Goal: Task Accomplishment & Management: Complete application form

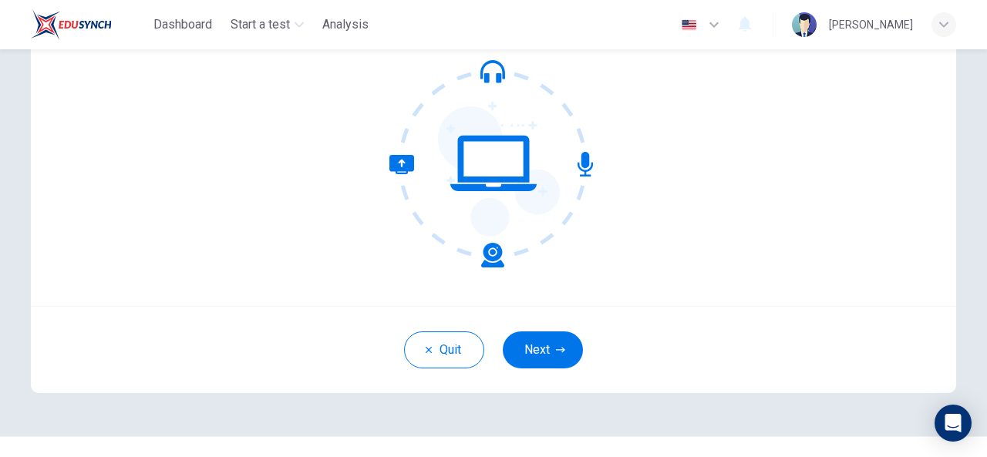
scroll to position [174, 0]
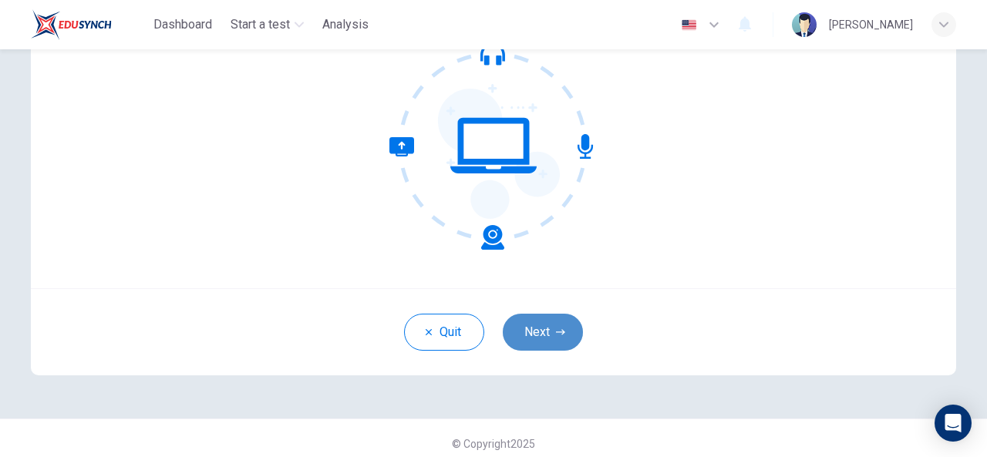
click at [527, 320] on button "Next" at bounding box center [543, 332] width 80 height 37
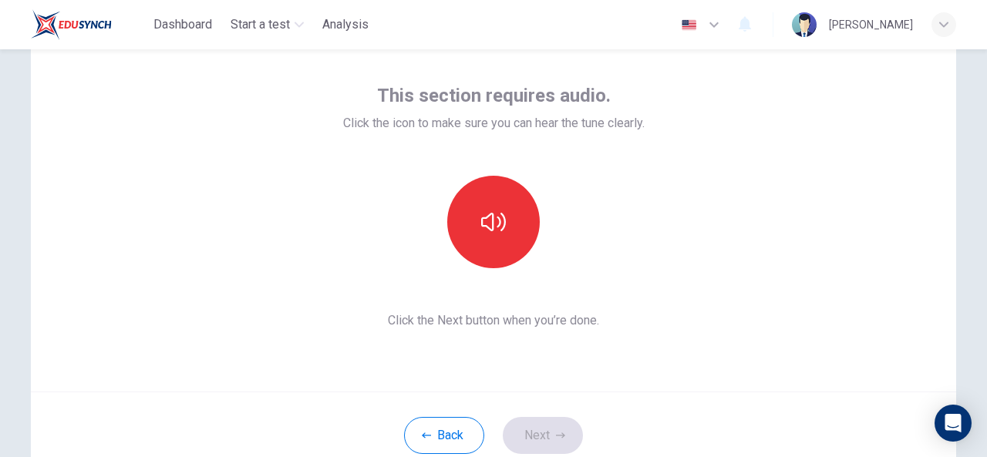
scroll to position [71, 0]
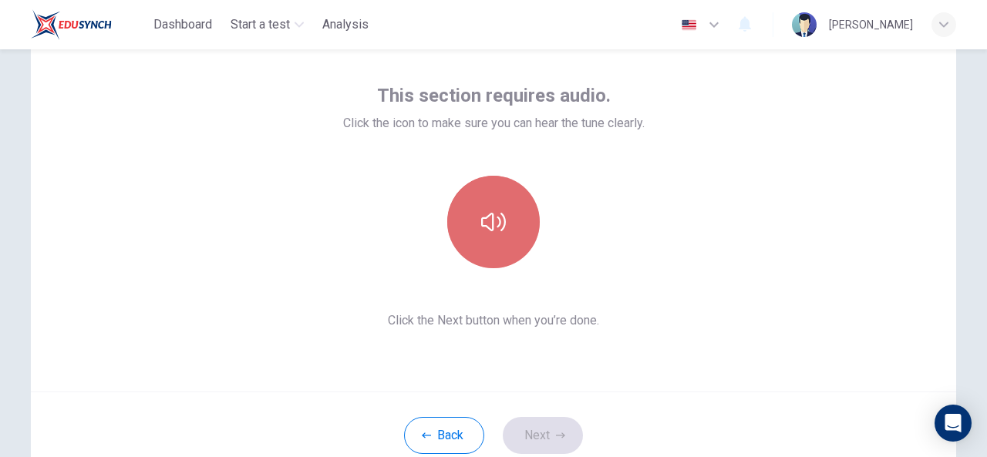
click at [510, 221] on button "button" at bounding box center [493, 222] width 93 height 93
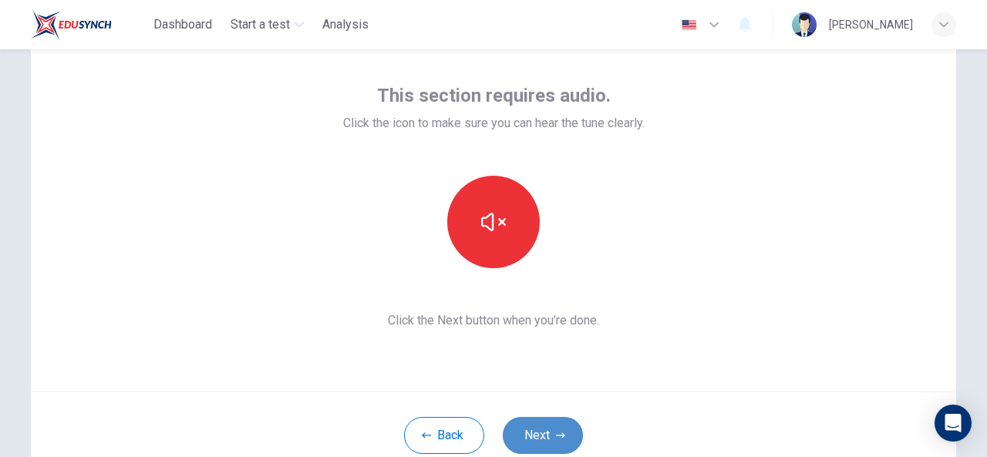
click at [535, 426] on button "Next" at bounding box center [543, 435] width 80 height 37
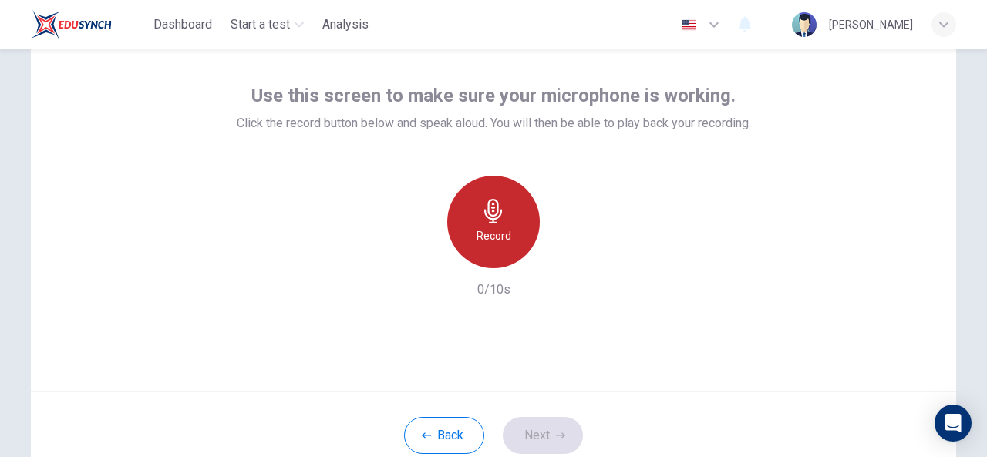
click at [467, 221] on div "Record" at bounding box center [493, 222] width 93 height 93
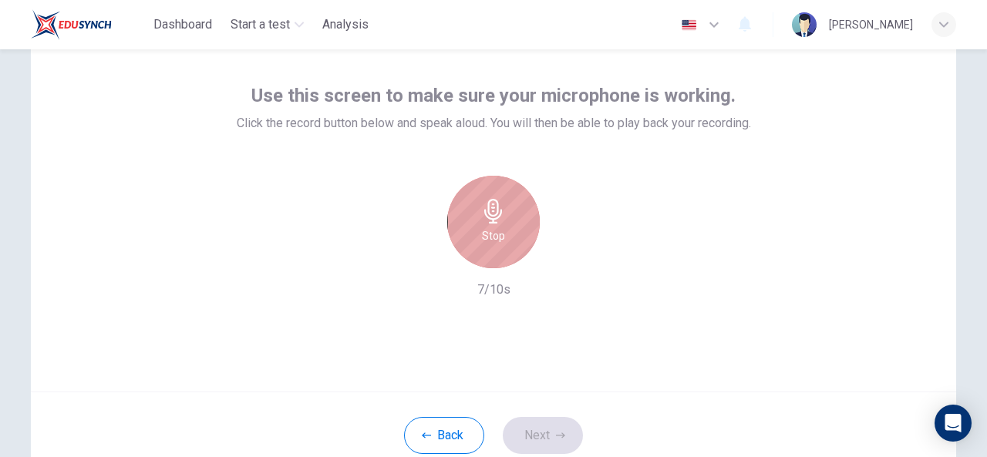
click at [467, 221] on div "Stop" at bounding box center [493, 222] width 93 height 93
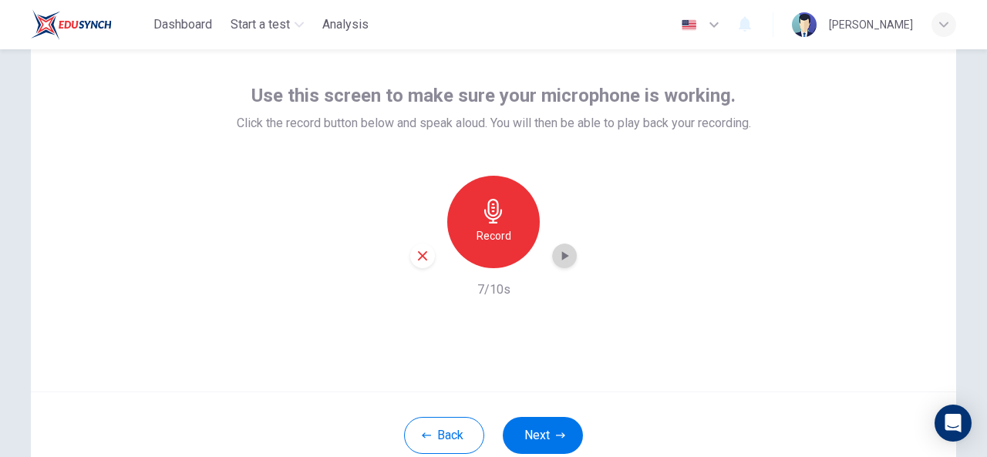
click at [567, 249] on icon "button" at bounding box center [564, 255] width 15 height 15
click at [534, 427] on button "Next" at bounding box center [543, 435] width 80 height 37
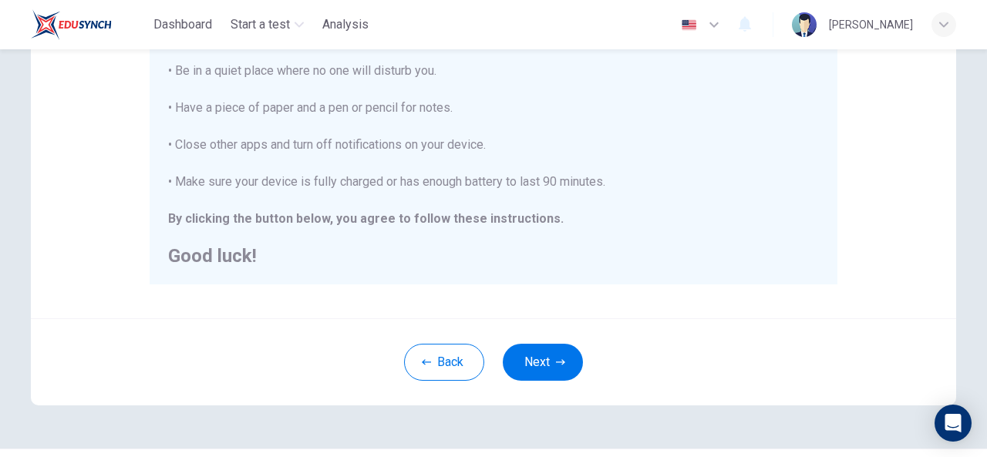
scroll to position [399, 0]
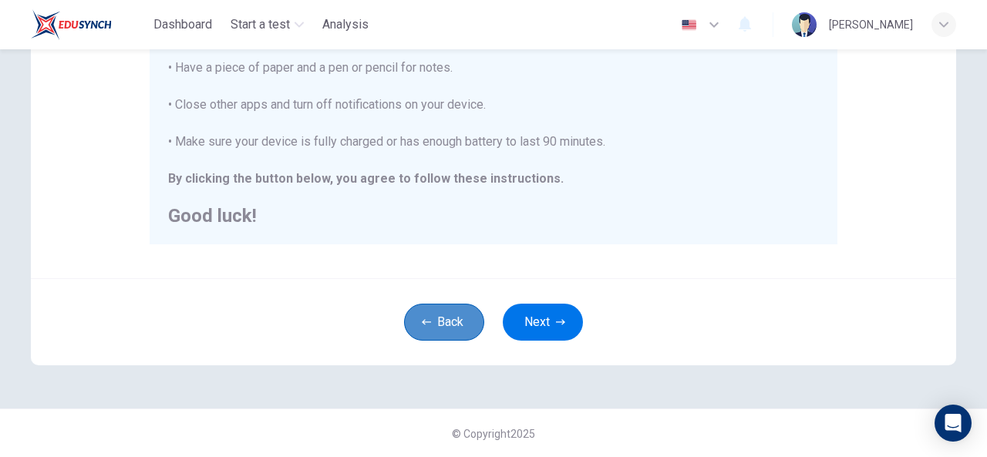
click at [443, 322] on button "Back" at bounding box center [444, 322] width 80 height 37
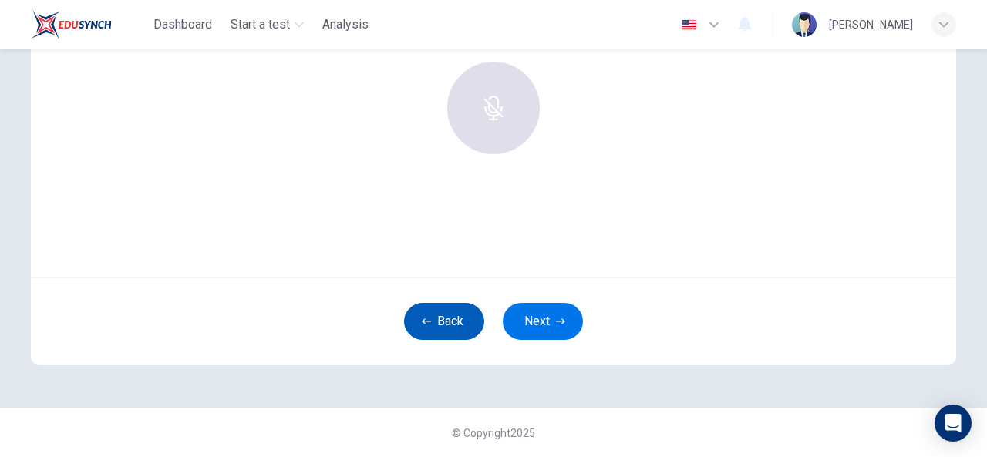
scroll to position [184, 0]
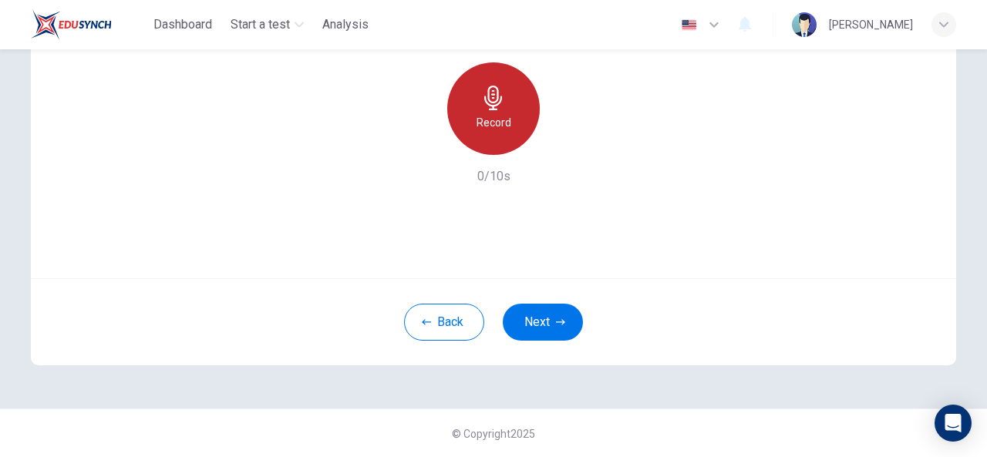
click at [483, 127] on h6 "Record" at bounding box center [494, 122] width 35 height 19
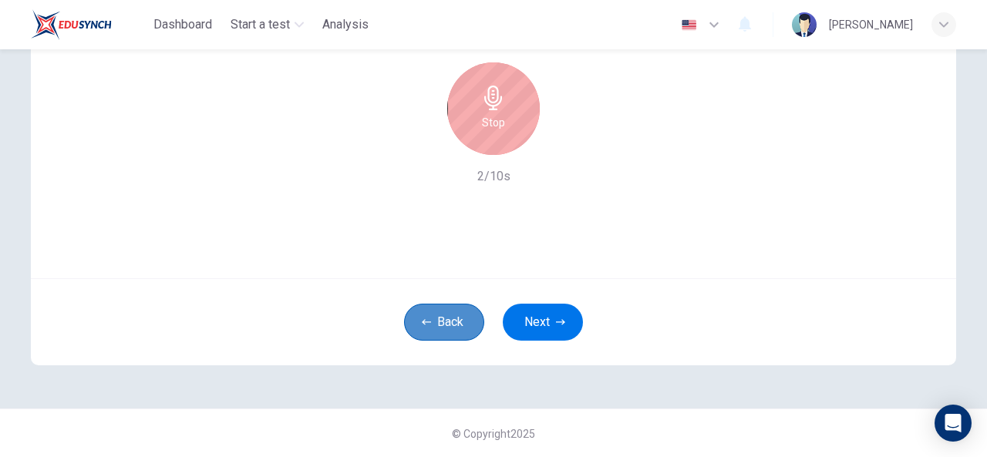
click at [441, 314] on button "Back" at bounding box center [444, 322] width 80 height 37
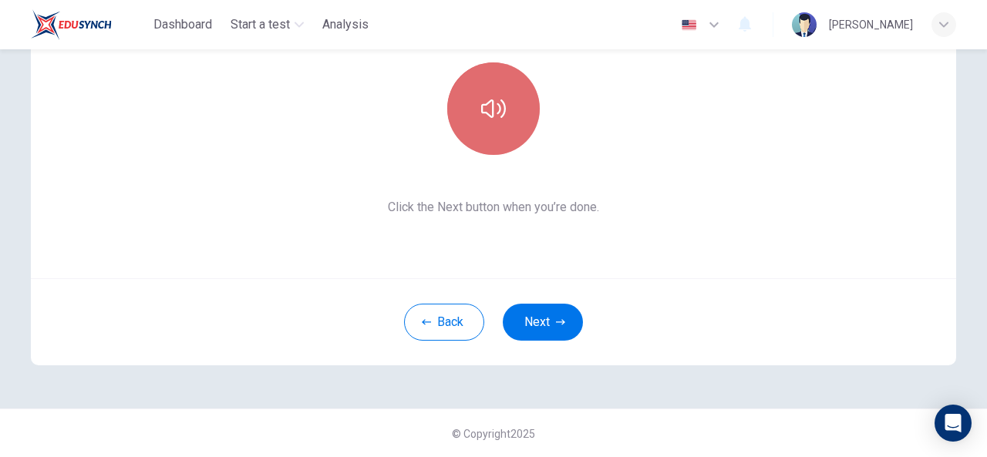
click at [474, 150] on button "button" at bounding box center [493, 108] width 93 height 93
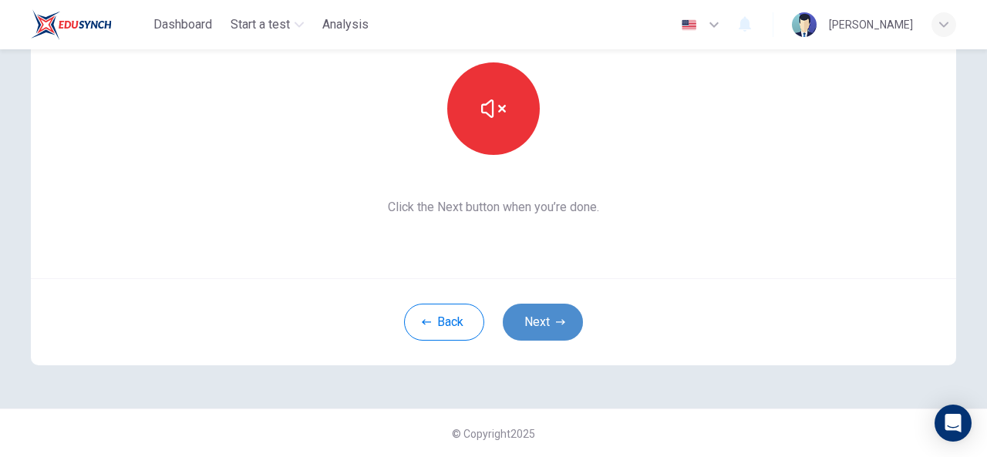
click at [541, 329] on button "Next" at bounding box center [543, 322] width 80 height 37
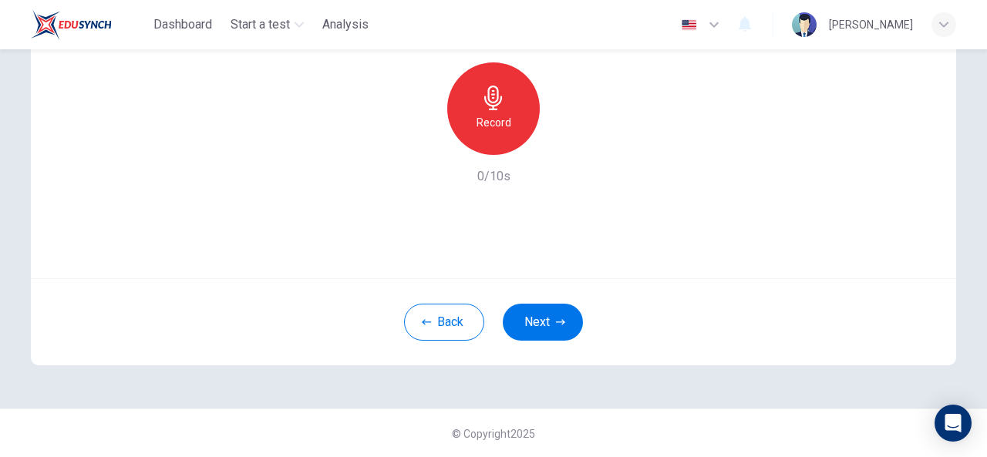
click at [483, 111] on div "Record" at bounding box center [493, 108] width 93 height 93
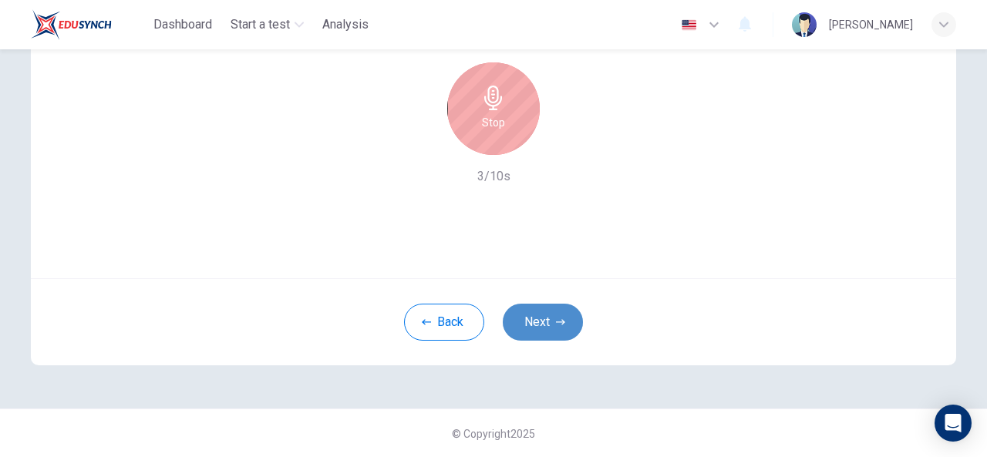
click at [517, 312] on button "Next" at bounding box center [543, 322] width 80 height 37
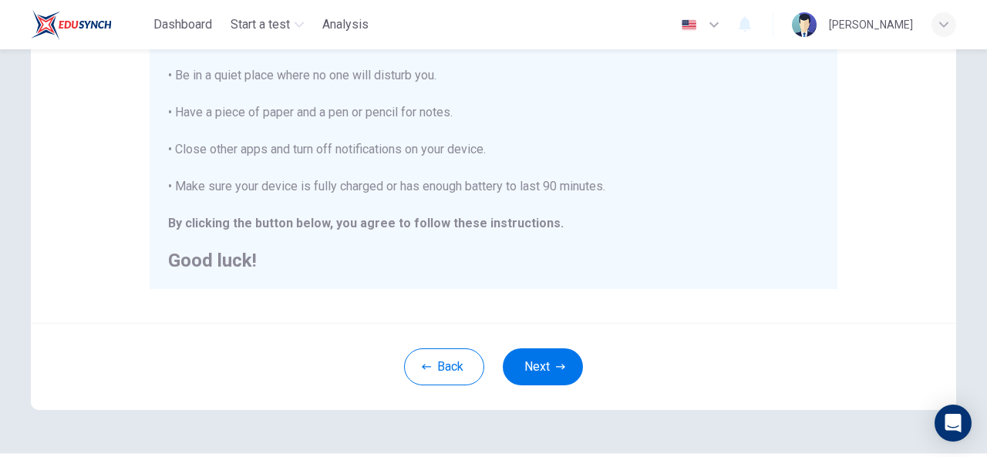
scroll to position [399, 0]
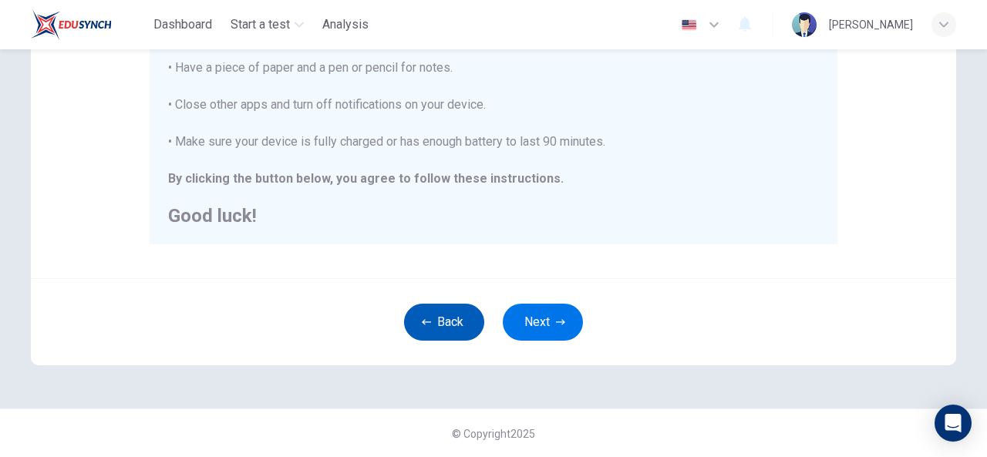
click at [443, 325] on button "Back" at bounding box center [444, 322] width 80 height 37
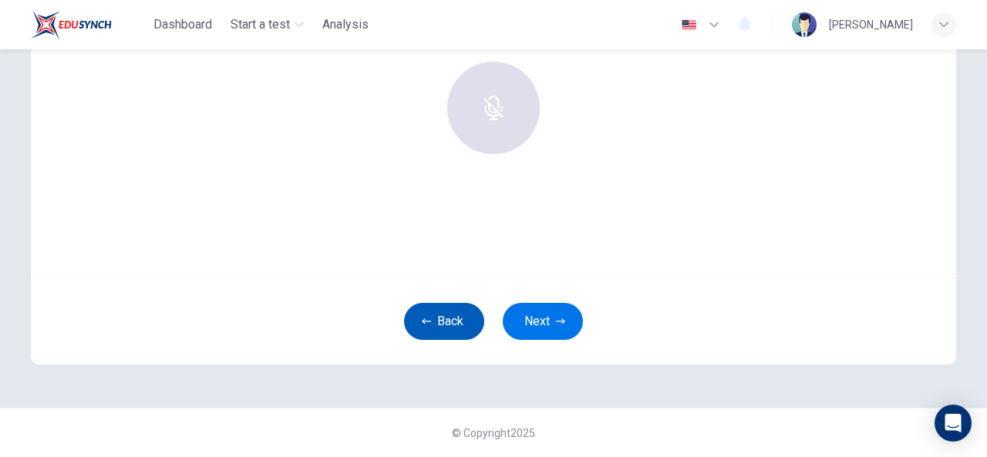
scroll to position [184, 0]
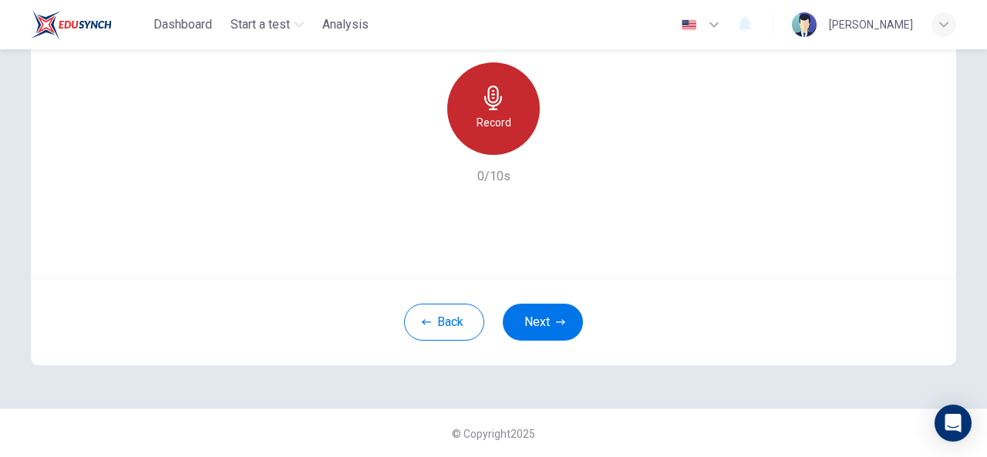
click at [486, 117] on h6 "Record" at bounding box center [494, 122] width 35 height 19
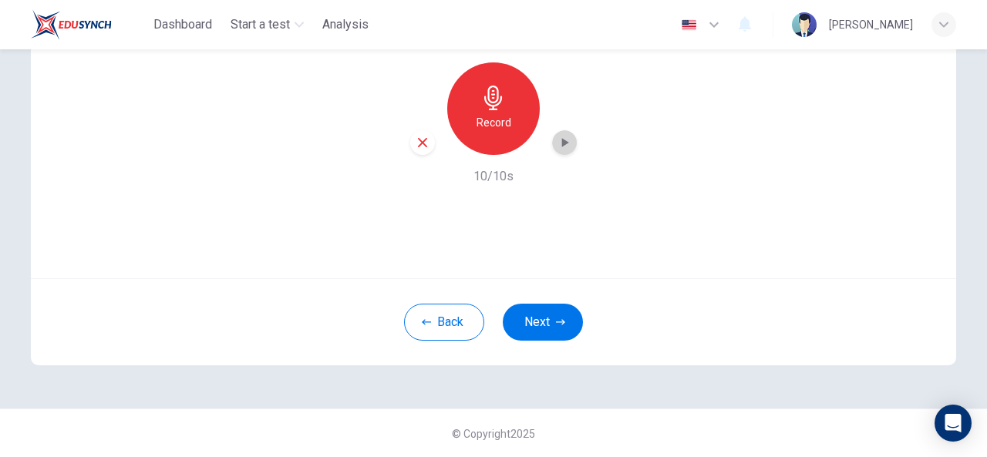
click at [557, 141] on icon "button" at bounding box center [564, 142] width 15 height 15
click at [540, 311] on button "Next" at bounding box center [543, 322] width 80 height 37
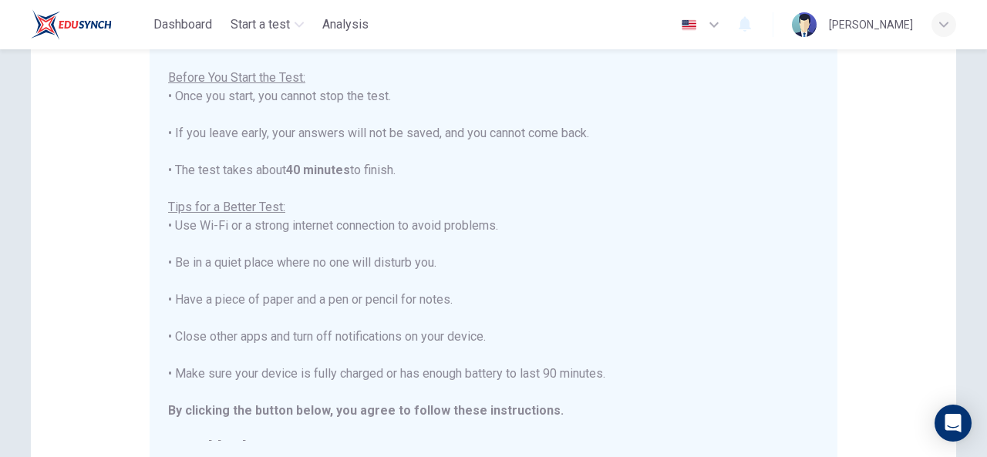
click at [399, 294] on div "You are about to start a Placement Test . Before You Start the Test: • Once you…" at bounding box center [493, 245] width 651 height 426
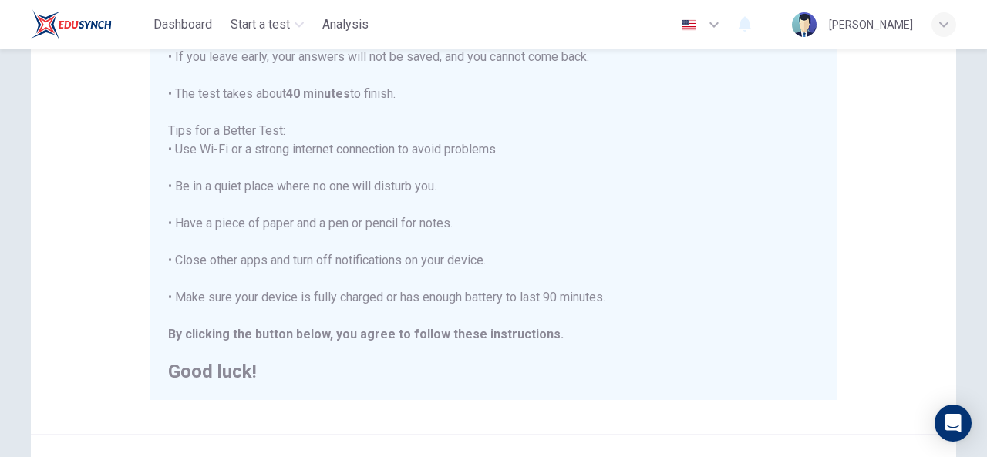
scroll to position [247, 0]
click at [183, 275] on div "You are about to start a Placement Test . Before You Start the Test: • Once you…" at bounding box center [493, 165] width 651 height 426
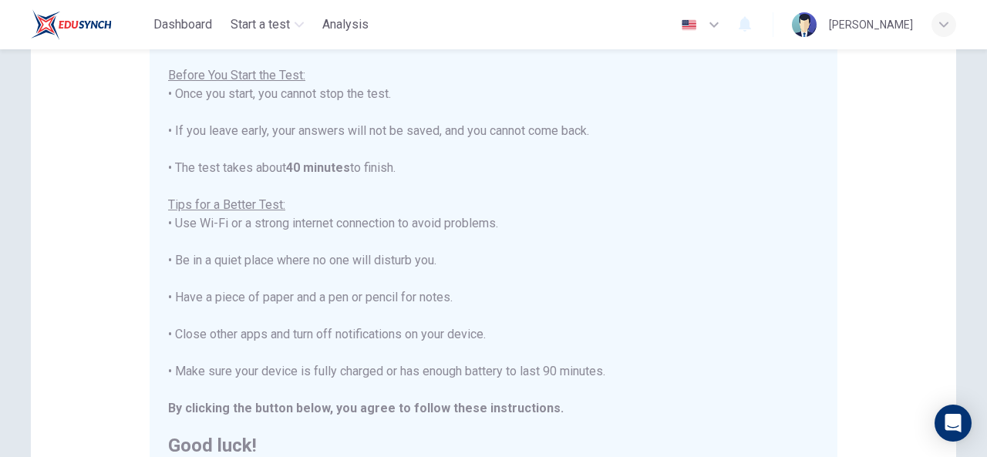
scroll to position [399, 0]
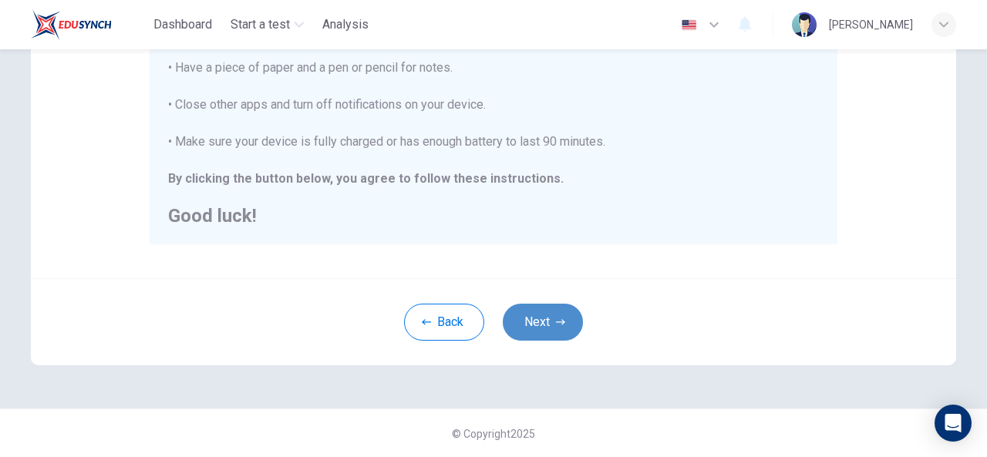
click at [524, 318] on button "Next" at bounding box center [543, 322] width 80 height 37
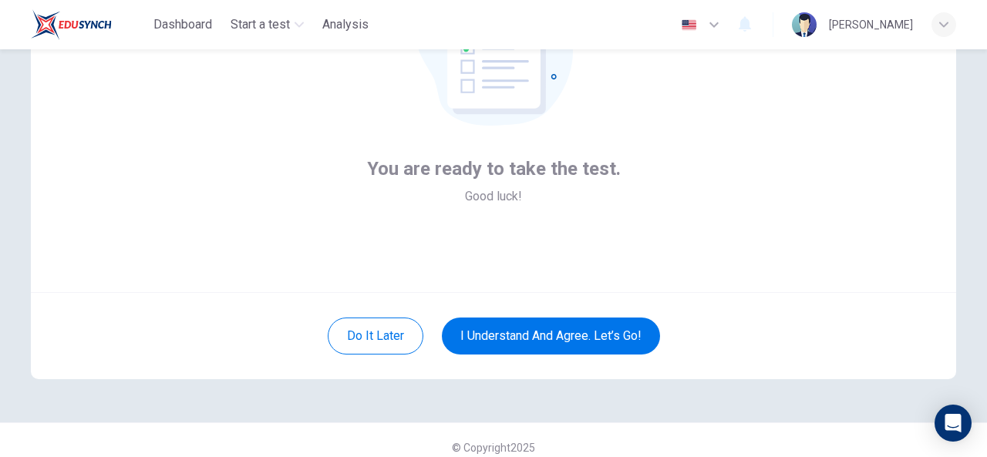
scroll to position [169, 0]
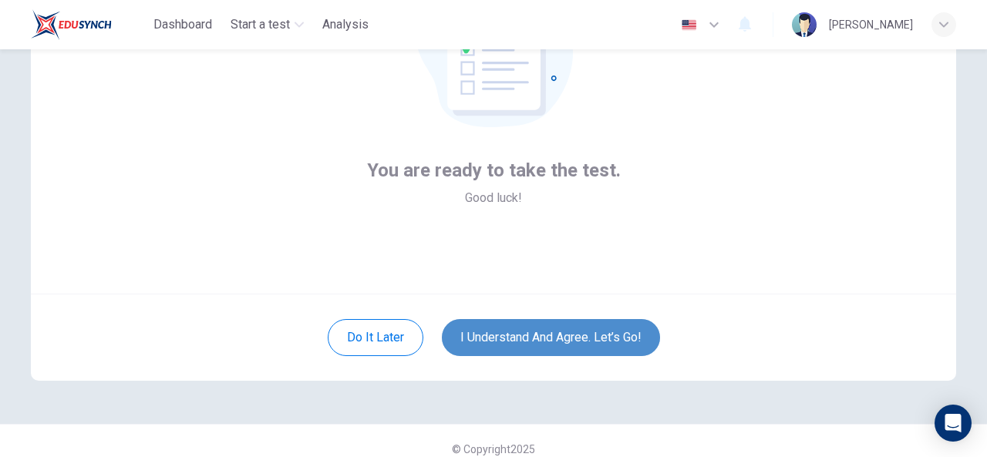
click at [533, 335] on button "I understand and agree. Let’s go!" at bounding box center [551, 337] width 218 height 37
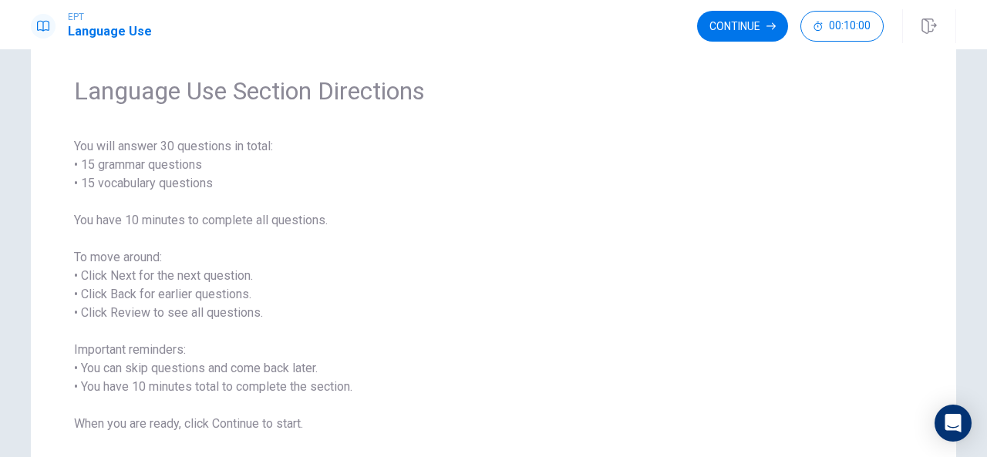
scroll to position [49, 0]
click at [713, 29] on button "Continue" at bounding box center [742, 26] width 91 height 31
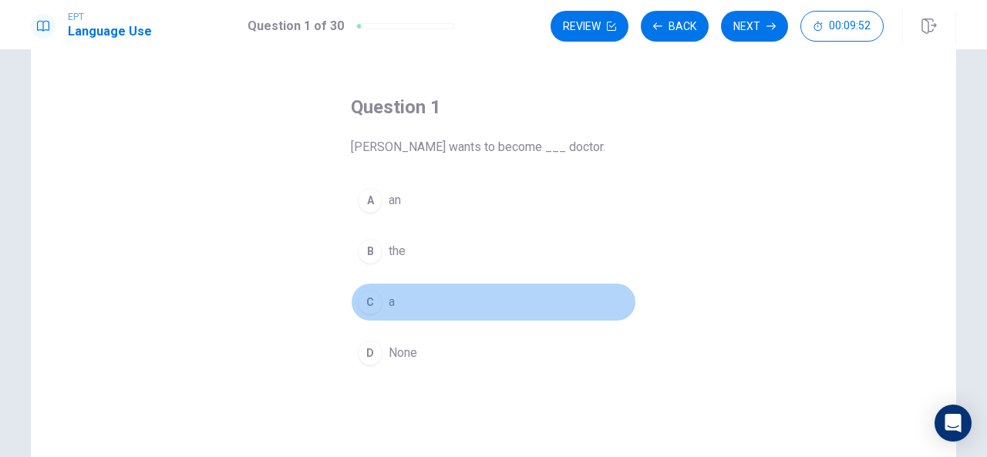
click at [380, 298] on button "C a" at bounding box center [493, 302] width 285 height 39
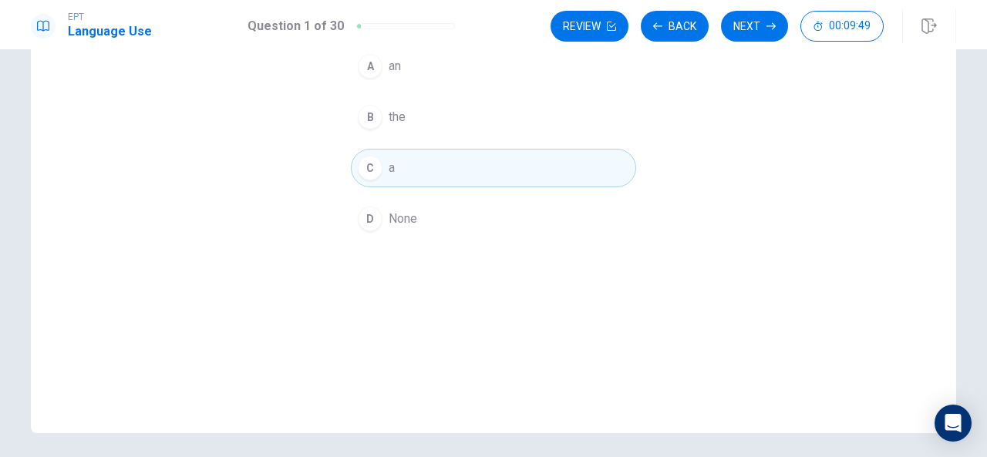
scroll to position [184, 0]
click at [743, 22] on button "Next" at bounding box center [754, 26] width 67 height 31
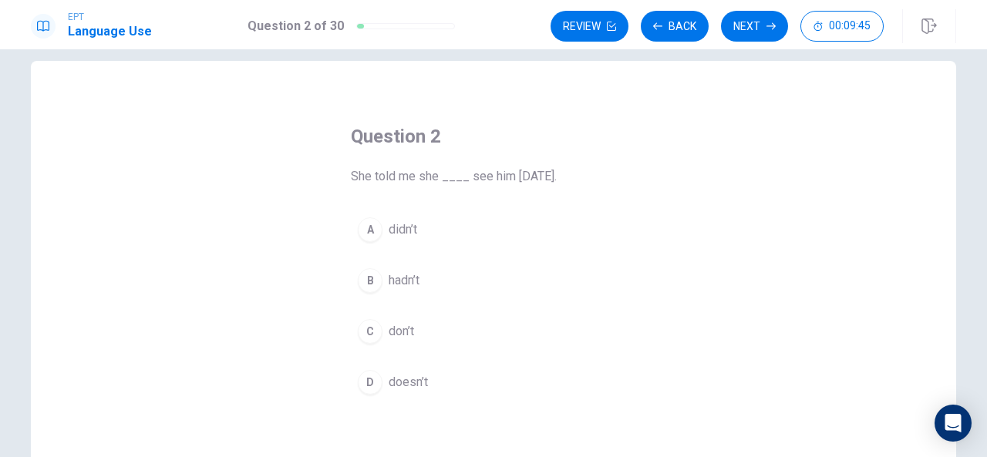
scroll to position [19, 0]
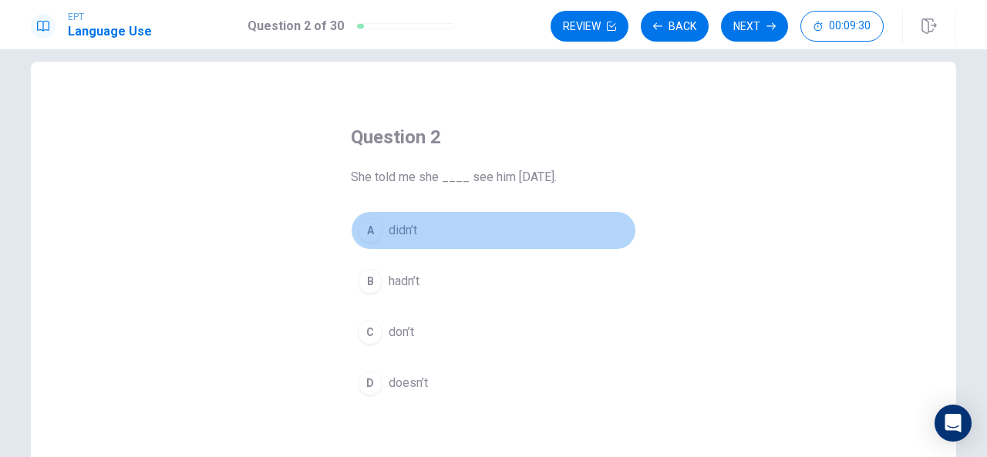
click at [399, 227] on span "didn’t" at bounding box center [403, 230] width 29 height 19
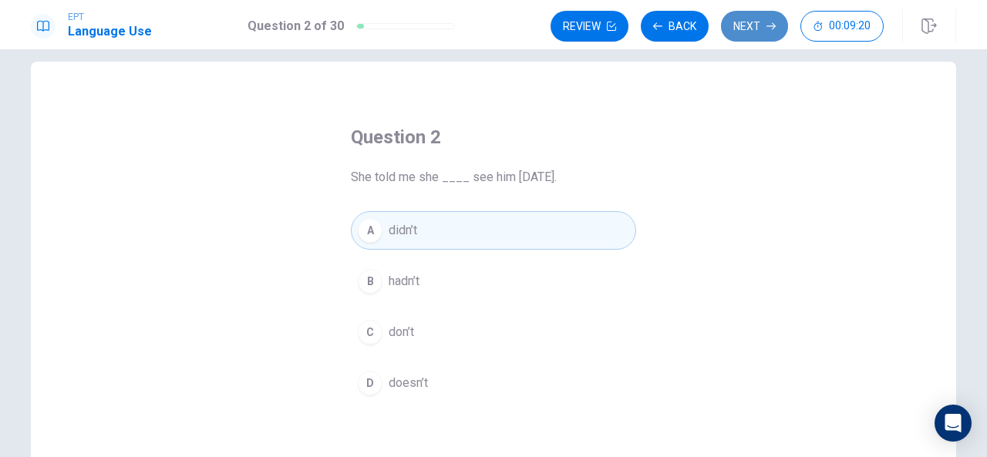
click at [754, 27] on button "Next" at bounding box center [754, 26] width 67 height 31
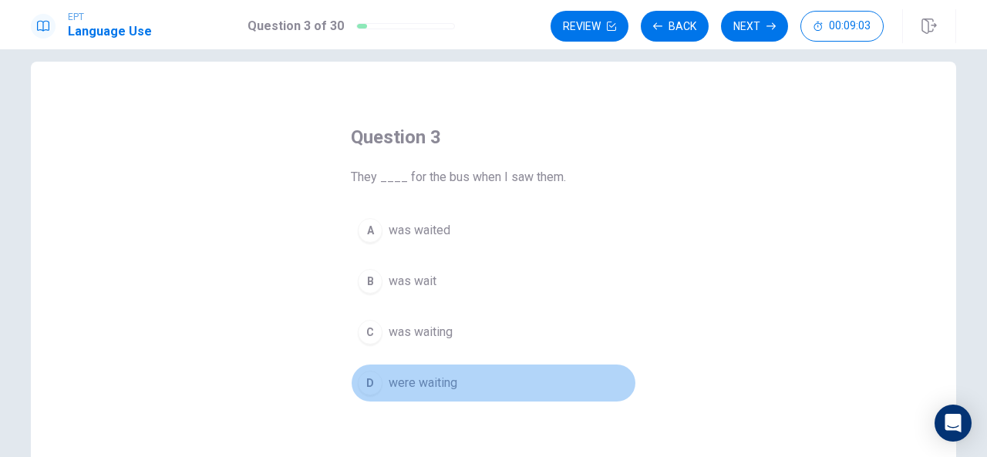
click at [392, 379] on span "were waiting" at bounding box center [423, 383] width 69 height 19
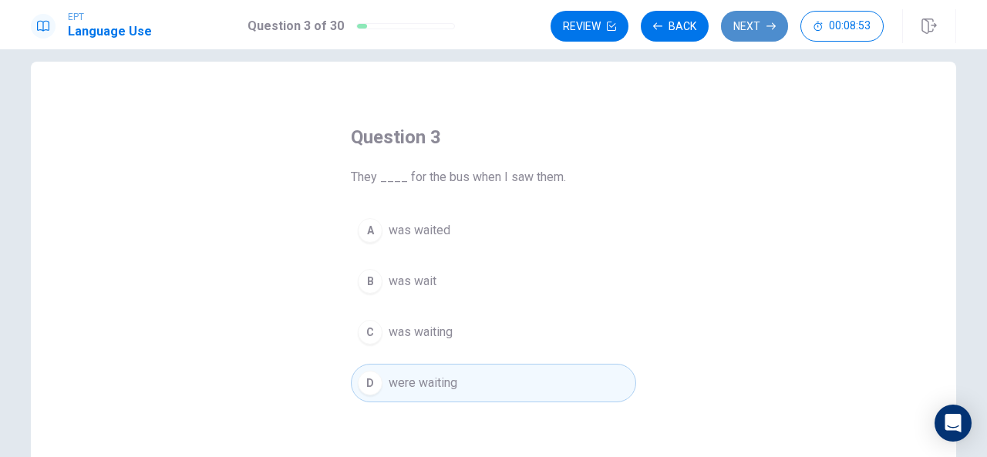
click at [760, 27] on button "Next" at bounding box center [754, 26] width 67 height 31
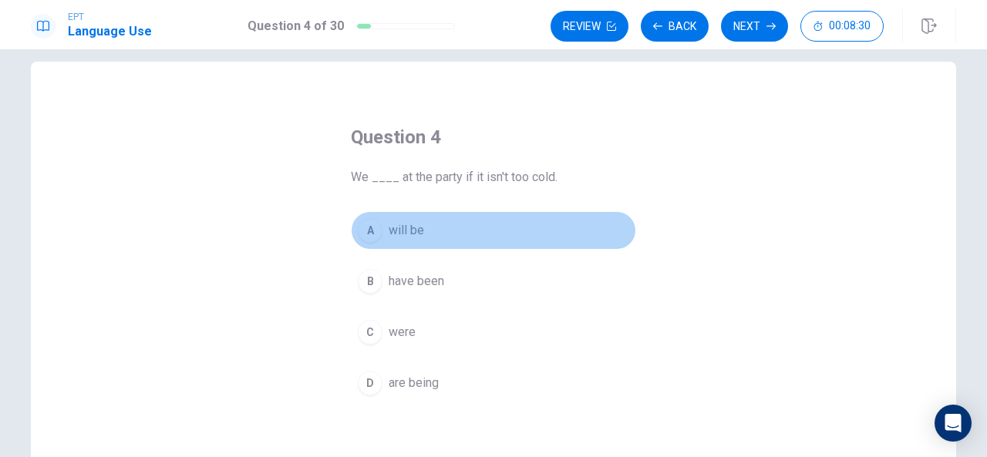
click at [411, 227] on span "will be" at bounding box center [406, 230] width 35 height 19
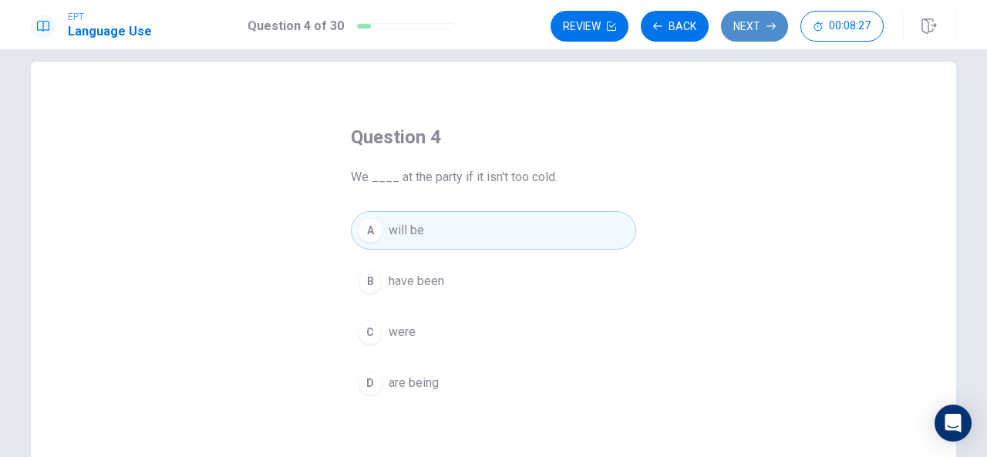
click at [759, 22] on button "Next" at bounding box center [754, 26] width 67 height 31
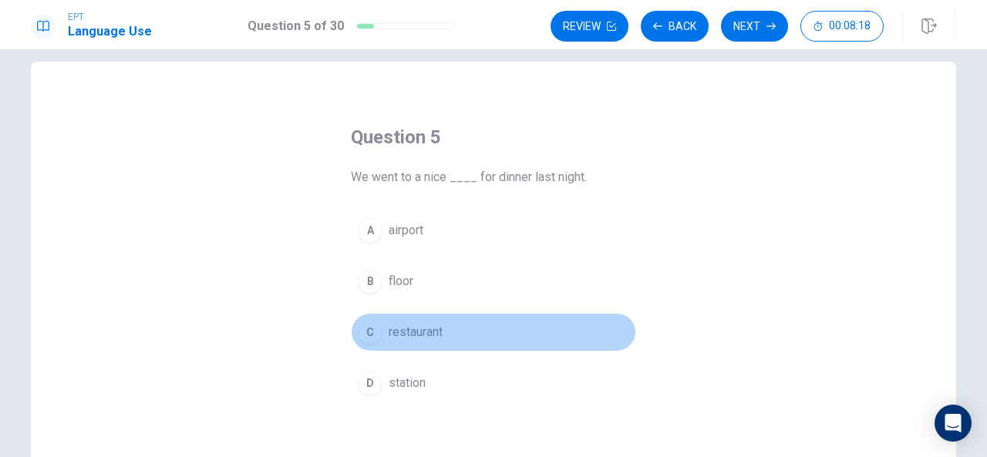
click at [371, 329] on div "C" at bounding box center [370, 332] width 25 height 25
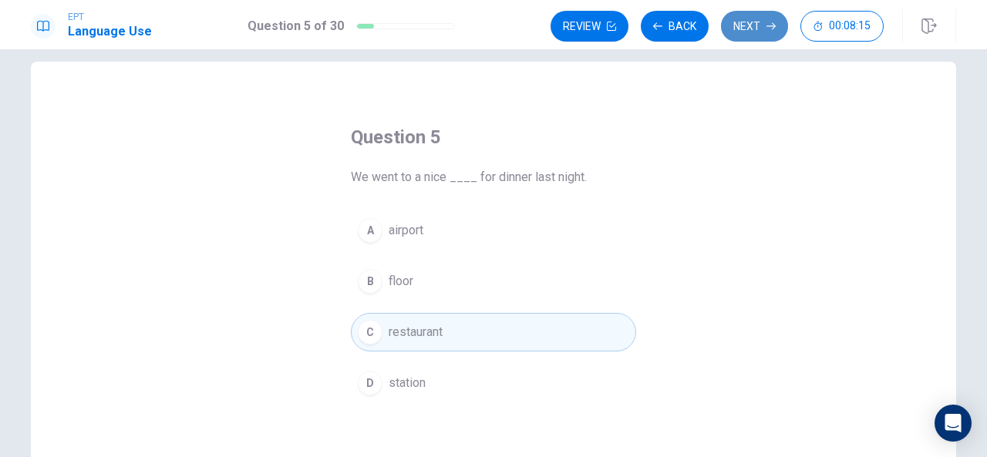
click at [759, 22] on button "Next" at bounding box center [754, 26] width 67 height 31
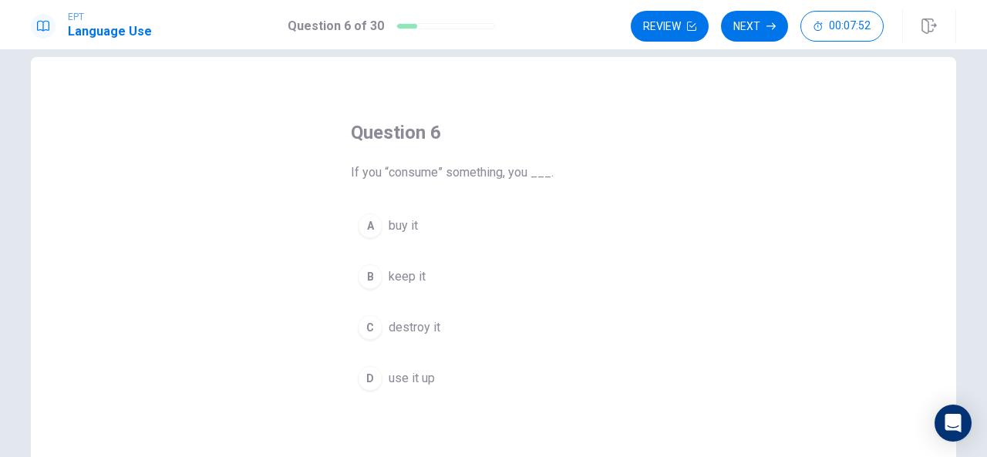
scroll to position [30, 0]
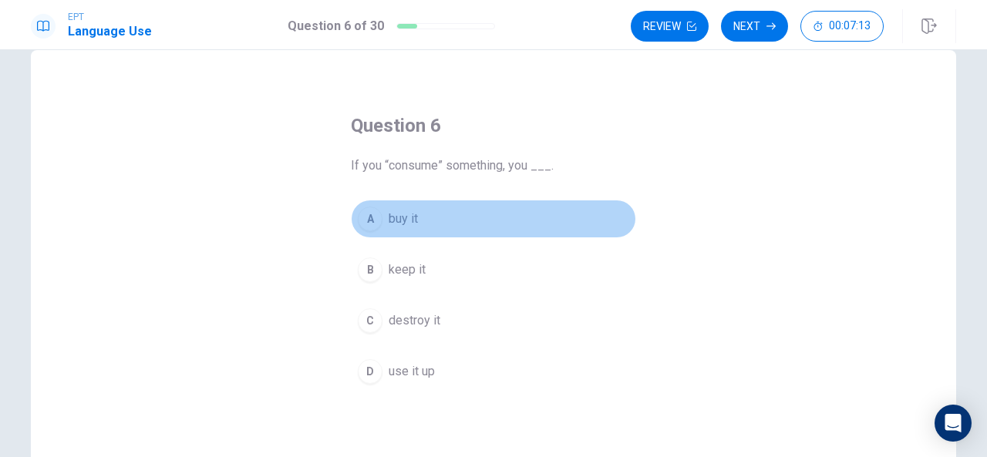
click at [399, 221] on span "buy it" at bounding box center [403, 219] width 29 height 19
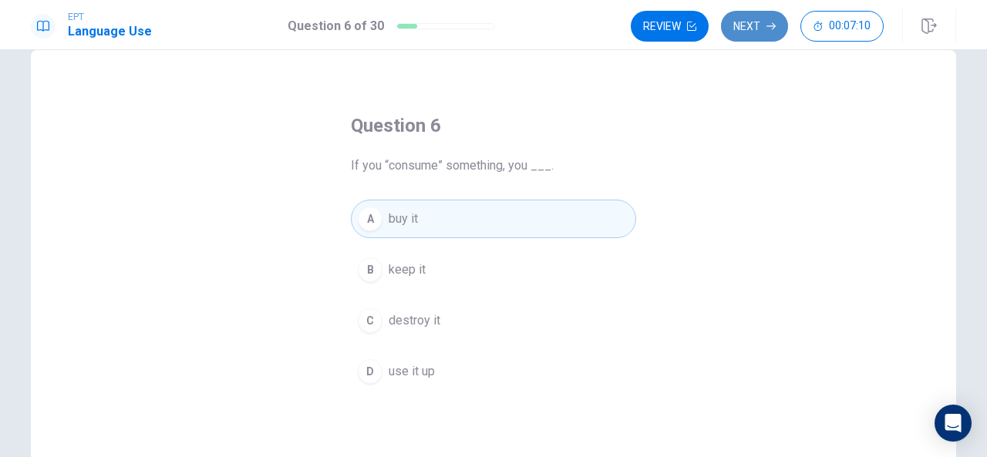
click at [768, 26] on icon "button" at bounding box center [770, 26] width 9 height 7
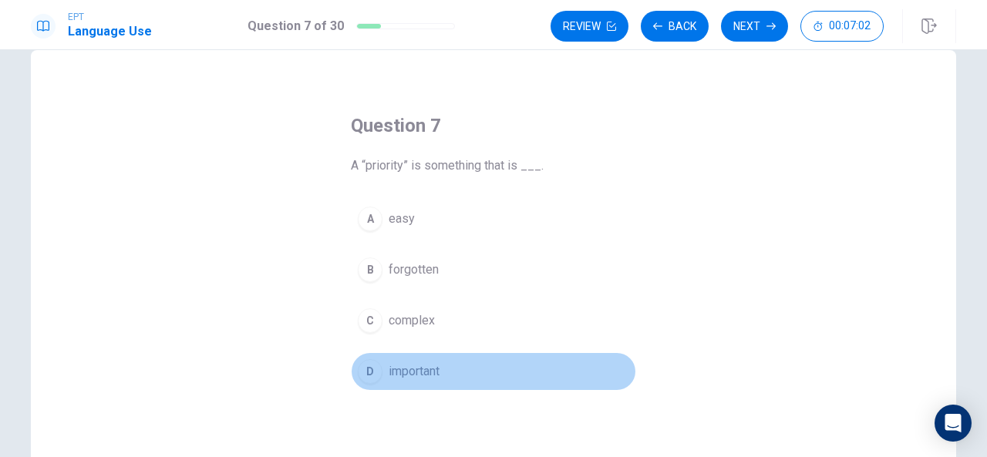
click at [382, 365] on button "D important" at bounding box center [493, 371] width 285 height 39
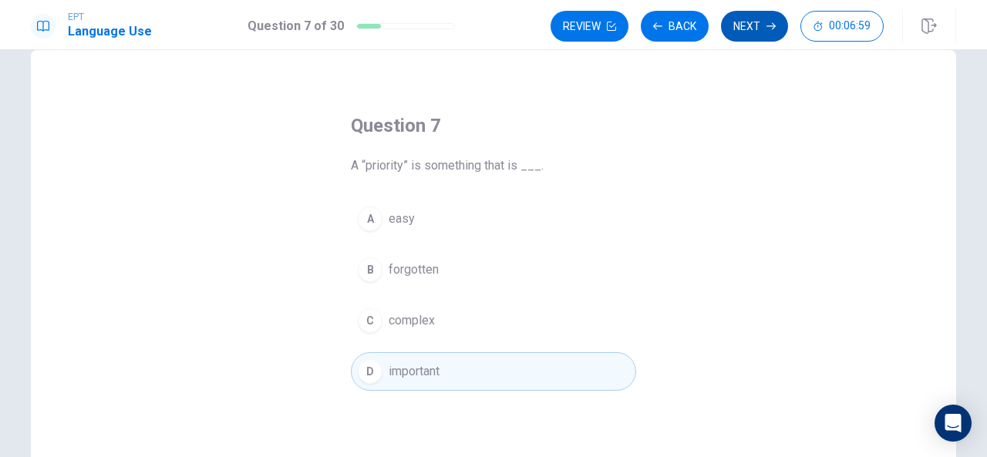
click at [745, 28] on button "Next" at bounding box center [754, 26] width 67 height 31
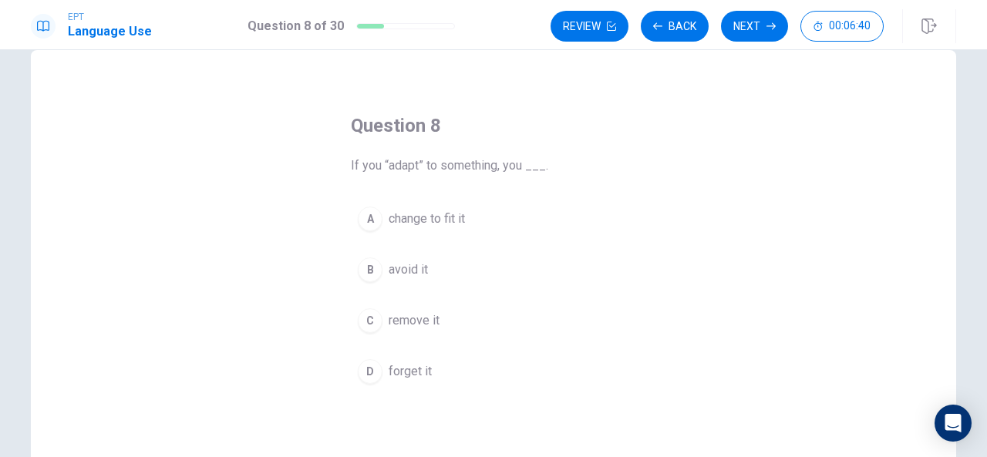
click at [409, 217] on span "change to fit it" at bounding box center [427, 219] width 76 height 19
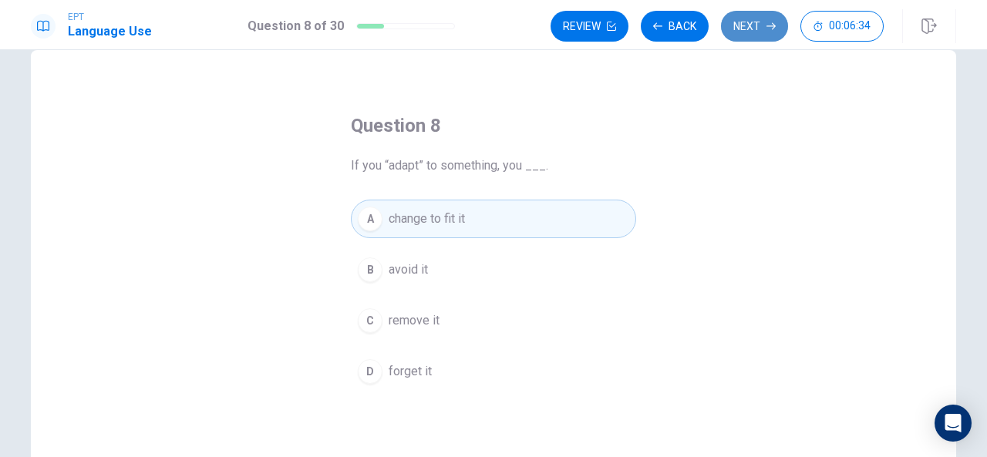
click at [737, 25] on button "Next" at bounding box center [754, 26] width 67 height 31
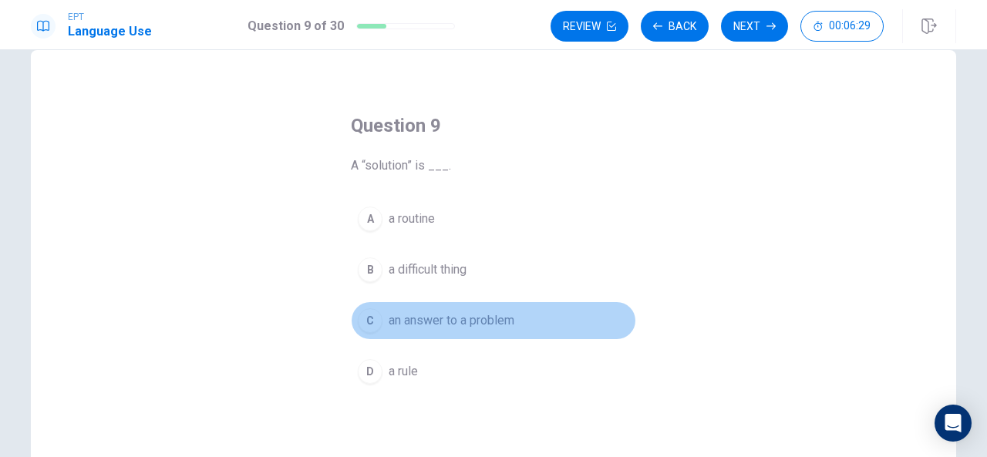
click at [392, 316] on span "an answer to a problem" at bounding box center [452, 321] width 126 height 19
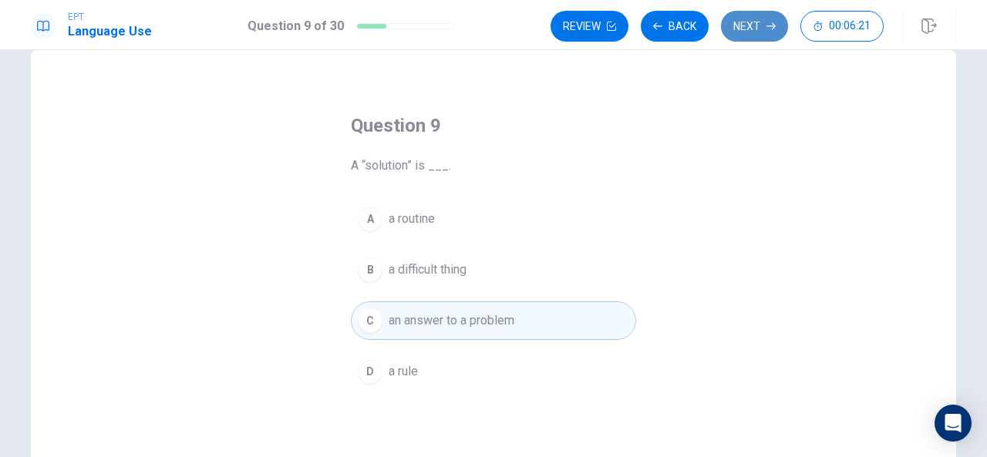
click at [761, 25] on button "Next" at bounding box center [754, 26] width 67 height 31
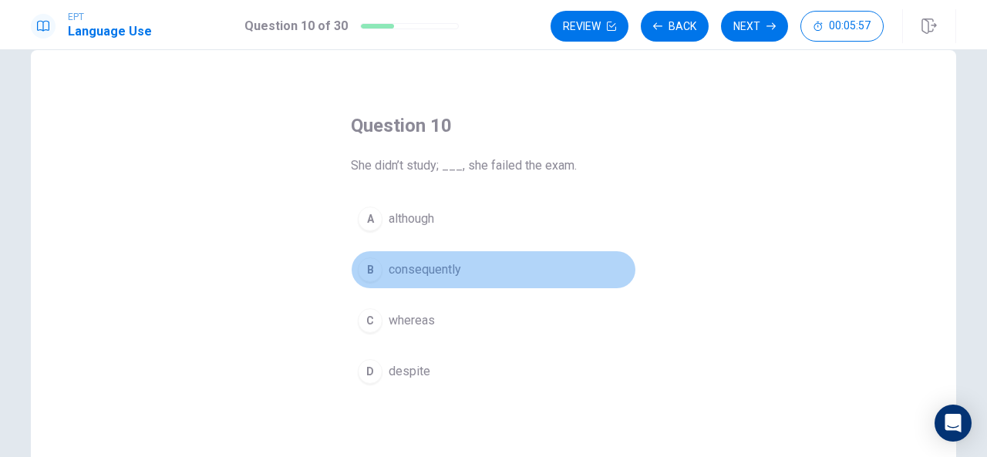
click at [398, 271] on span "consequently" at bounding box center [425, 270] width 72 height 19
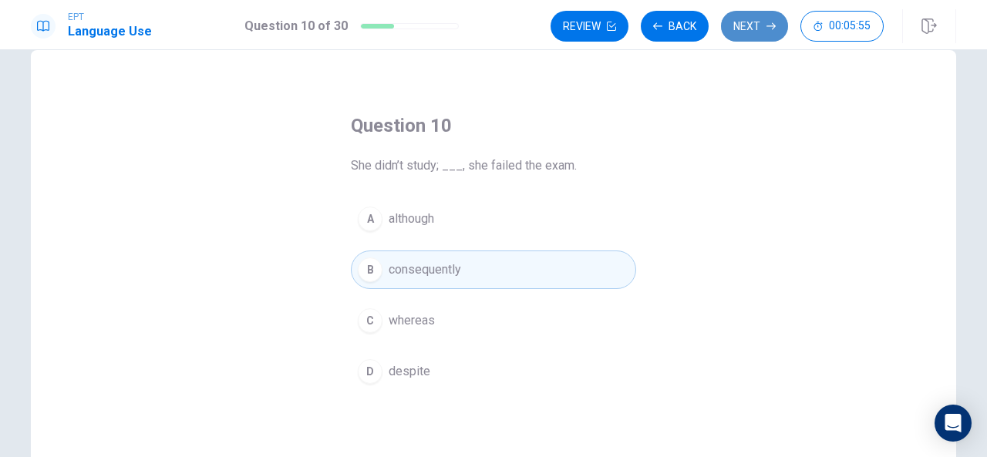
click at [745, 28] on button "Next" at bounding box center [754, 26] width 67 height 31
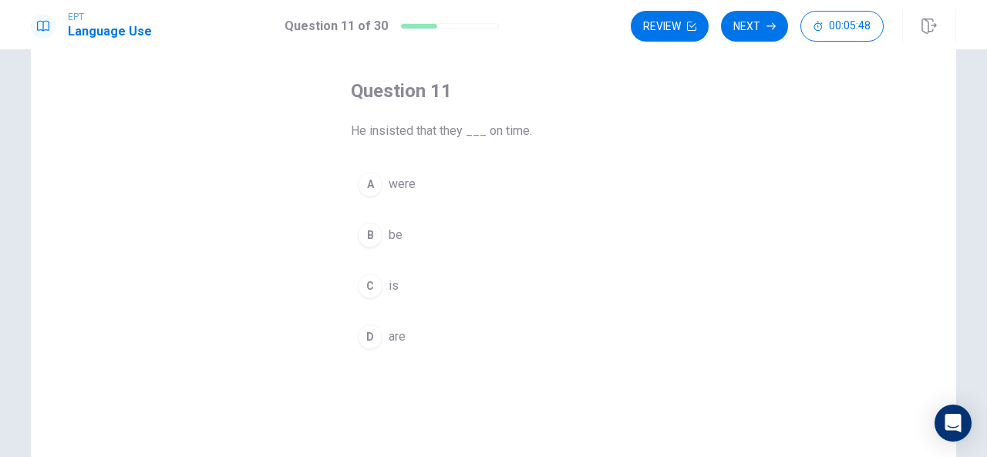
scroll to position [82, 0]
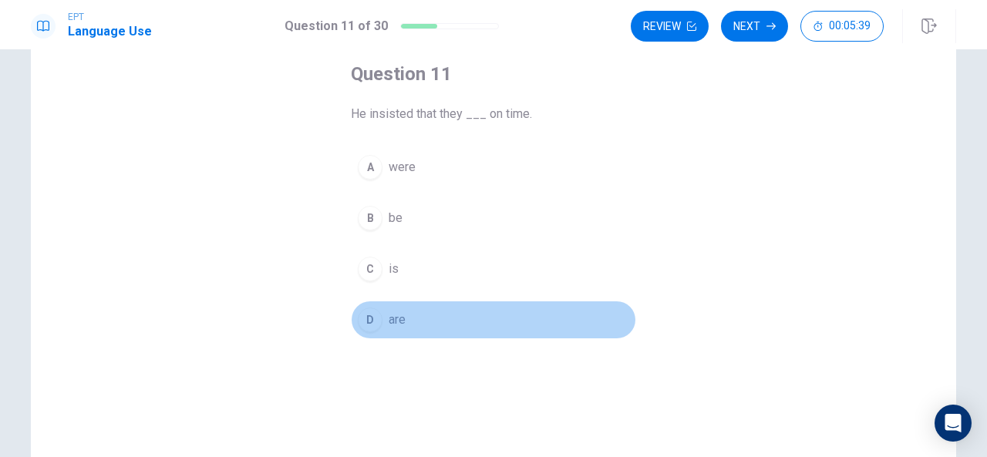
click at [392, 322] on span "are" at bounding box center [397, 320] width 17 height 19
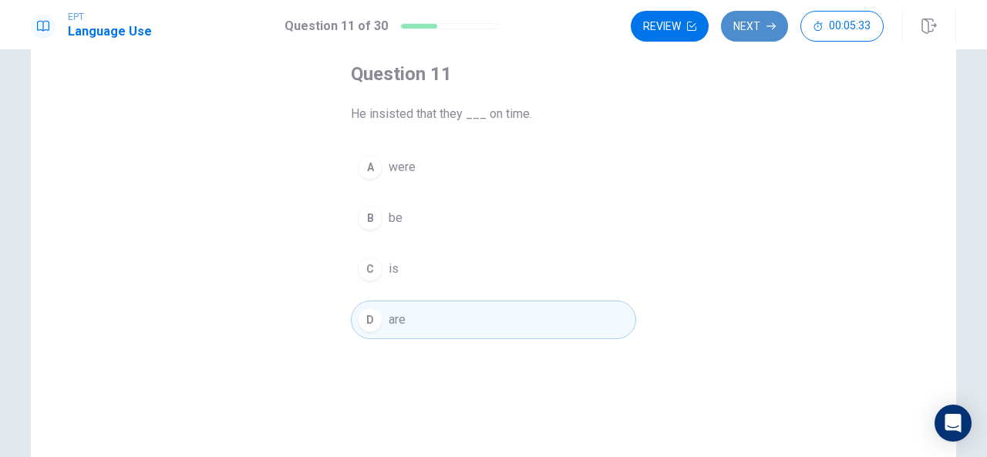
click at [745, 25] on button "Next" at bounding box center [754, 26] width 67 height 31
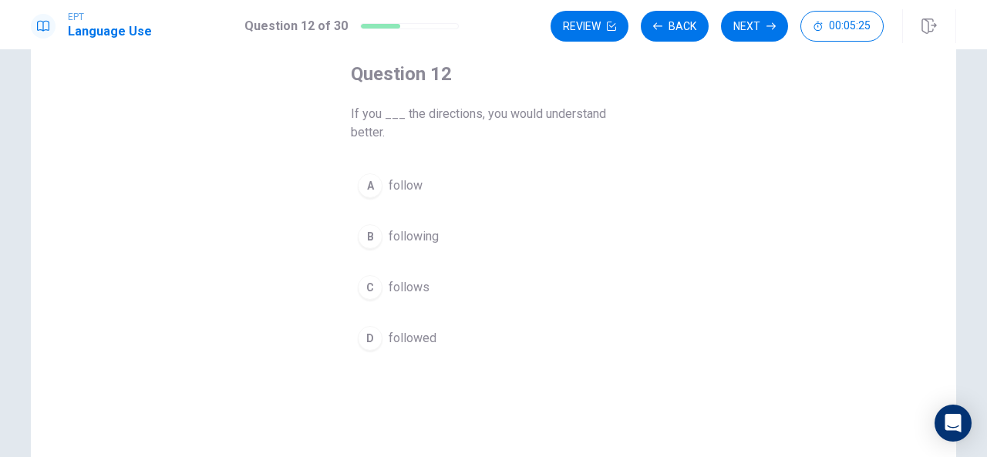
click at [397, 184] on span "follow" at bounding box center [406, 186] width 34 height 19
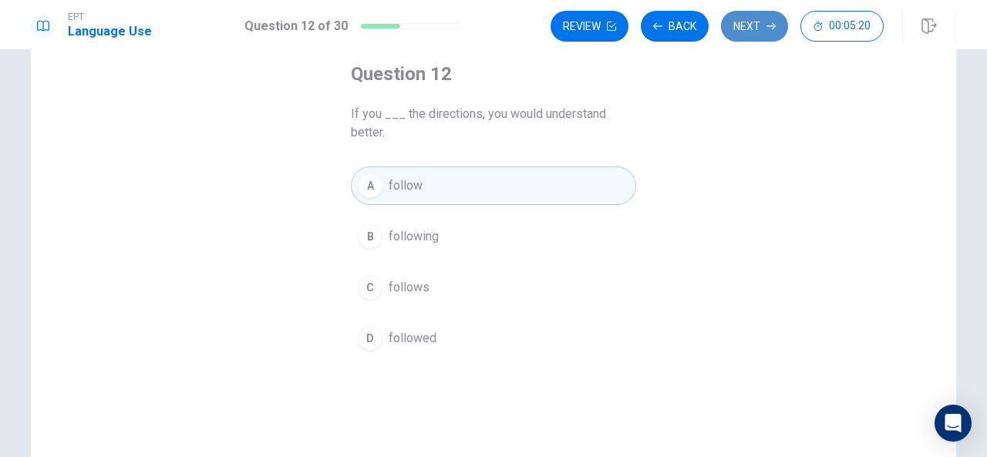
click at [762, 17] on button "Next" at bounding box center [754, 26] width 67 height 31
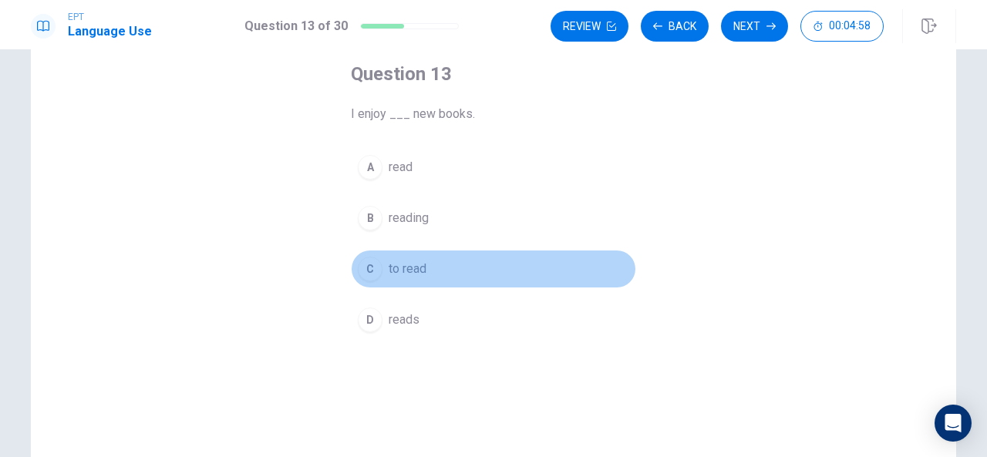
click at [404, 266] on span "to read" at bounding box center [408, 269] width 38 height 19
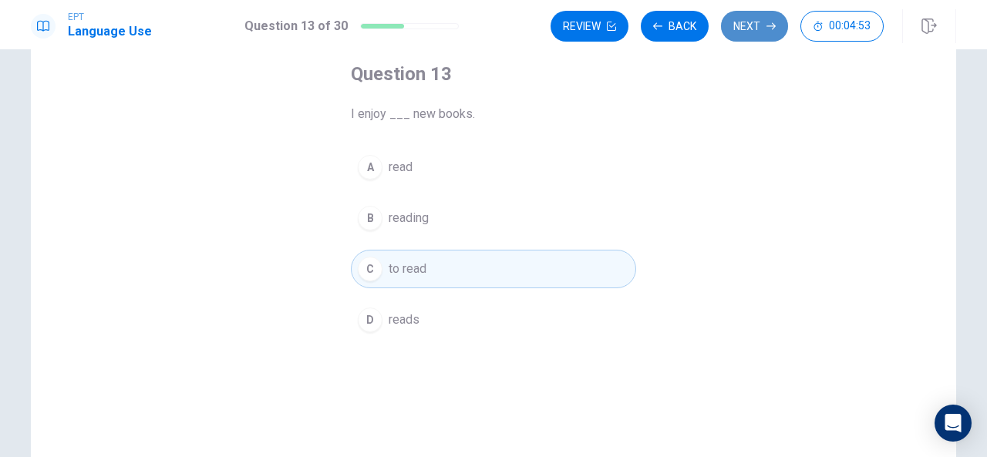
click at [771, 26] on icon "button" at bounding box center [770, 26] width 9 height 7
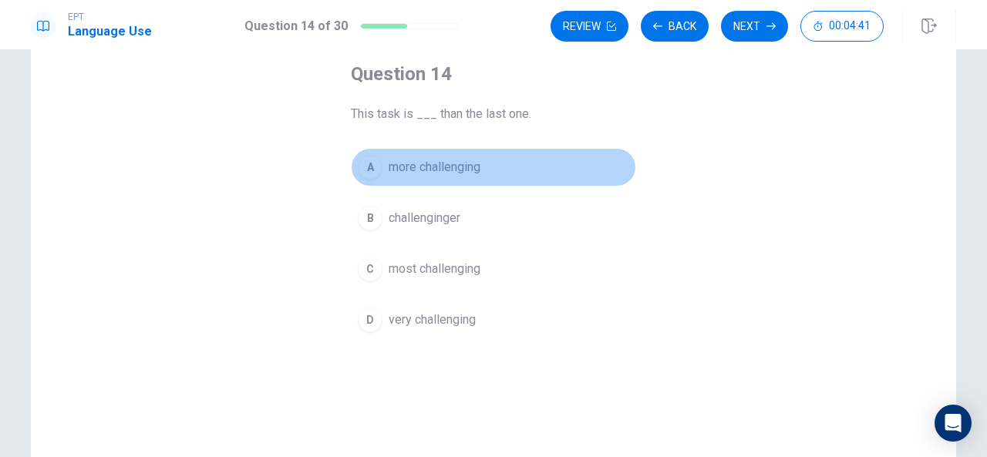
click at [443, 163] on span "more challenging" at bounding box center [435, 167] width 92 height 19
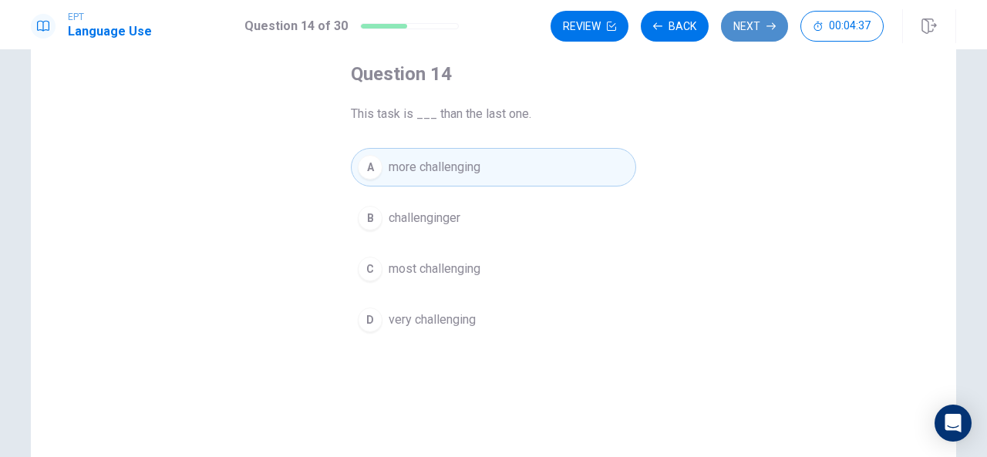
click at [753, 28] on button "Next" at bounding box center [754, 26] width 67 height 31
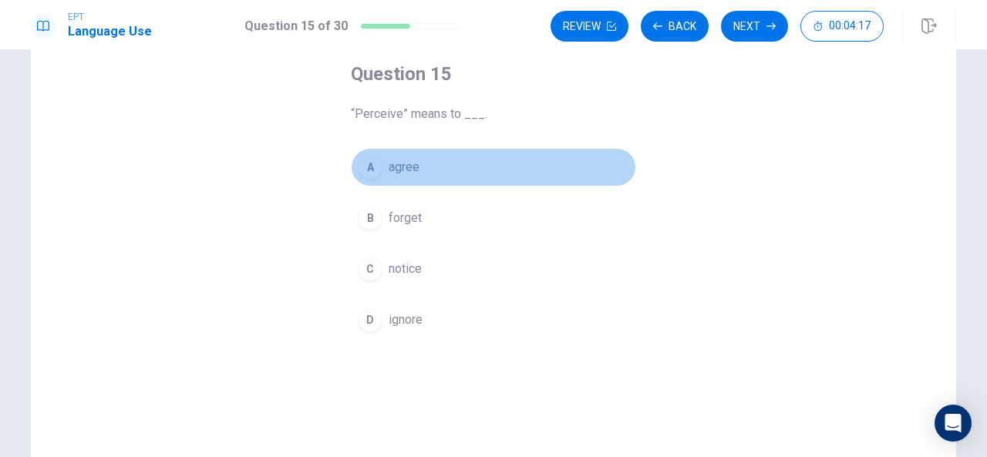
click at [403, 163] on span "agree" at bounding box center [404, 167] width 31 height 19
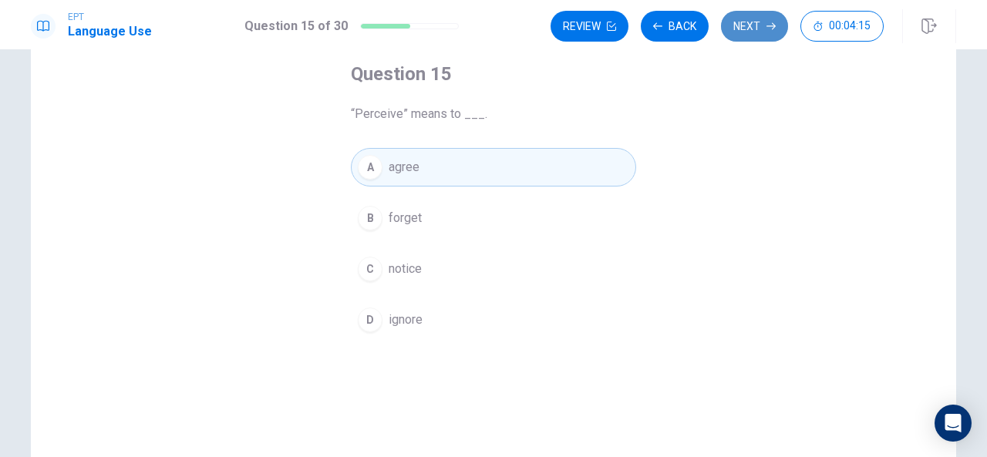
click at [770, 21] on button "Next" at bounding box center [754, 26] width 67 height 31
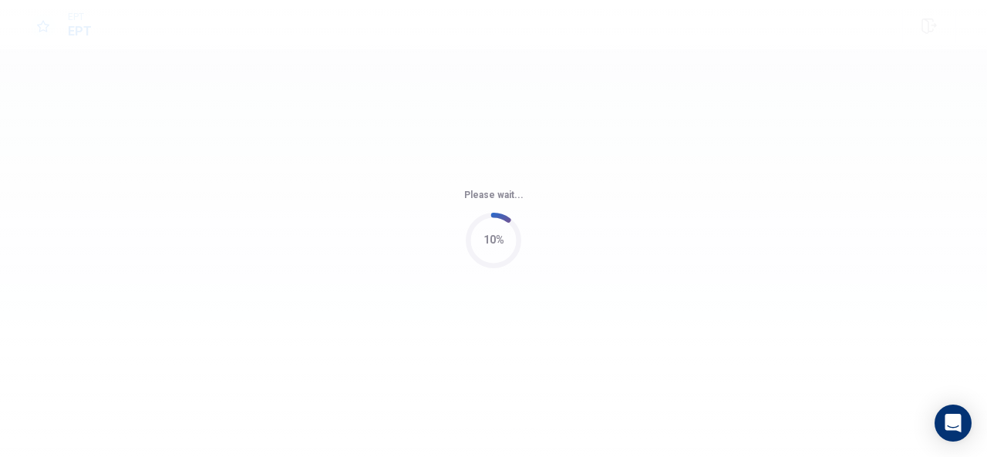
scroll to position [0, 0]
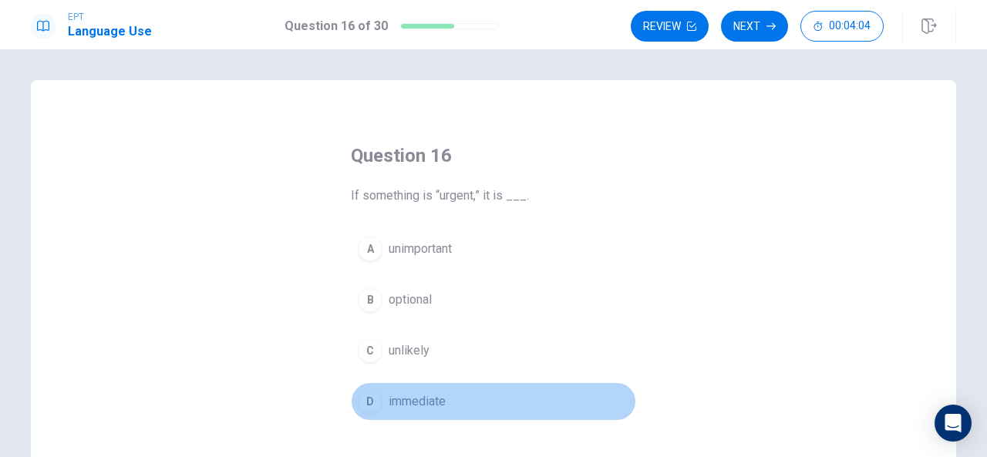
click at [396, 392] on span "immediate" at bounding box center [417, 401] width 57 height 19
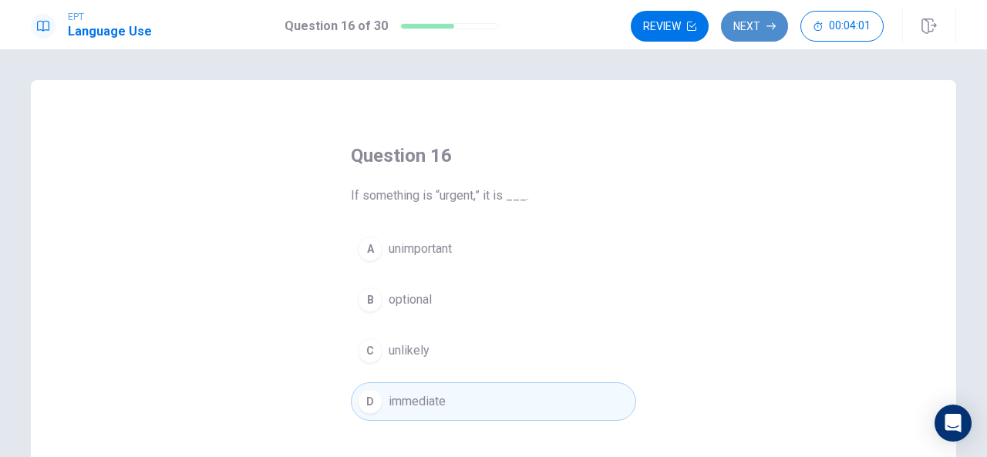
click at [747, 32] on button "Next" at bounding box center [754, 26] width 67 height 31
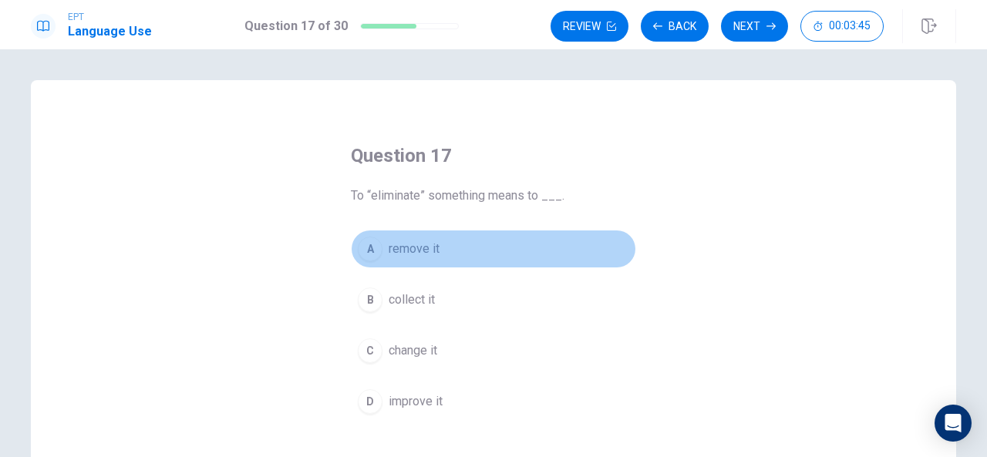
click at [415, 251] on span "remove it" at bounding box center [414, 249] width 51 height 19
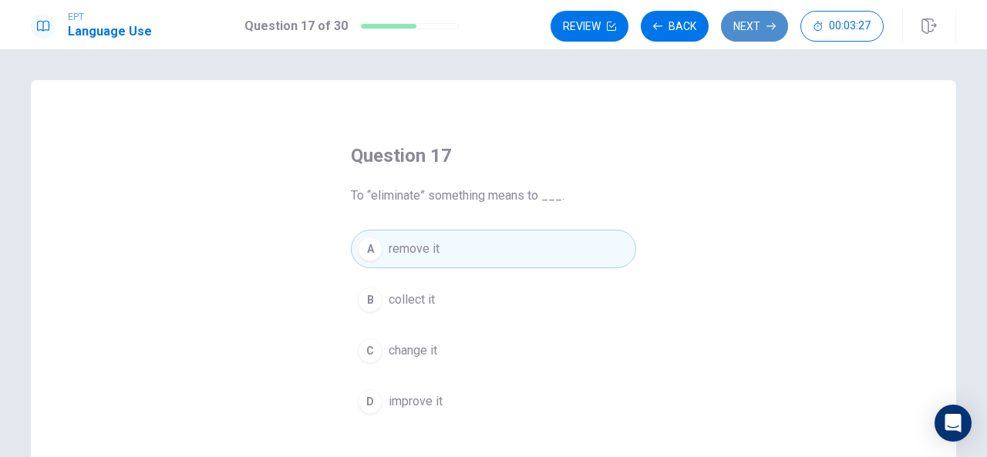
click at [757, 26] on button "Next" at bounding box center [754, 26] width 67 height 31
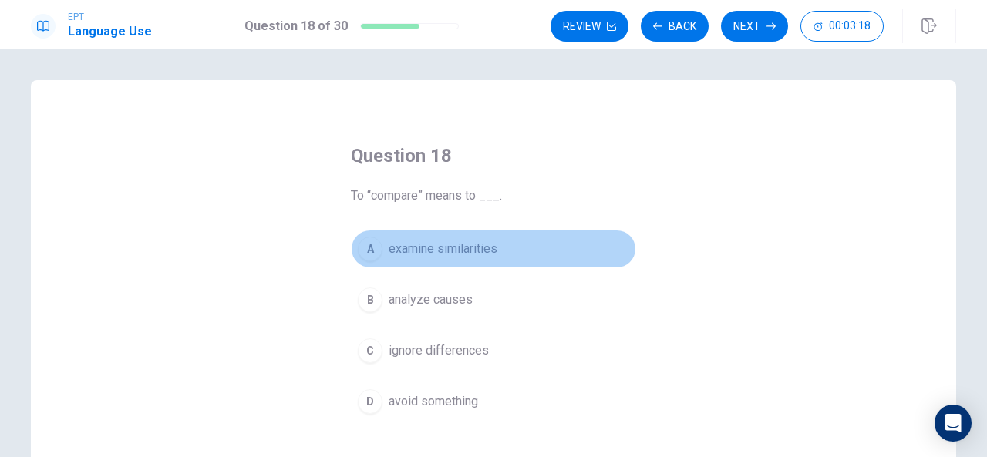
click at [436, 251] on span "examine similarities" at bounding box center [443, 249] width 109 height 19
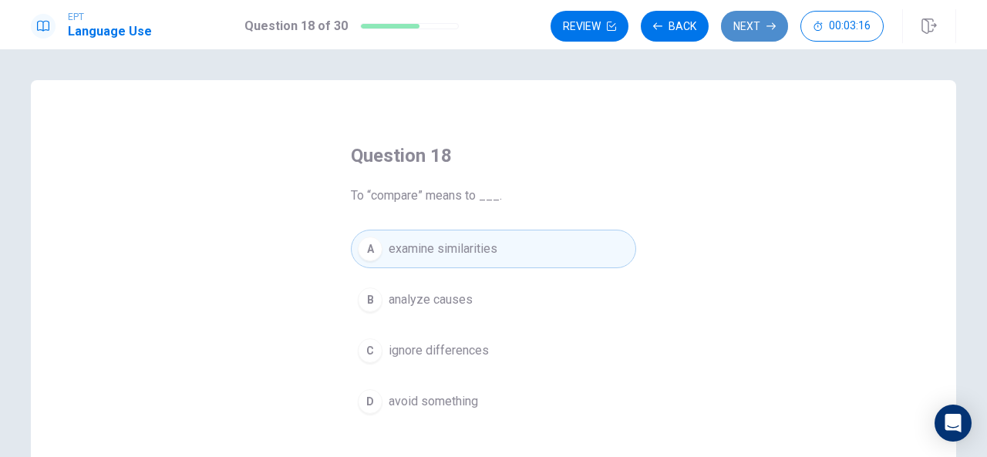
click at [753, 18] on button "Next" at bounding box center [754, 26] width 67 height 31
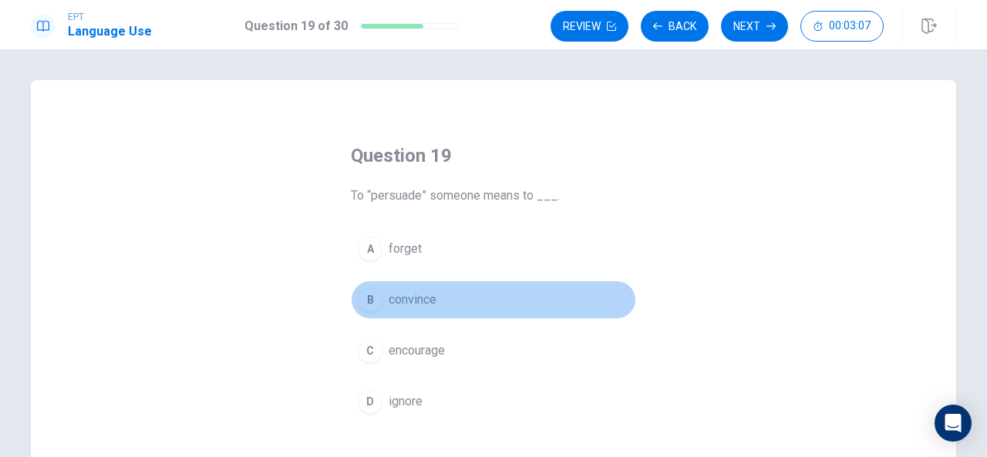
click at [415, 294] on span "convince" at bounding box center [413, 300] width 48 height 19
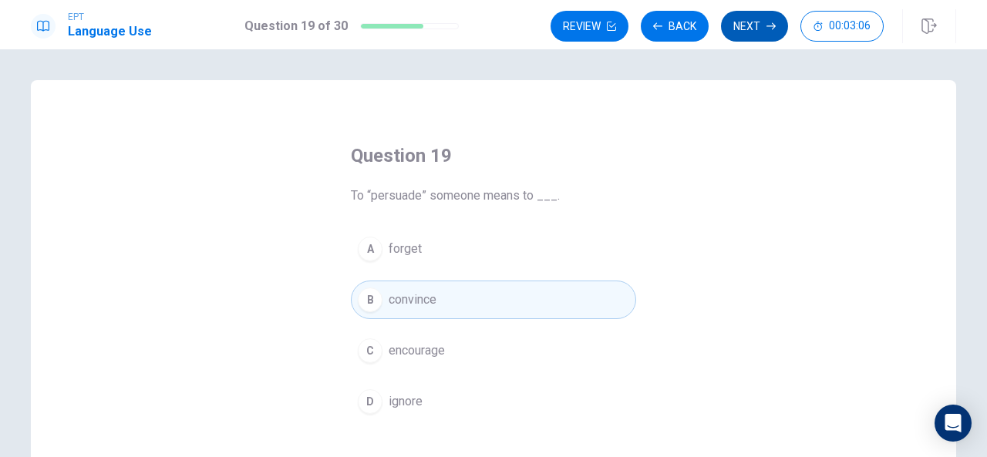
click at [739, 22] on button "Next" at bounding box center [754, 26] width 67 height 31
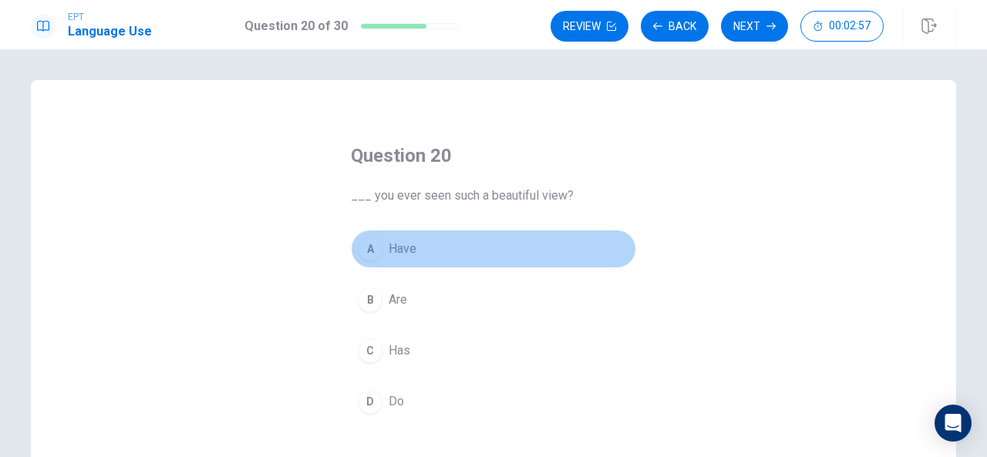
click at [397, 252] on span "Have" at bounding box center [403, 249] width 28 height 19
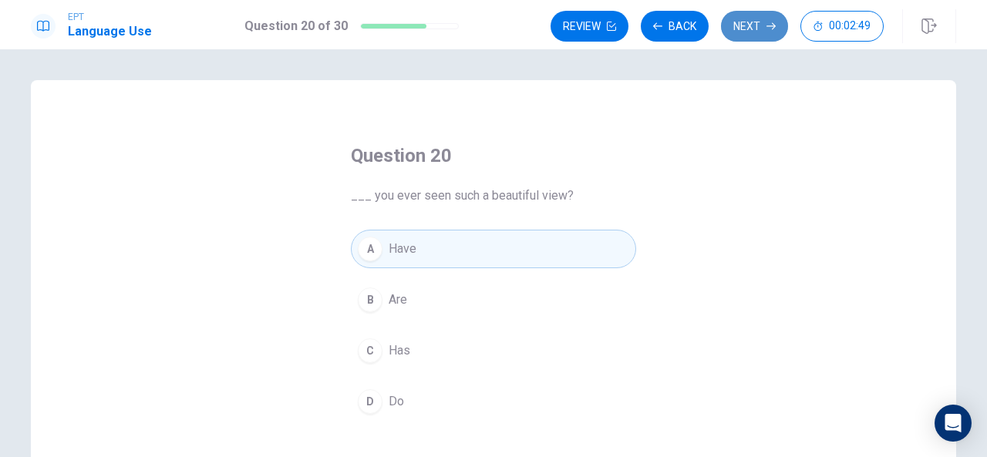
click at [757, 30] on button "Next" at bounding box center [754, 26] width 67 height 31
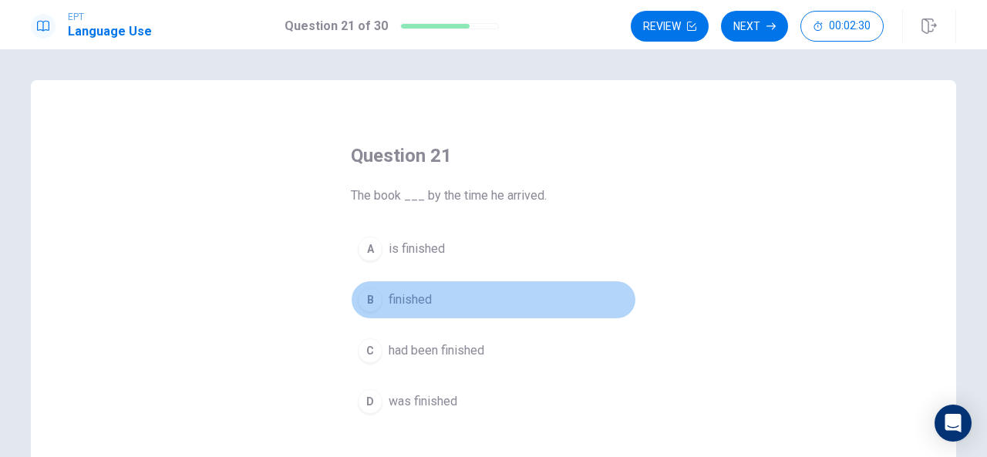
click at [409, 300] on span "finished" at bounding box center [410, 300] width 43 height 19
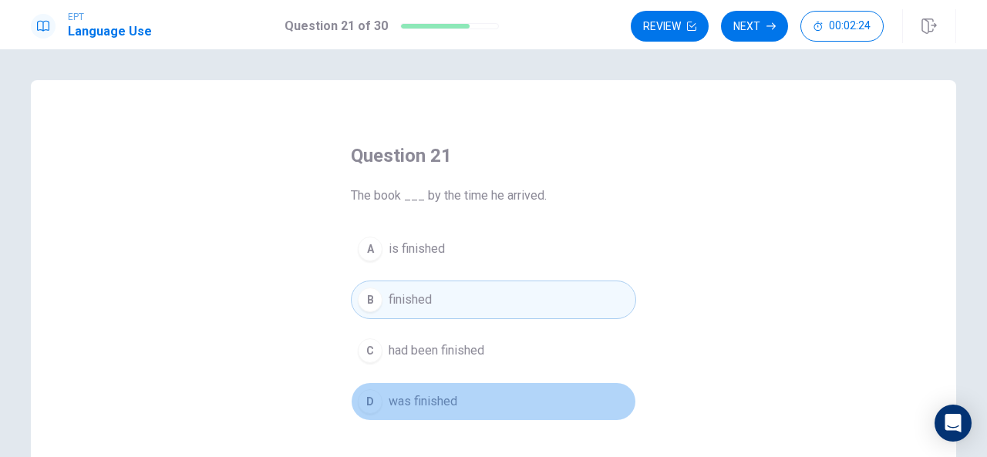
click at [436, 394] on span "was finished" at bounding box center [423, 401] width 69 height 19
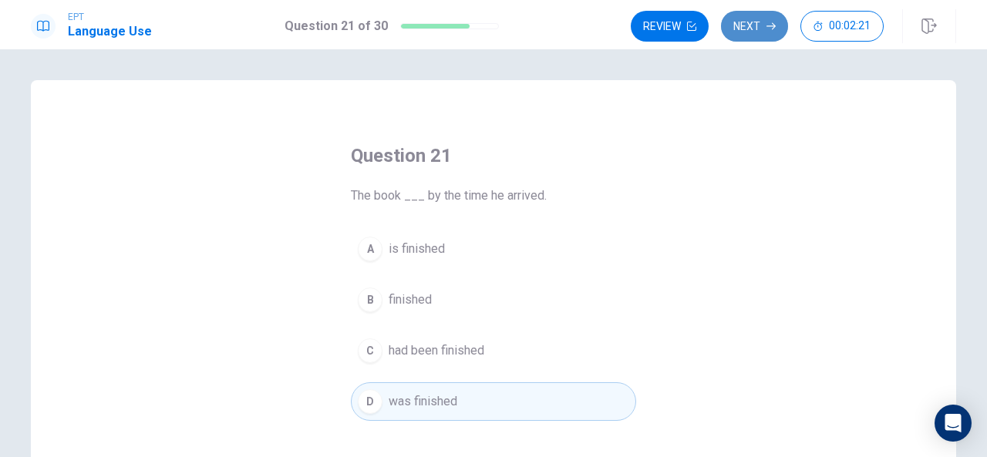
click at [750, 22] on button "Next" at bounding box center [754, 26] width 67 height 31
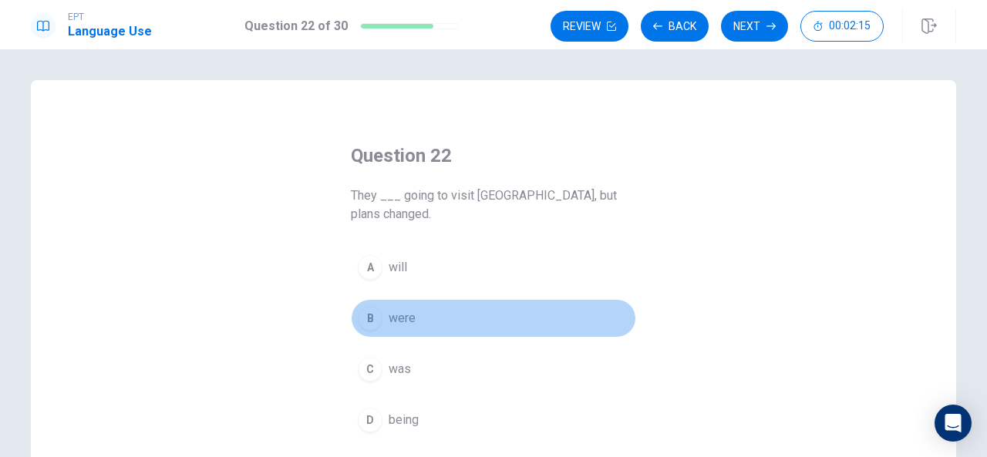
click at [396, 309] on span "were" at bounding box center [402, 318] width 27 height 19
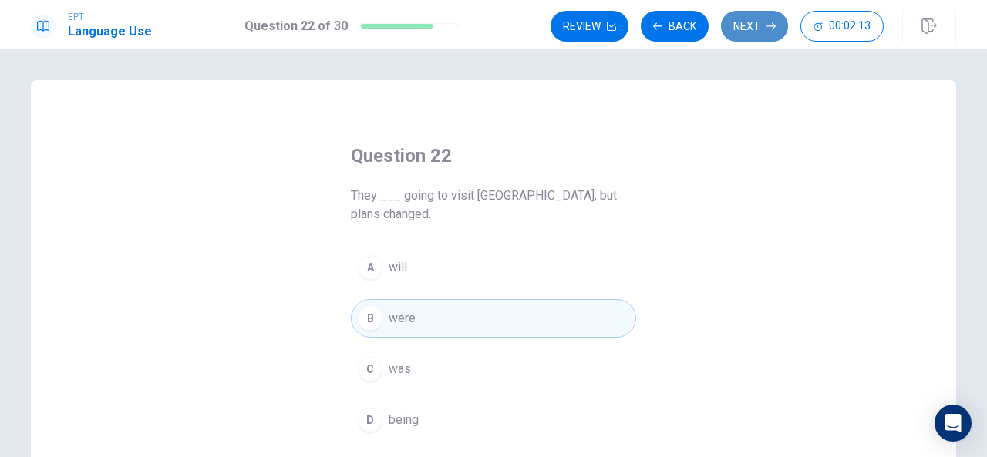
click at [751, 22] on button "Next" at bounding box center [754, 26] width 67 height 31
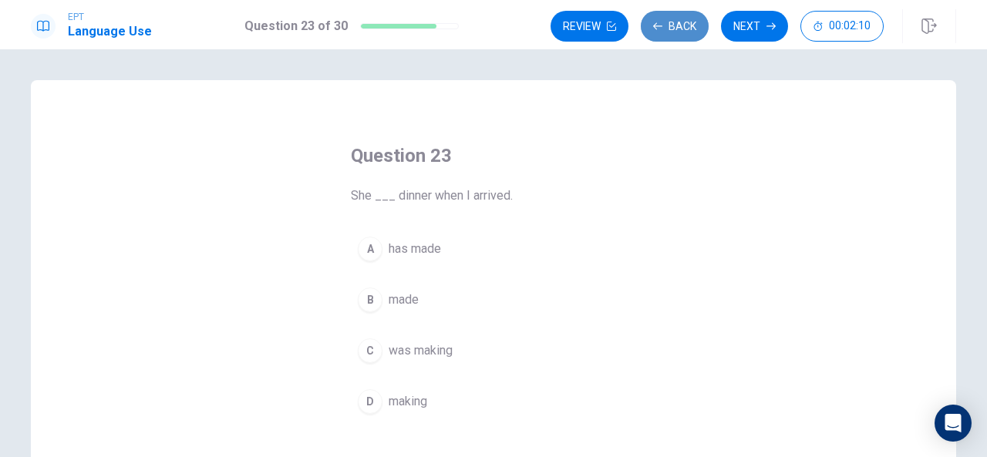
click at [694, 22] on button "Back" at bounding box center [675, 26] width 68 height 31
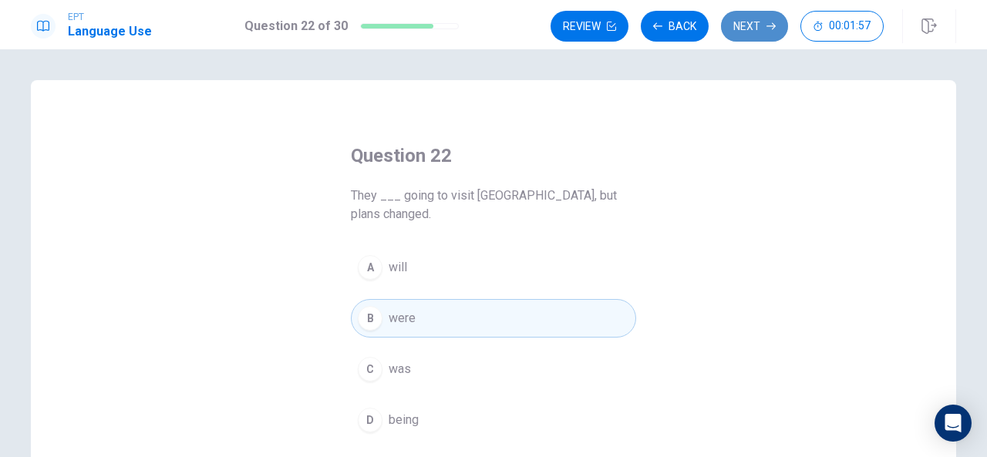
click at [767, 15] on button "Next" at bounding box center [754, 26] width 67 height 31
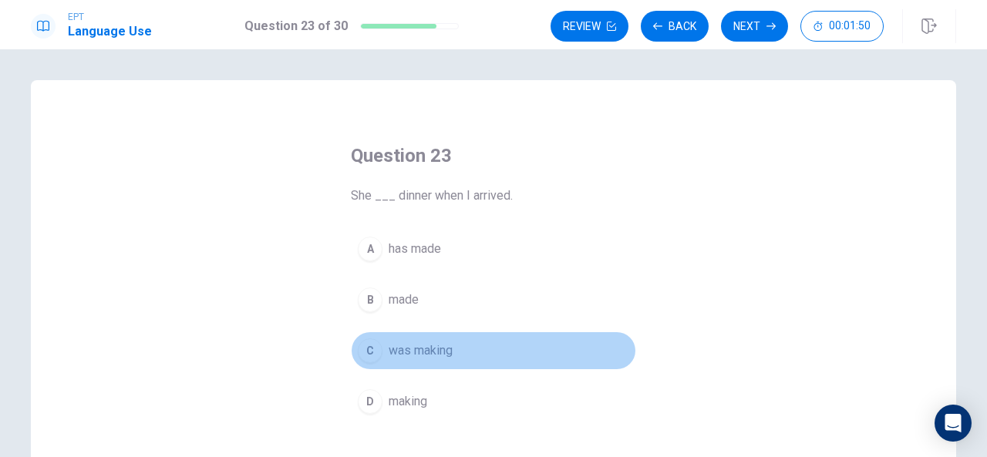
click at [430, 346] on span "was making" at bounding box center [421, 351] width 64 height 19
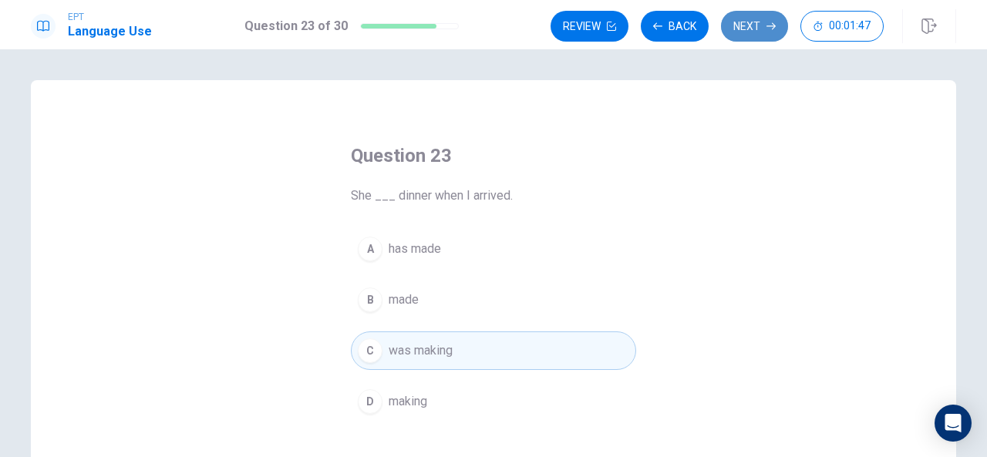
click at [735, 26] on button "Next" at bounding box center [754, 26] width 67 height 31
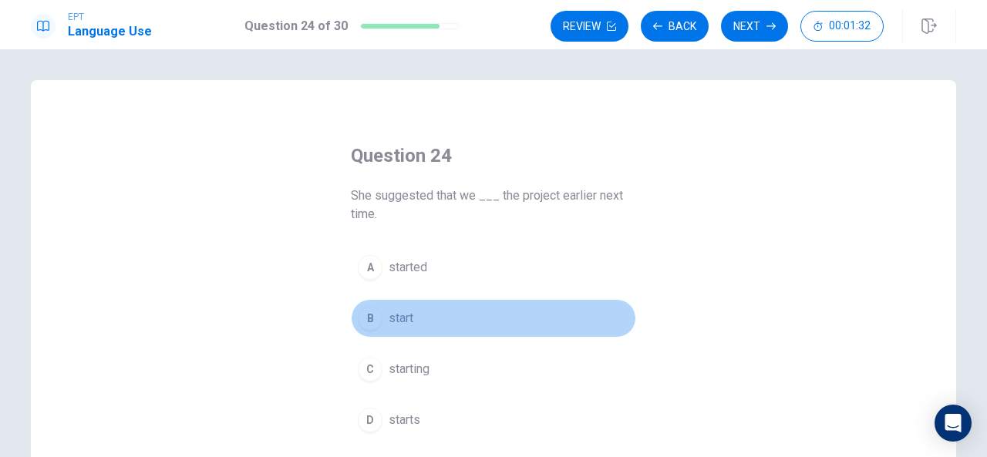
click at [395, 317] on span "start" at bounding box center [401, 318] width 25 height 19
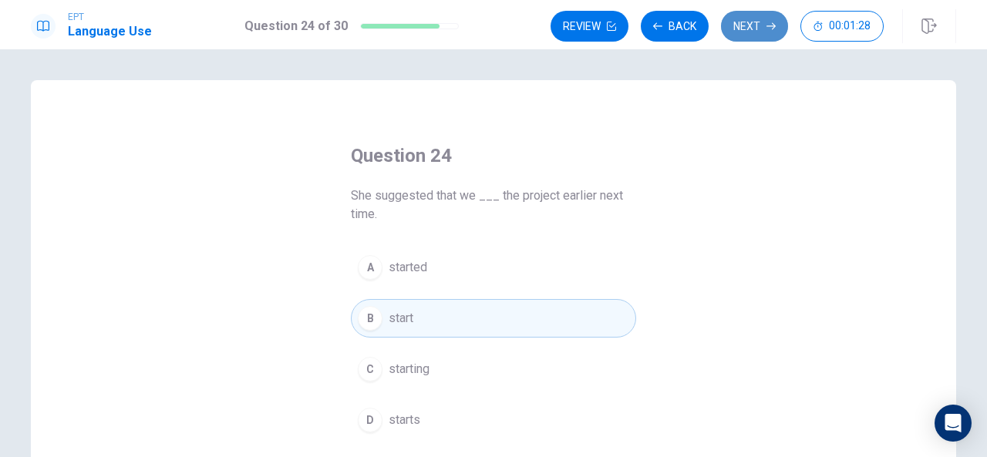
click at [770, 27] on icon "button" at bounding box center [770, 26] width 9 height 9
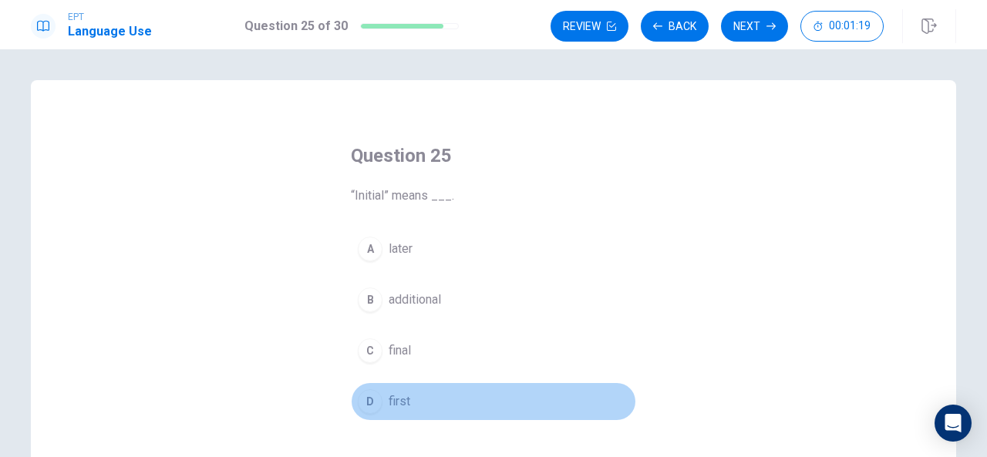
click at [397, 393] on span "first" at bounding box center [400, 401] width 22 height 19
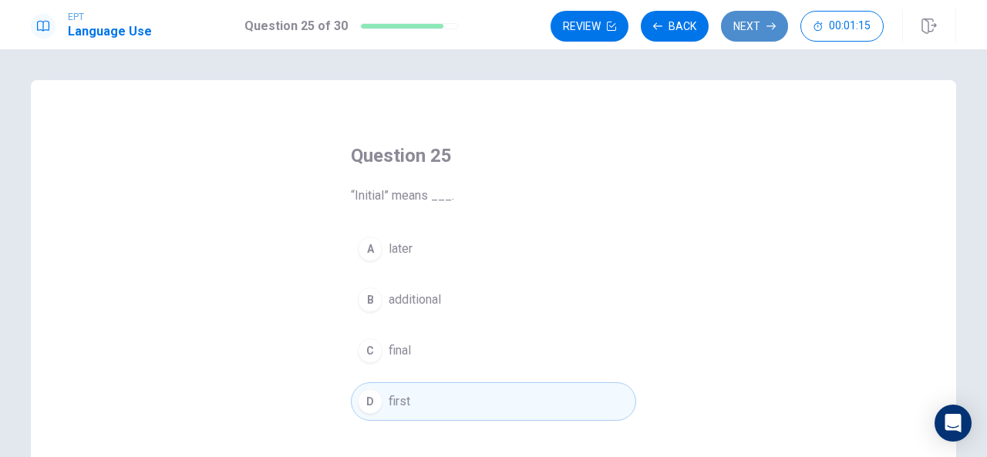
click at [765, 13] on button "Next" at bounding box center [754, 26] width 67 height 31
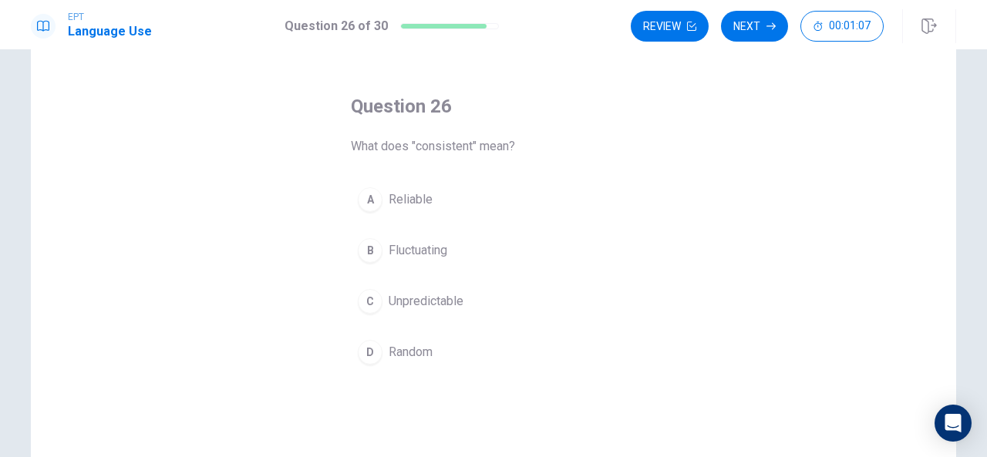
scroll to position [58, 0]
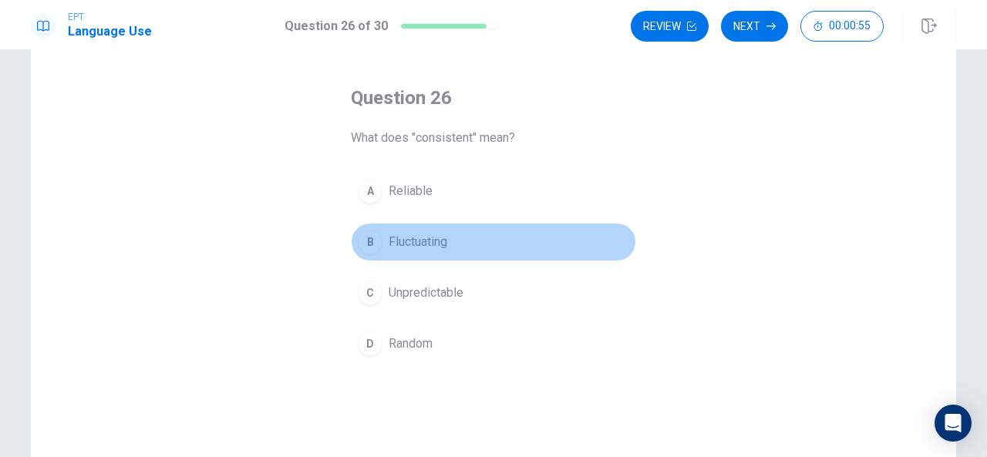
click at [403, 243] on span "Fluctuating" at bounding box center [418, 242] width 59 height 19
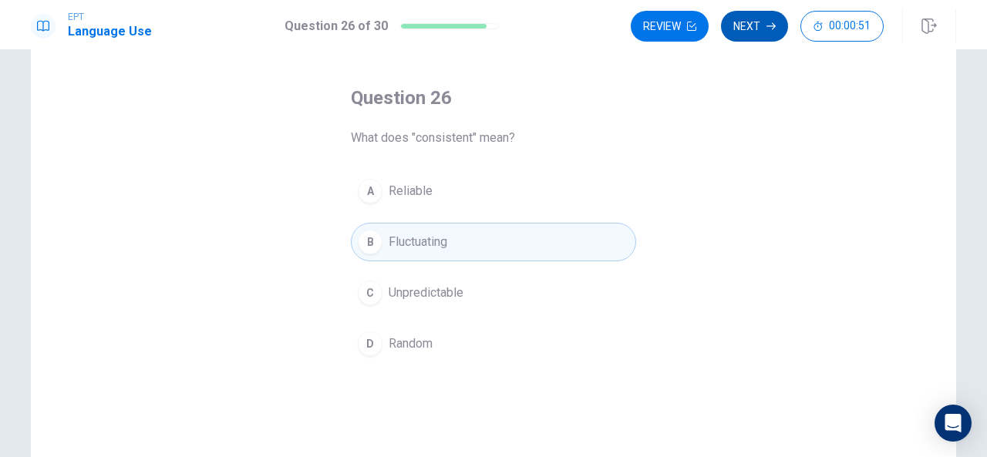
click at [766, 27] on button "Next" at bounding box center [754, 26] width 67 height 31
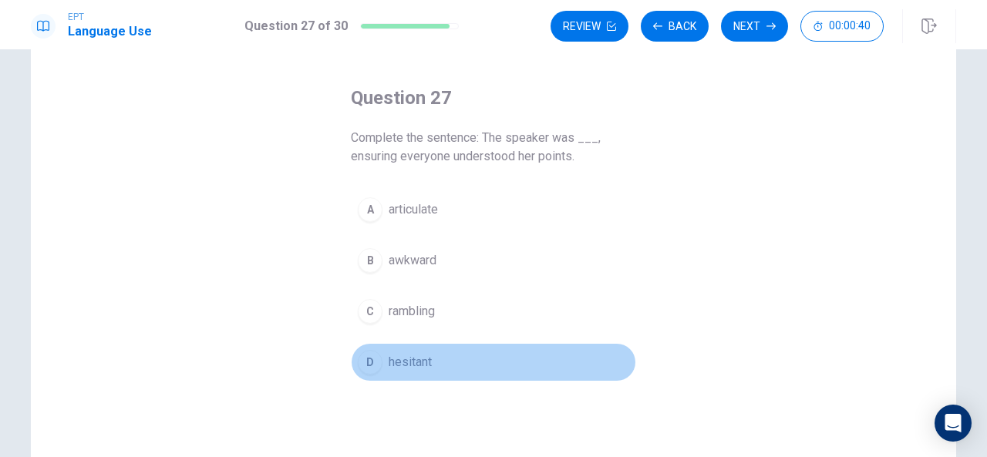
click at [399, 363] on span "hesitant" at bounding box center [410, 362] width 43 height 19
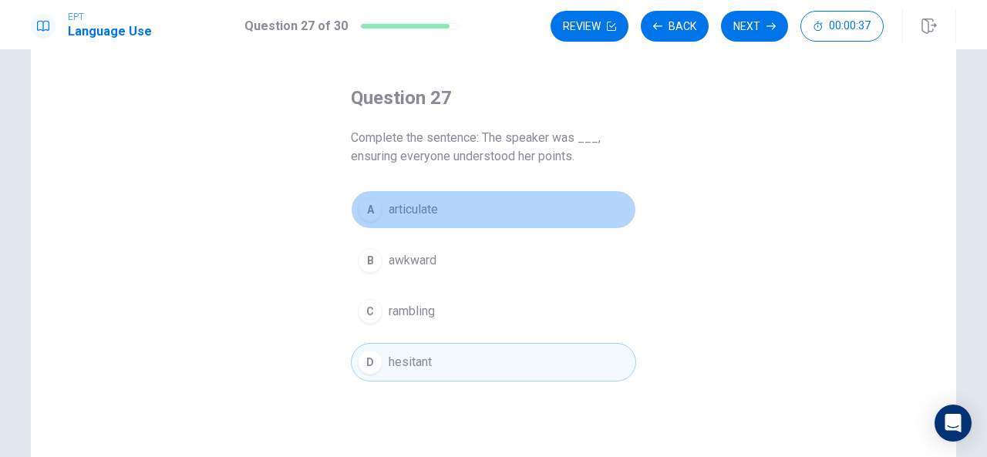
click at [420, 212] on span "articulate" at bounding box center [413, 209] width 49 height 19
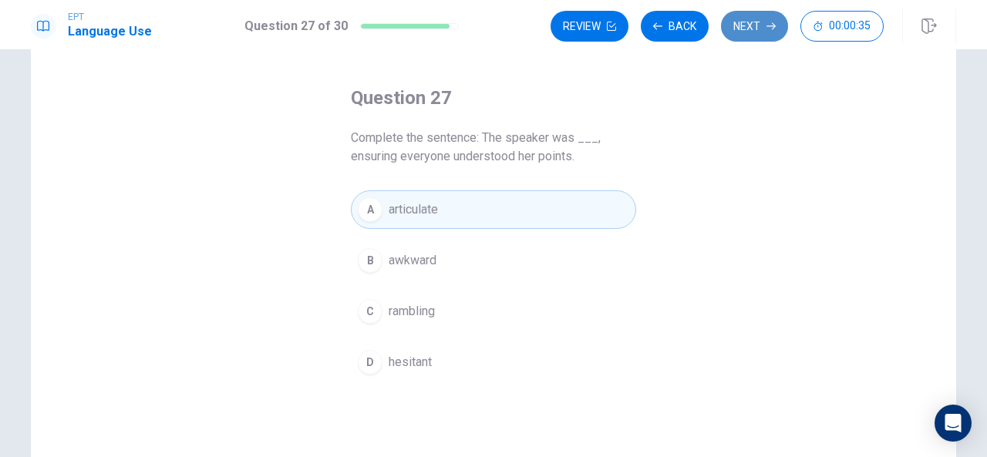
click at [749, 20] on button "Next" at bounding box center [754, 26] width 67 height 31
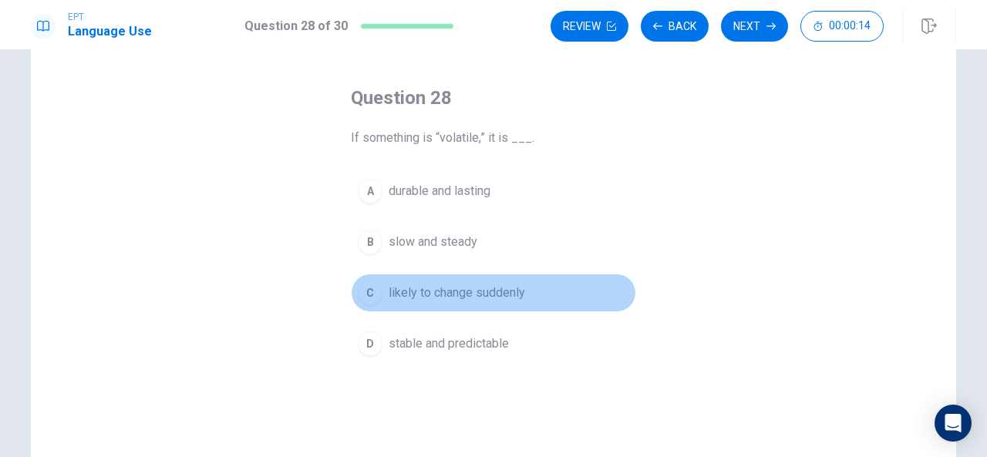
click at [464, 291] on span "likely to change suddenly" at bounding box center [457, 293] width 136 height 19
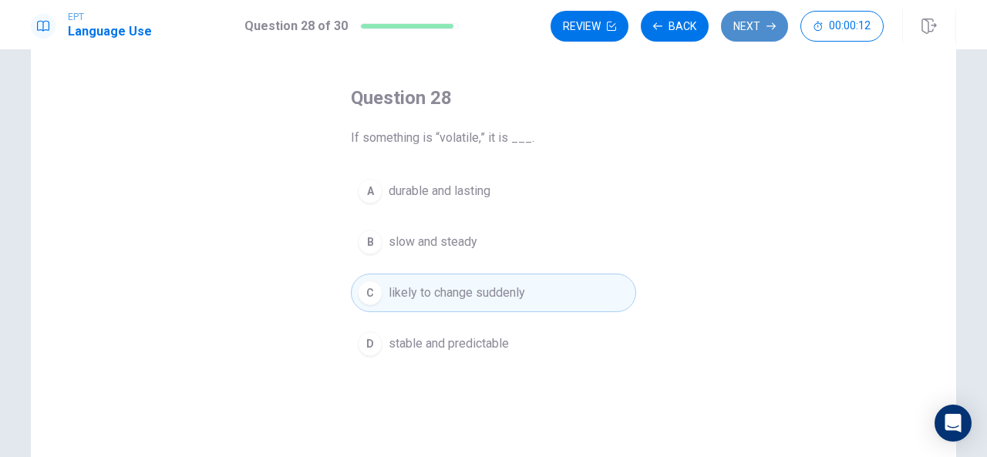
click at [737, 30] on button "Next" at bounding box center [754, 26] width 67 height 31
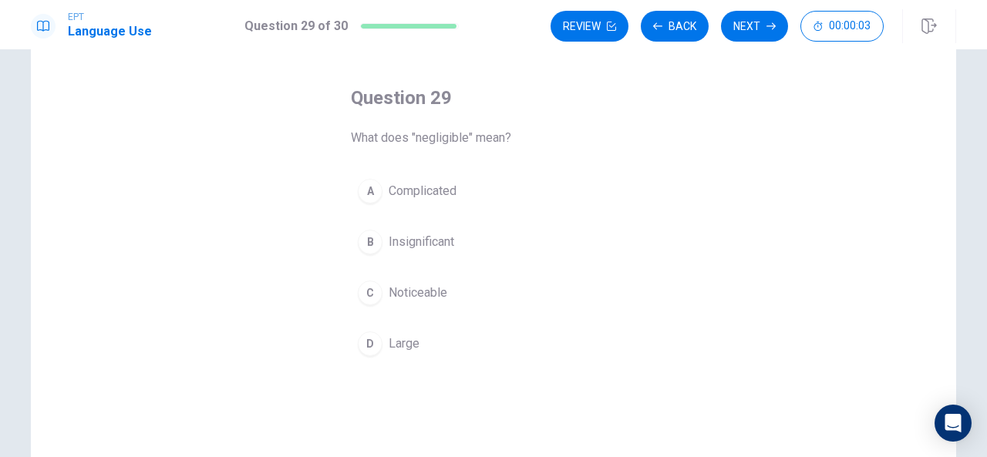
click at [433, 243] on span "Insignificant" at bounding box center [422, 242] width 66 height 19
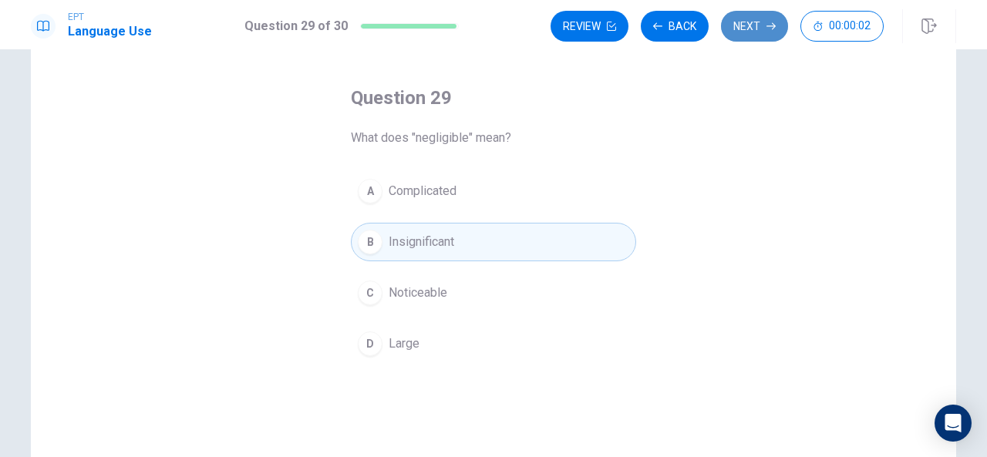
click at [770, 17] on button "Next" at bounding box center [754, 26] width 67 height 31
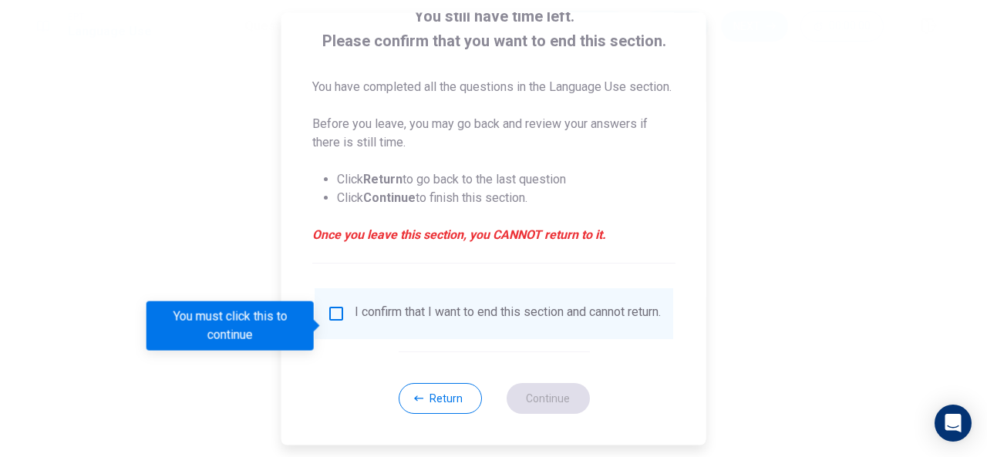
scroll to position [136, 0]
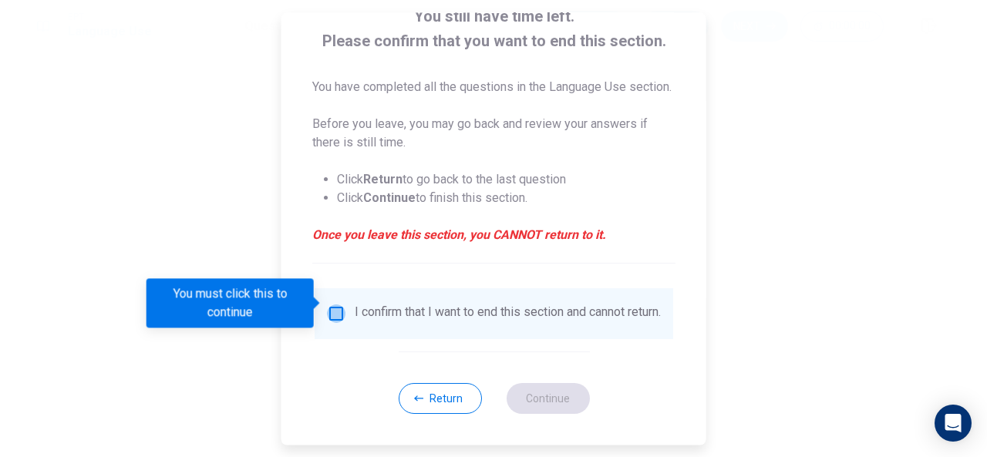
click at [328, 305] on input "You must click this to continue" at bounding box center [336, 314] width 19 height 19
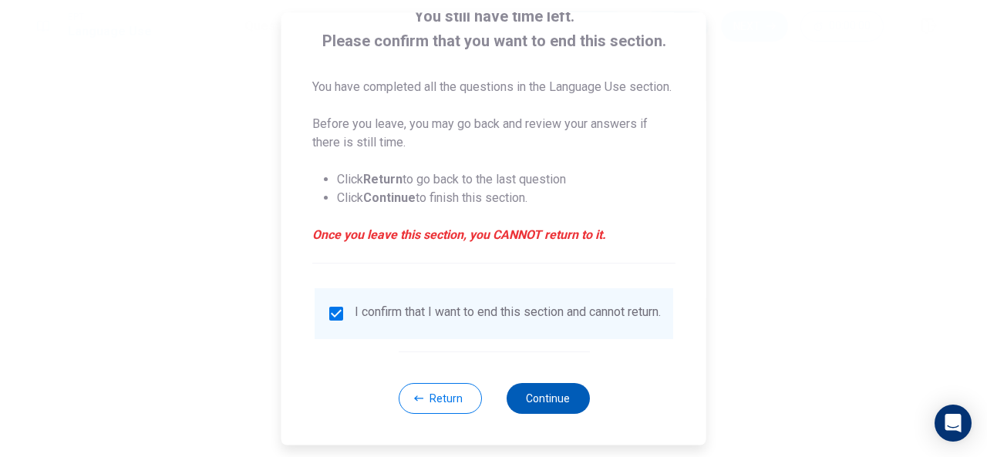
click at [520, 389] on button "Continue" at bounding box center [547, 398] width 83 height 31
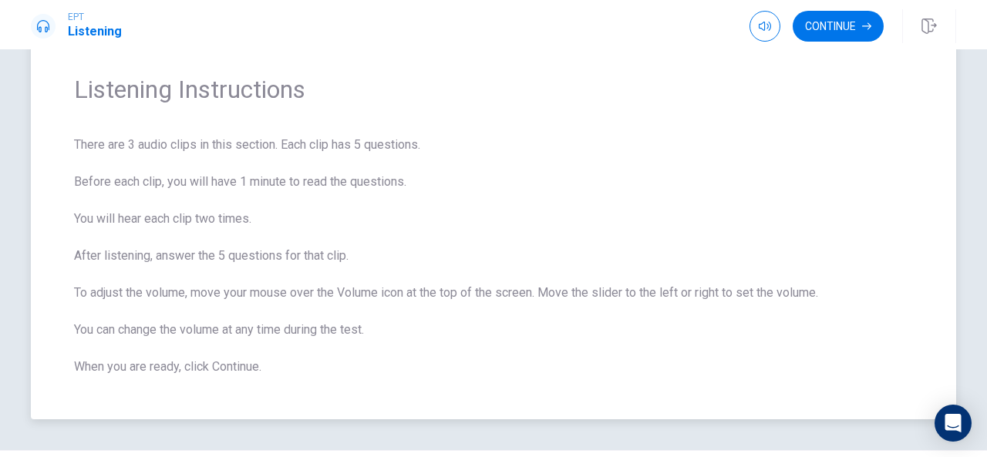
scroll to position [91, 0]
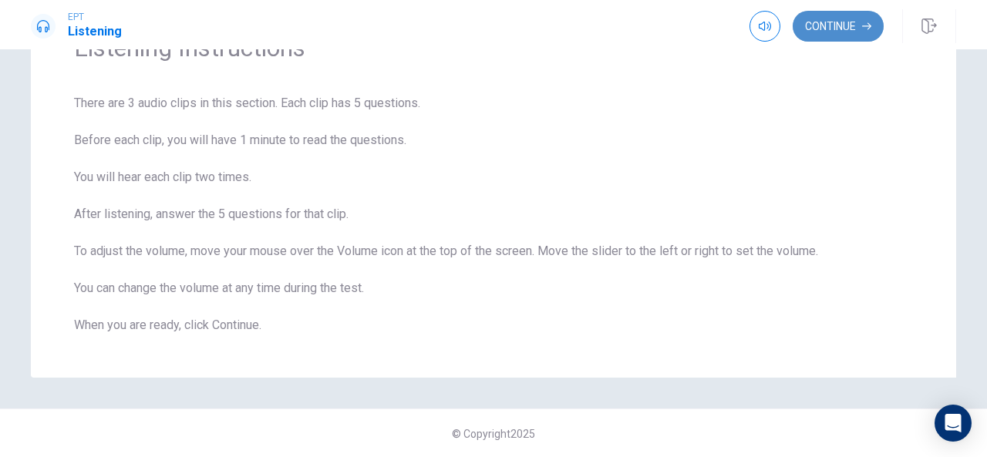
click at [864, 30] on icon "button" at bounding box center [866, 26] width 9 height 9
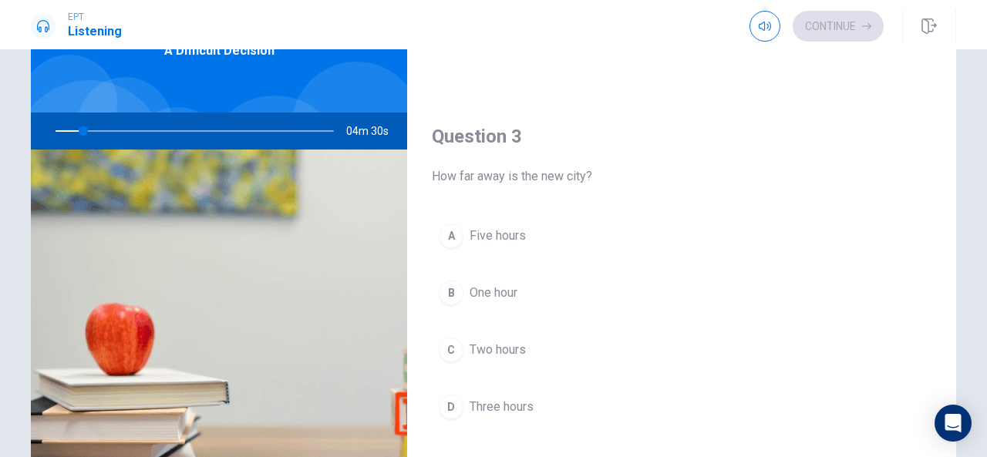
scroll to position [699, 0]
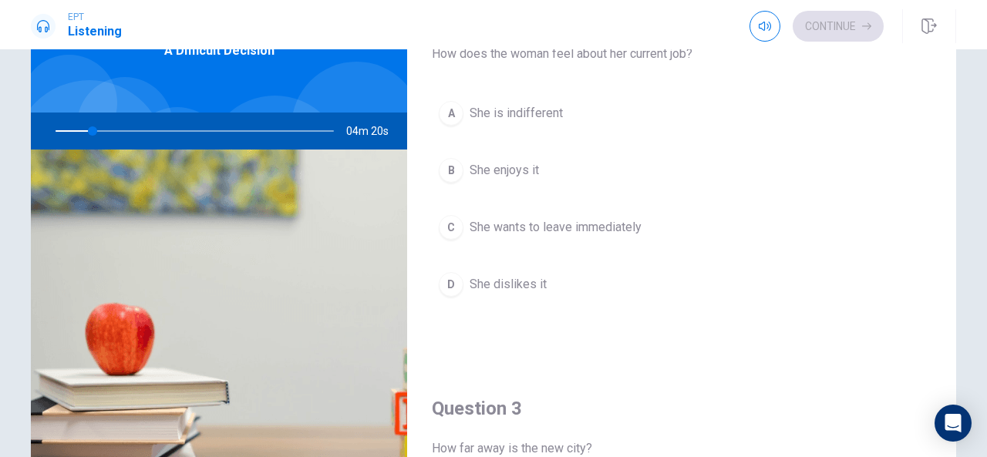
click at [486, 298] on button "D She dislikes it" at bounding box center [682, 284] width 500 height 39
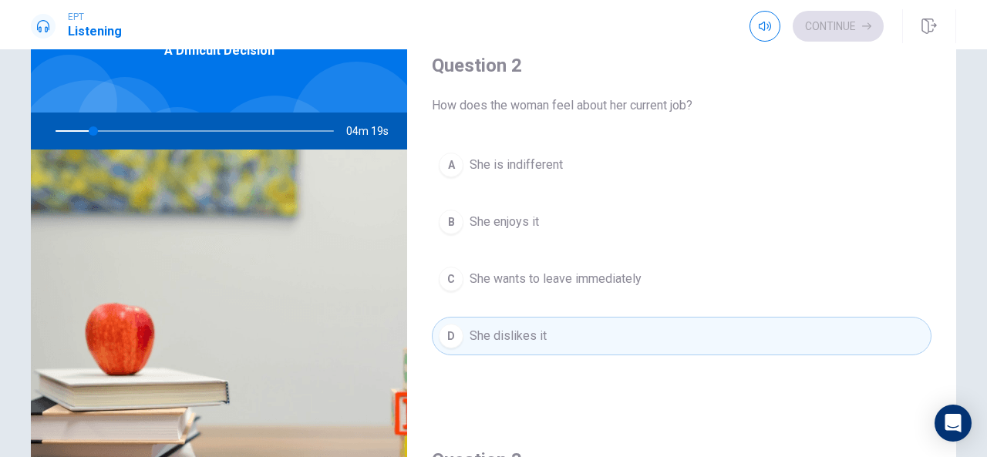
scroll to position [362, 0]
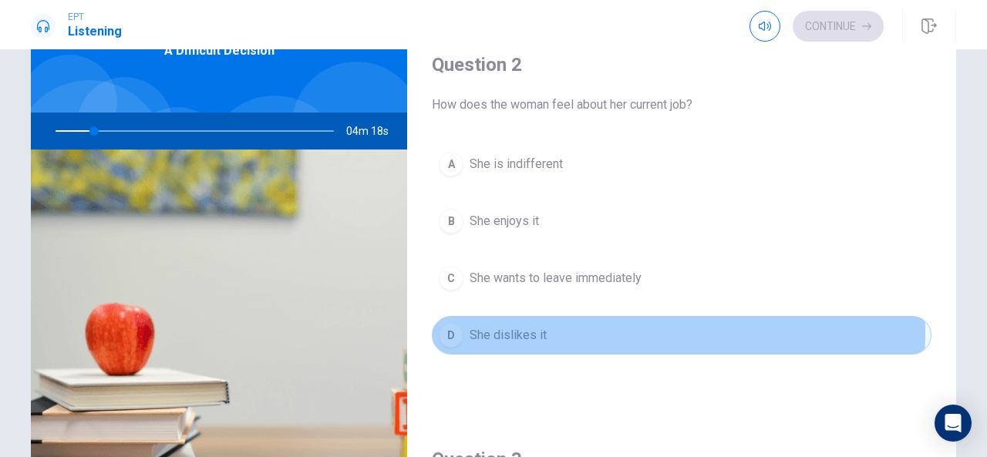
click at [486, 327] on span "She dislikes it" at bounding box center [508, 335] width 77 height 19
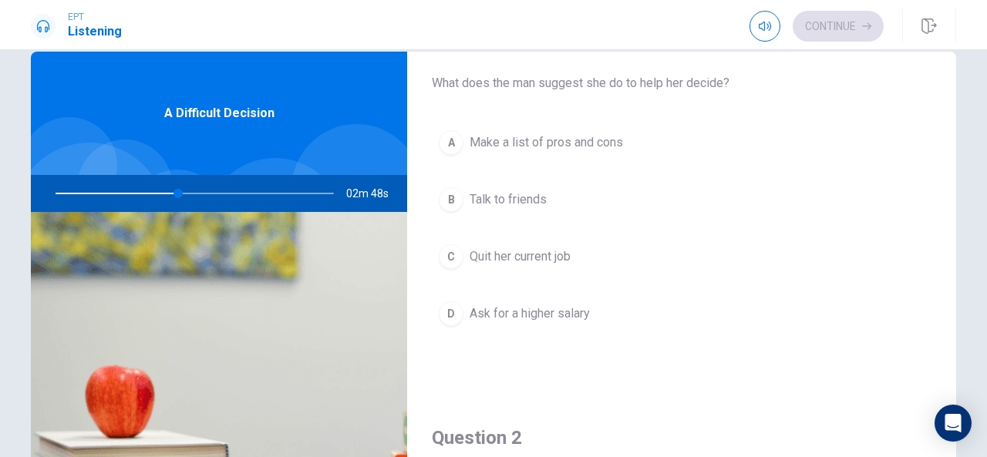
scroll to position [25, 0]
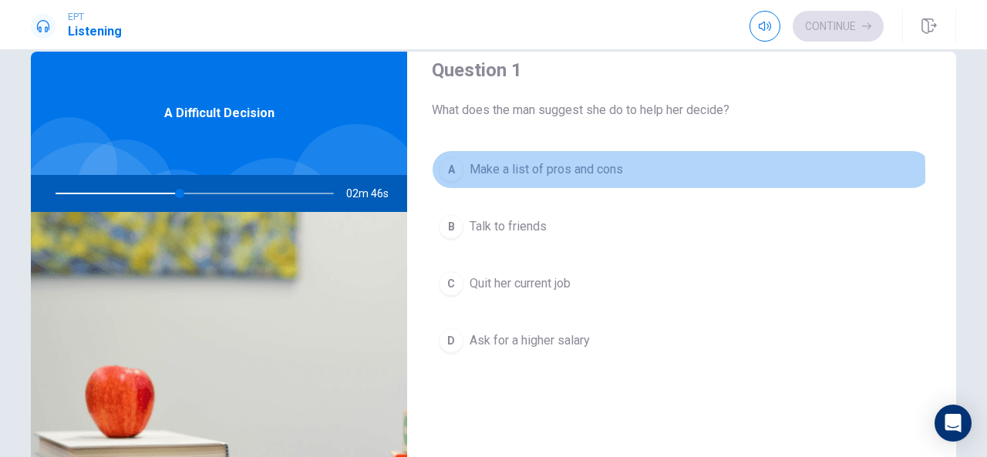
click at [522, 172] on span "Make a list of pros and cons" at bounding box center [546, 169] width 153 height 19
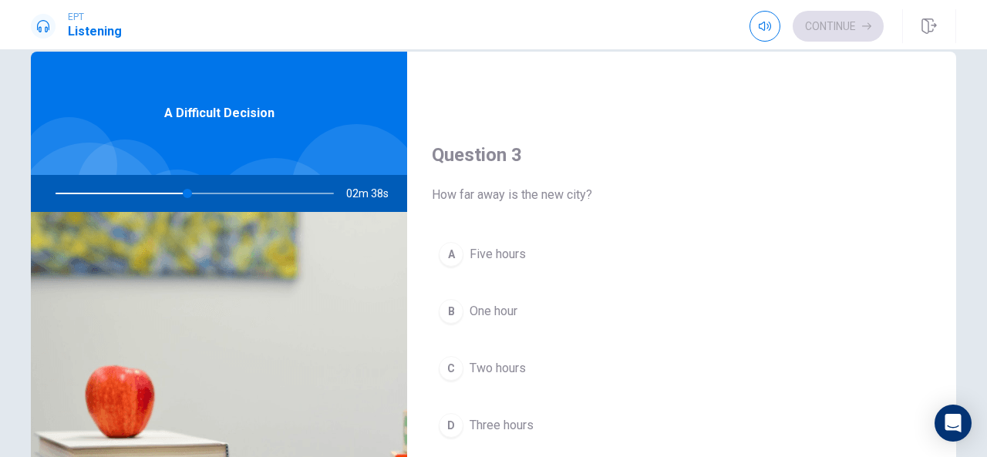
scroll to position [730, 0]
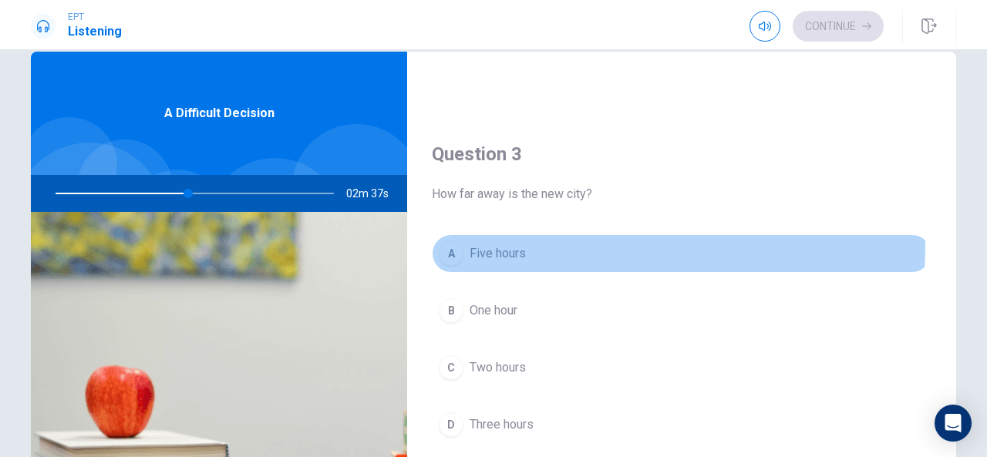
click at [507, 244] on span "Five hours" at bounding box center [498, 253] width 56 height 19
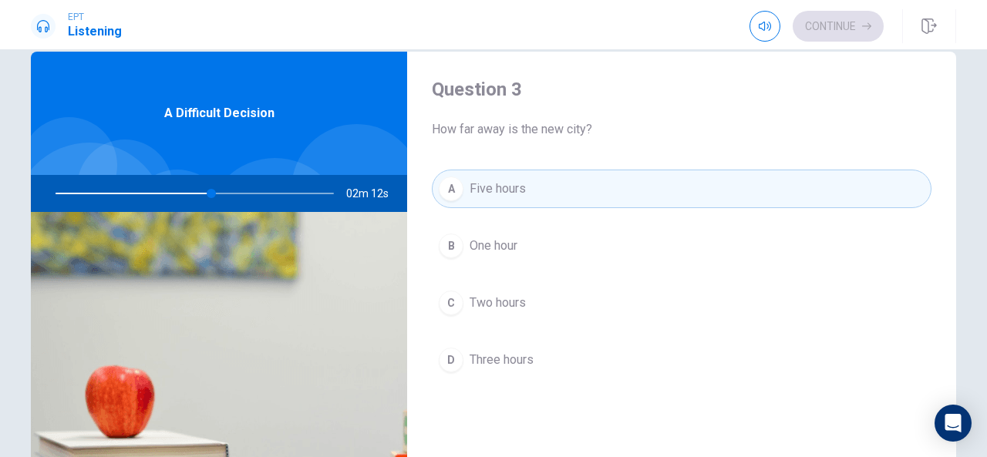
scroll to position [796, 0]
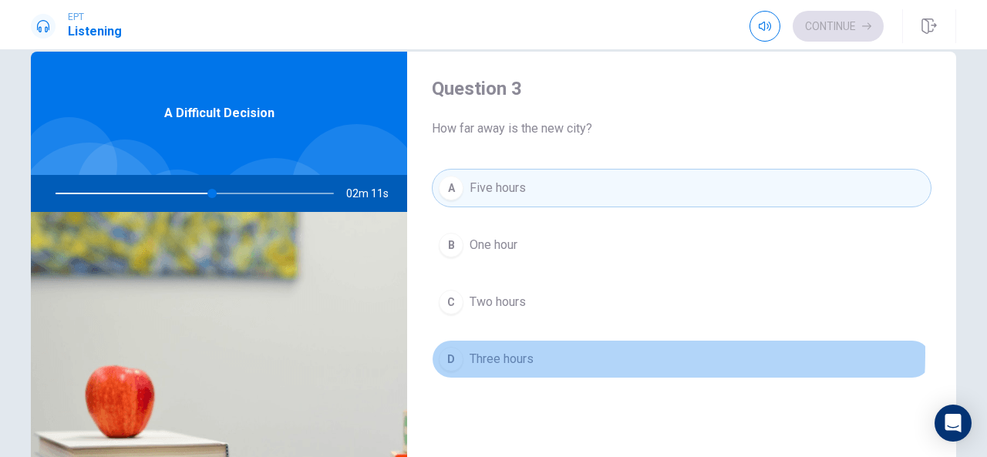
click at [534, 348] on button "D Three hours" at bounding box center [682, 359] width 500 height 39
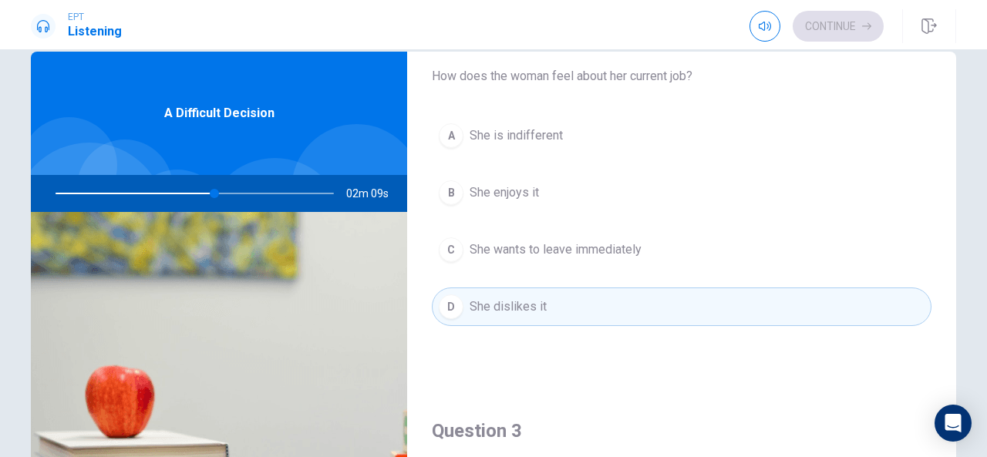
scroll to position [353, 0]
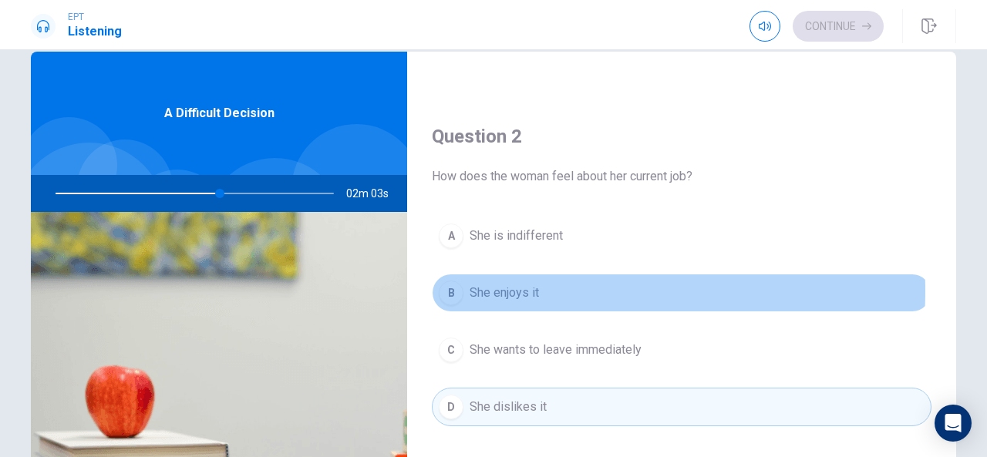
click at [526, 288] on span "She enjoys it" at bounding box center [504, 293] width 69 height 19
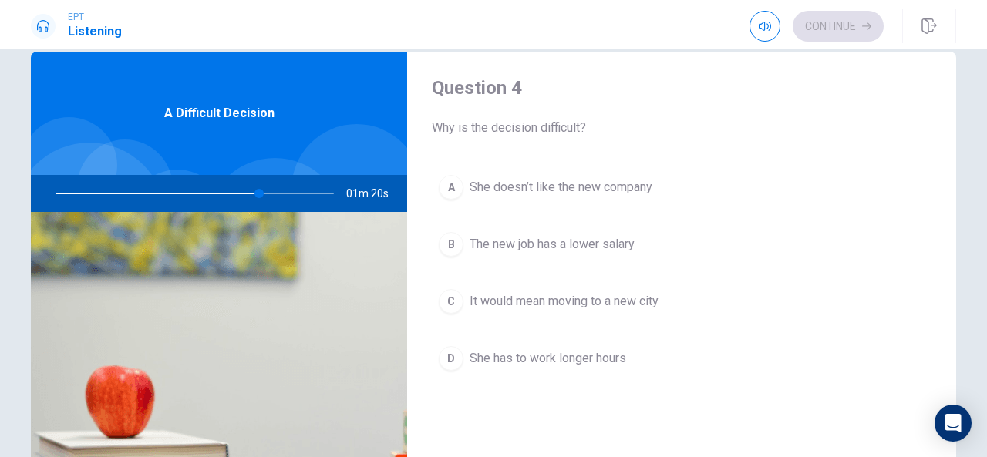
scroll to position [1194, 0]
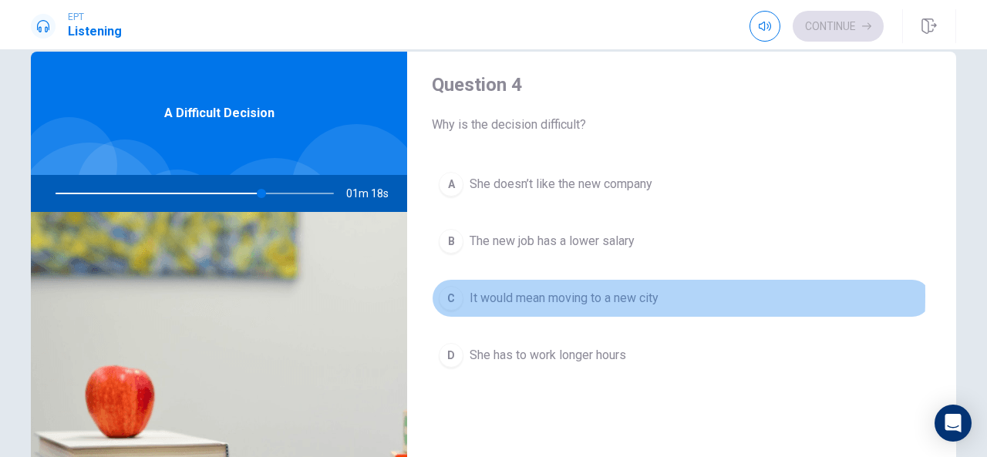
click at [456, 288] on div "C" at bounding box center [451, 298] width 25 height 25
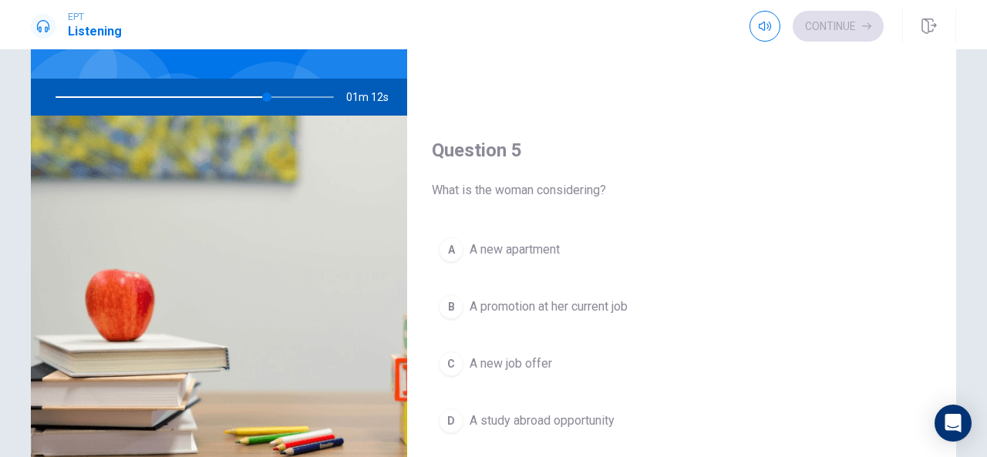
scroll to position [173, 0]
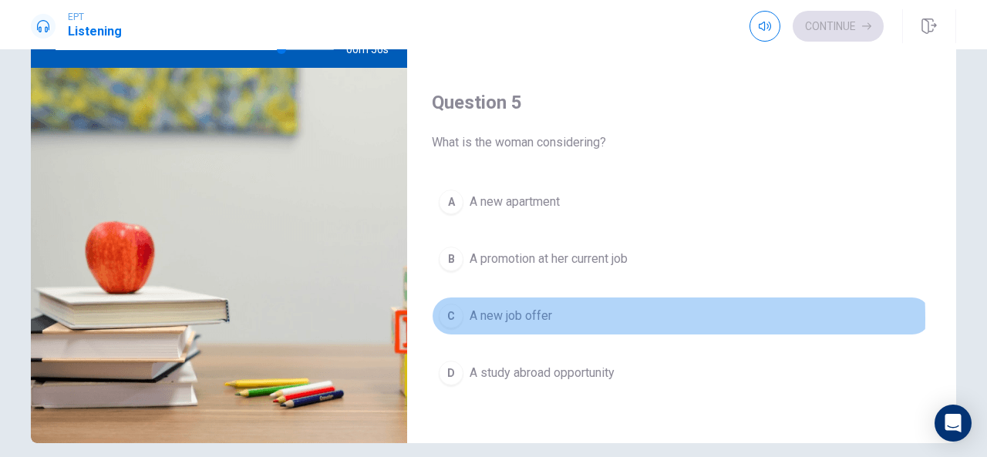
click at [495, 308] on span "A new job offer" at bounding box center [511, 316] width 83 height 19
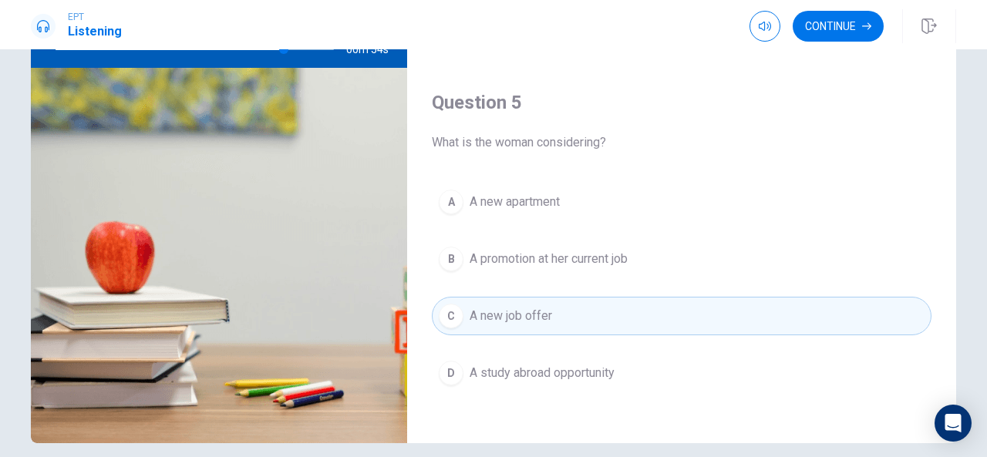
scroll to position [0, 0]
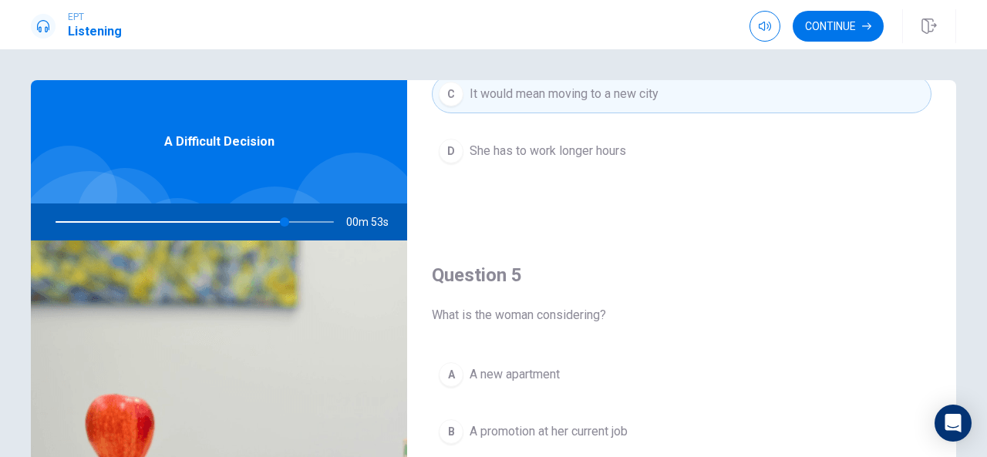
click at [180, 223] on div at bounding box center [191, 222] width 309 height 37
click at [181, 221] on div at bounding box center [191, 222] width 309 height 37
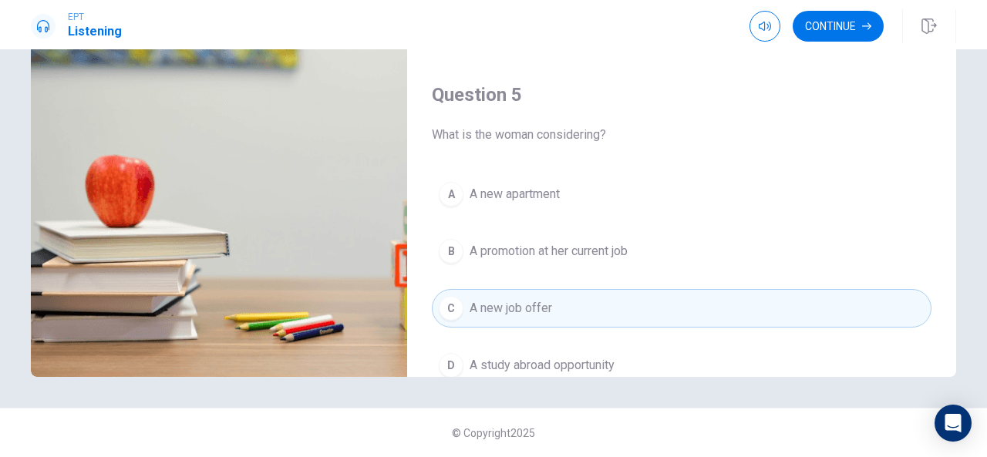
scroll to position [1427, 0]
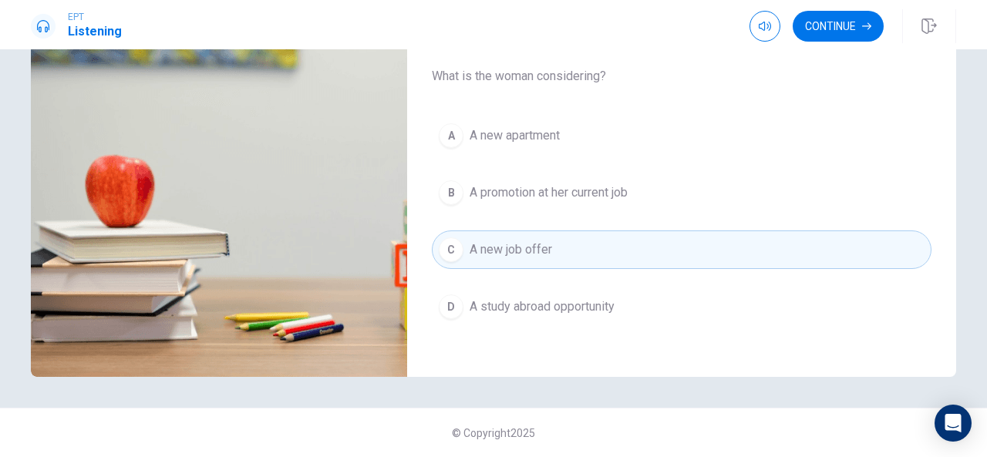
type input "0"
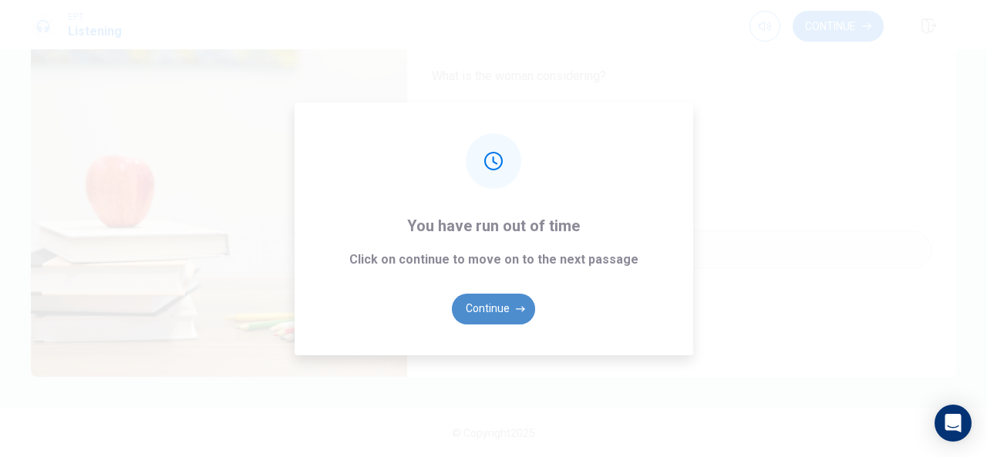
click at [507, 318] on button "Continue" at bounding box center [493, 309] width 83 height 31
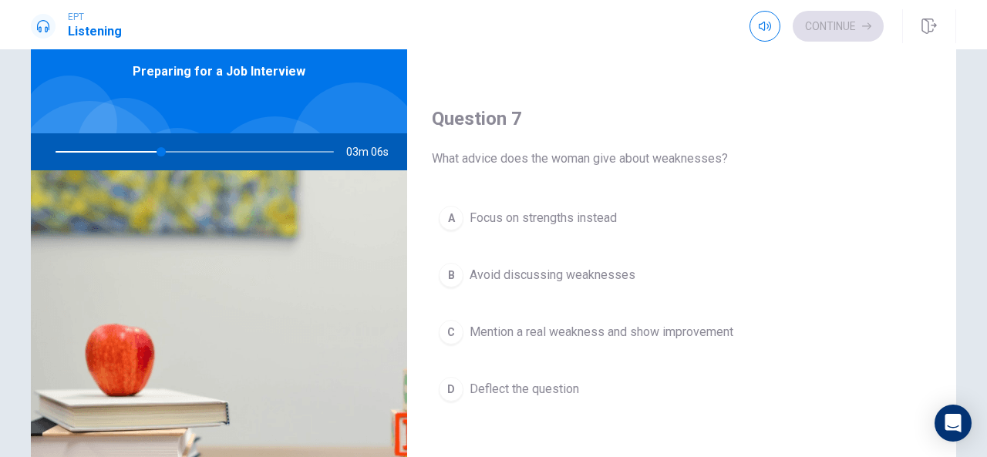
scroll to position [324, 0]
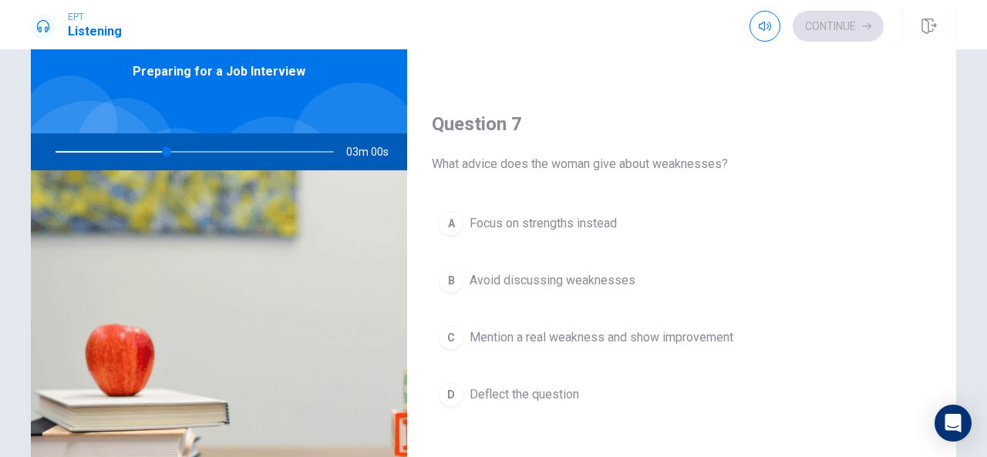
click at [559, 335] on span "Mention a real weakness and show improvement" at bounding box center [602, 337] width 264 height 19
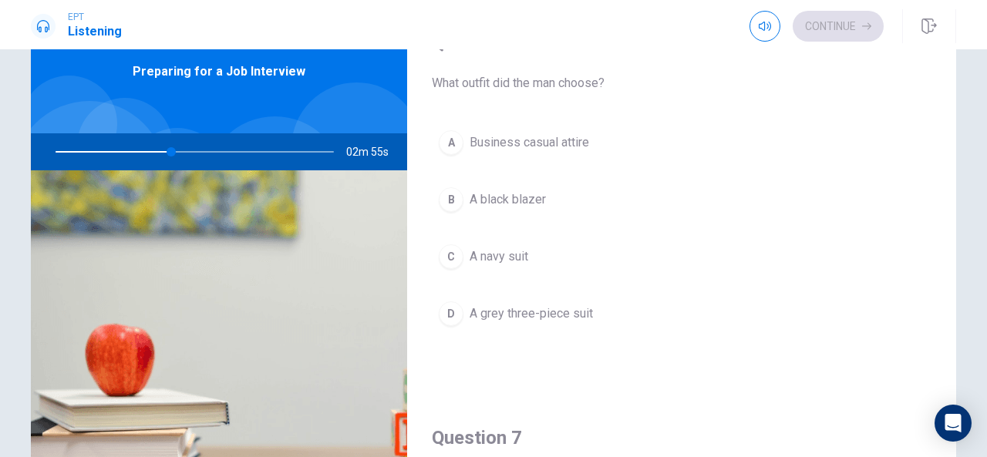
scroll to position [0, 0]
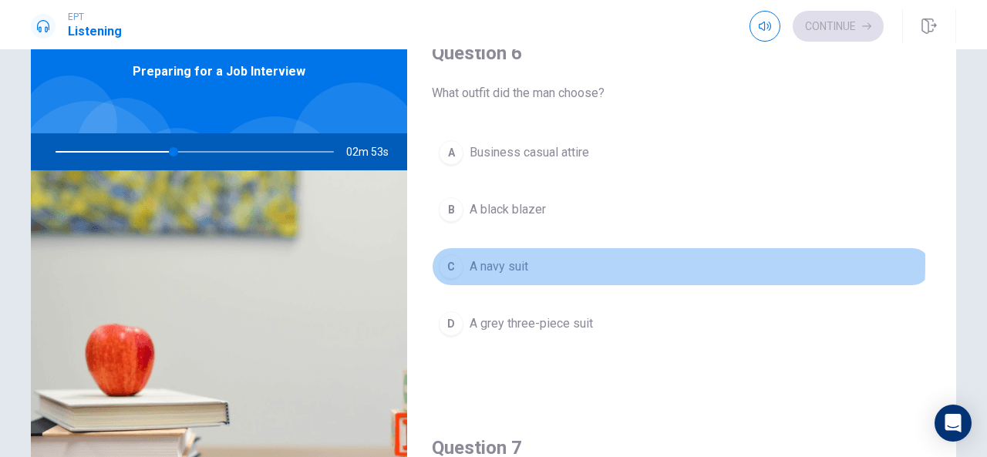
click at [501, 262] on span "A navy suit" at bounding box center [499, 267] width 59 height 19
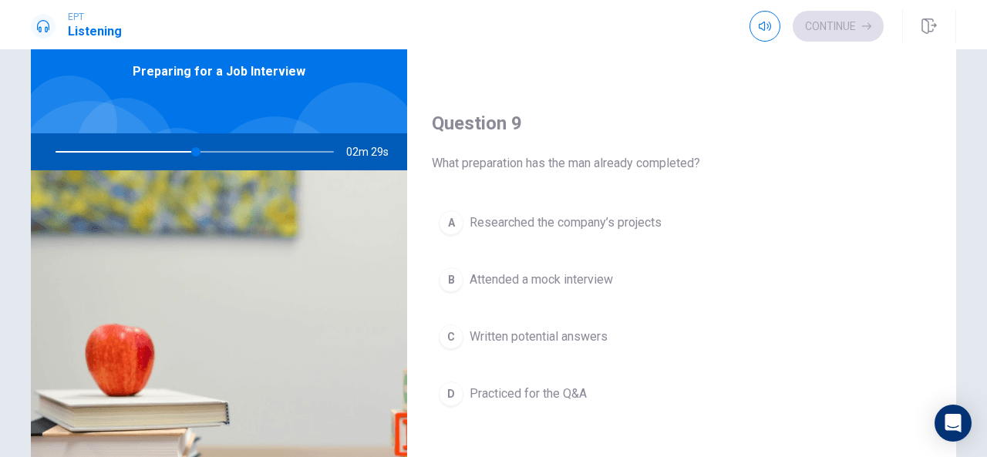
scroll to position [1127, 0]
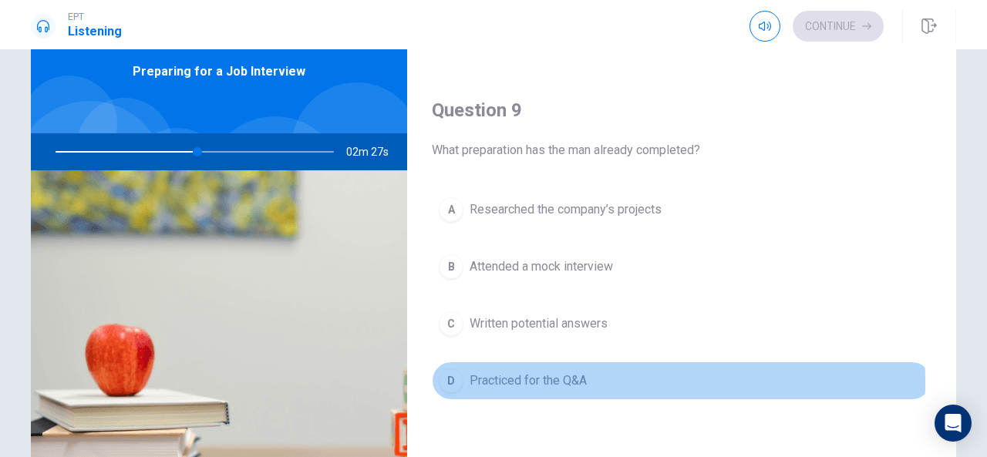
click at [535, 372] on span "Practiced for the Q&A" at bounding box center [528, 381] width 117 height 19
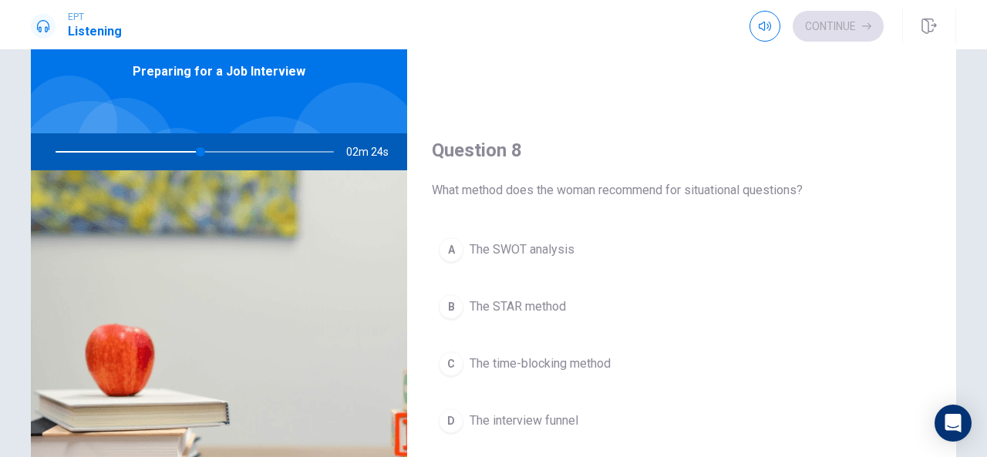
scroll to position [692, 0]
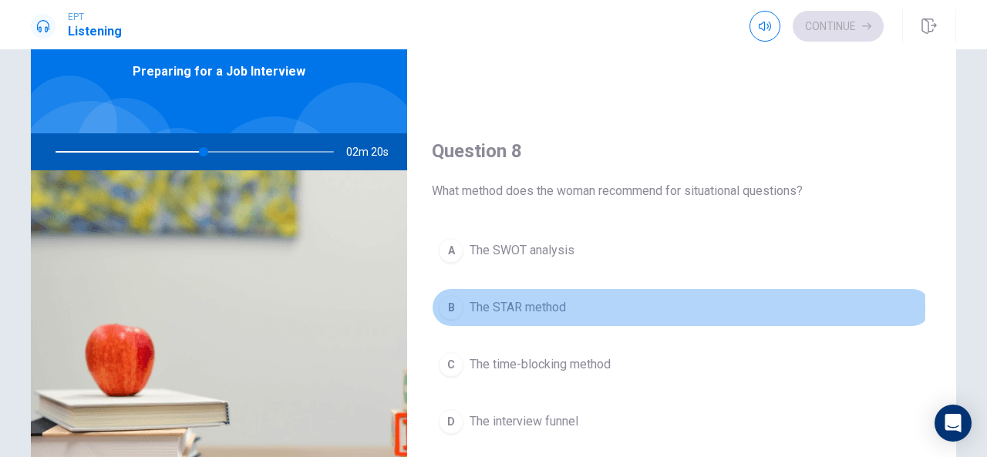
click at [526, 302] on span "The STAR method" at bounding box center [518, 307] width 96 height 19
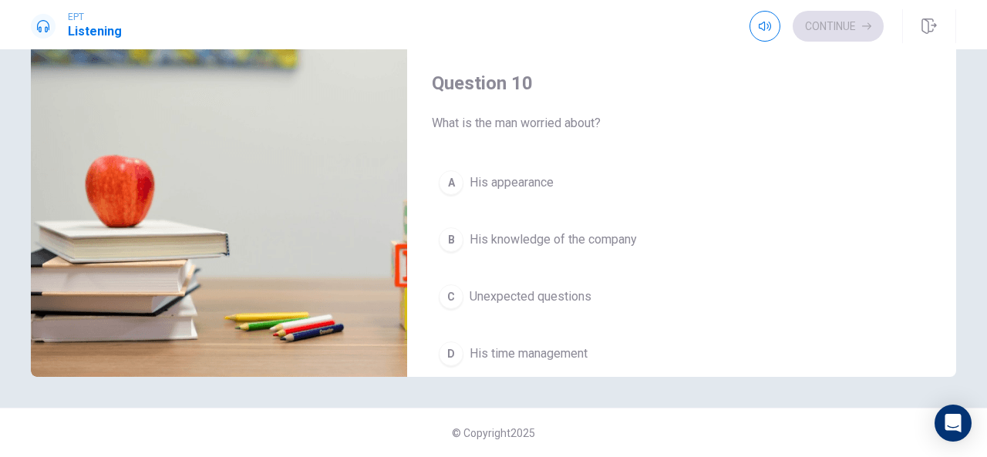
scroll to position [1381, 0]
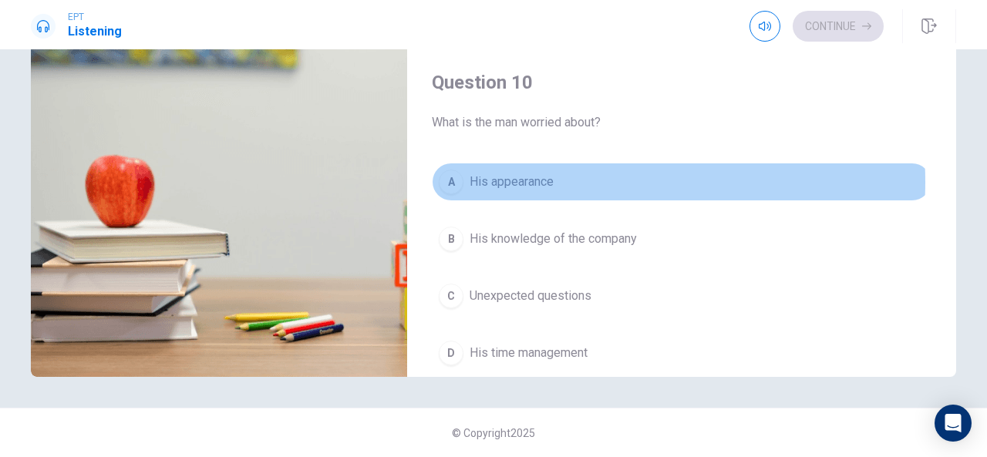
click at [551, 173] on button "A His appearance" at bounding box center [682, 182] width 500 height 39
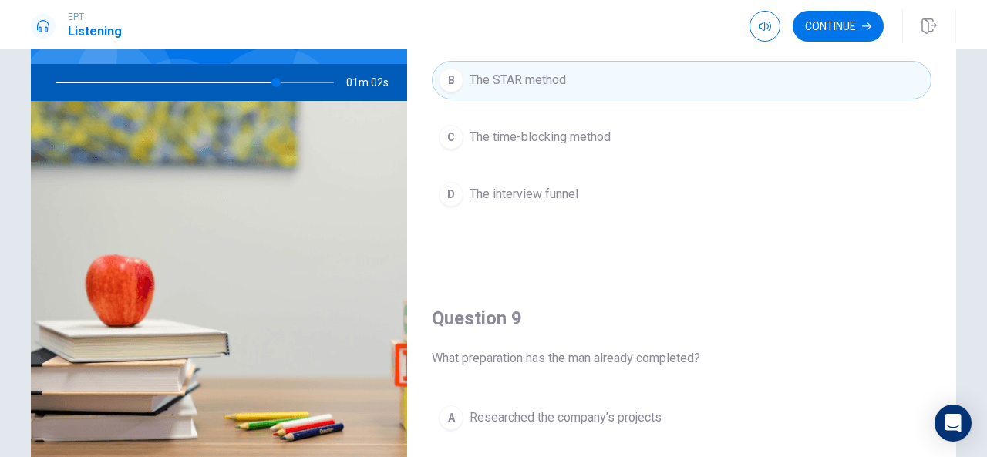
scroll to position [851, 0]
click at [46, 75] on div at bounding box center [191, 82] width 309 height 37
click at [93, 73] on div at bounding box center [191, 82] width 309 height 37
drag, startPoint x: 270, startPoint y: 75, endPoint x: 231, endPoint y: 234, distance: 163.5
click at [231, 234] on div "Preparing for a Job Interview 00m 55s" at bounding box center [219, 209] width 376 height 536
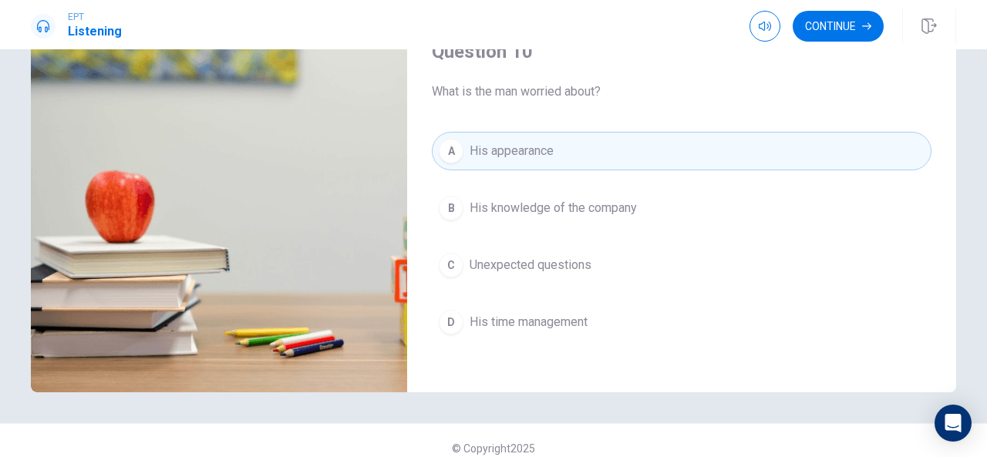
scroll to position [239, 0]
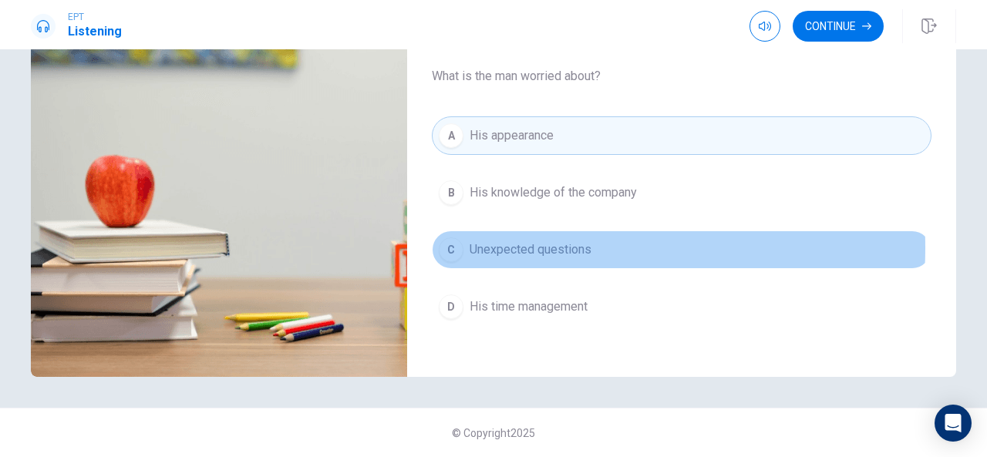
click at [525, 241] on span "Unexpected questions" at bounding box center [531, 250] width 122 height 19
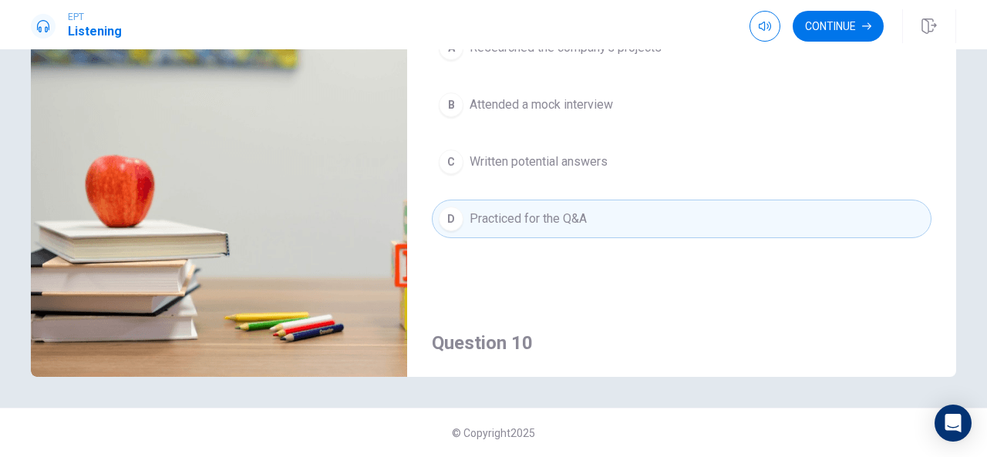
scroll to position [1116, 0]
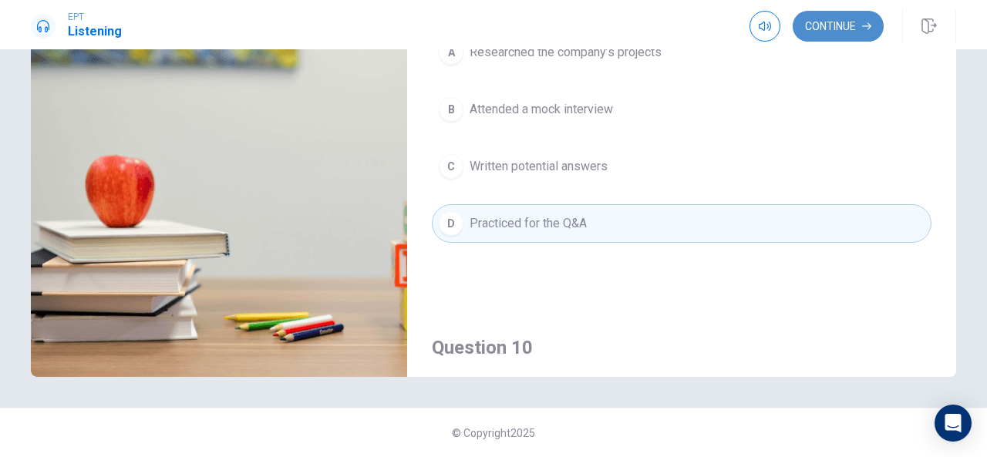
click at [853, 28] on button "Continue" at bounding box center [838, 26] width 91 height 31
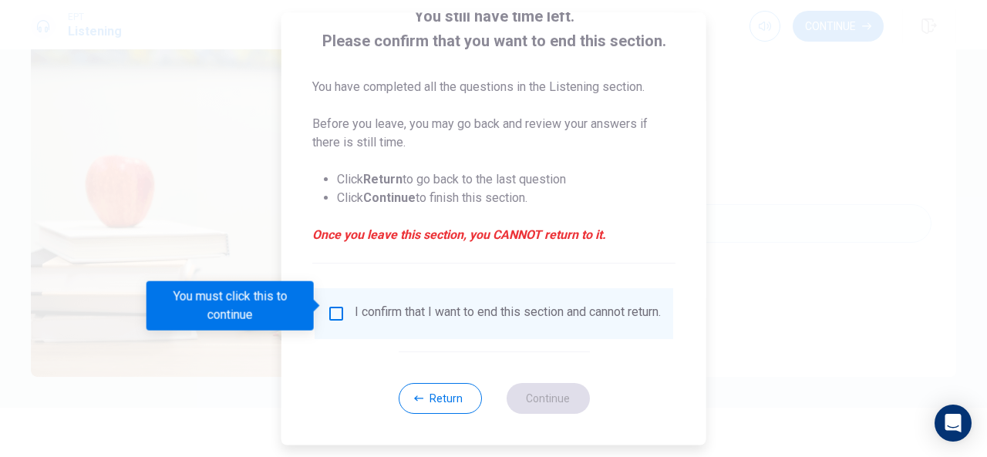
scroll to position [117, 0]
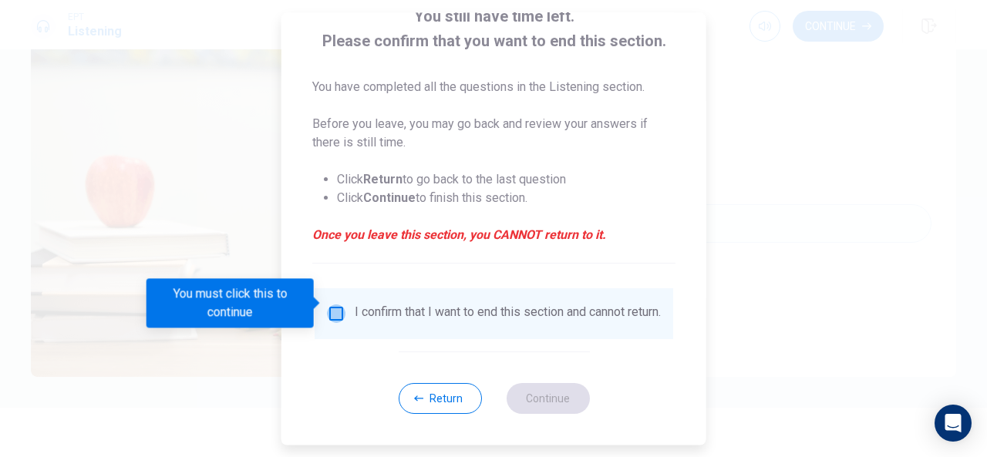
click at [336, 305] on input "You must click this to continue" at bounding box center [336, 314] width 19 height 19
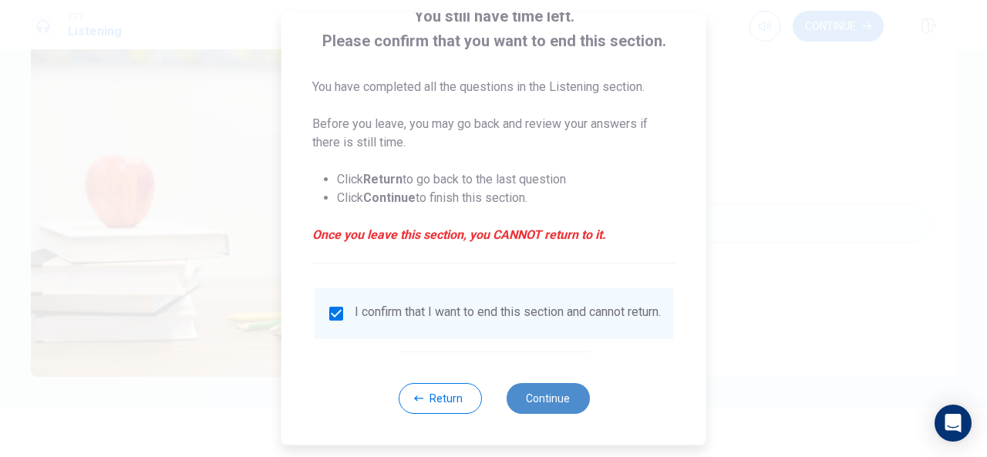
click at [531, 399] on button "Continue" at bounding box center [547, 398] width 83 height 31
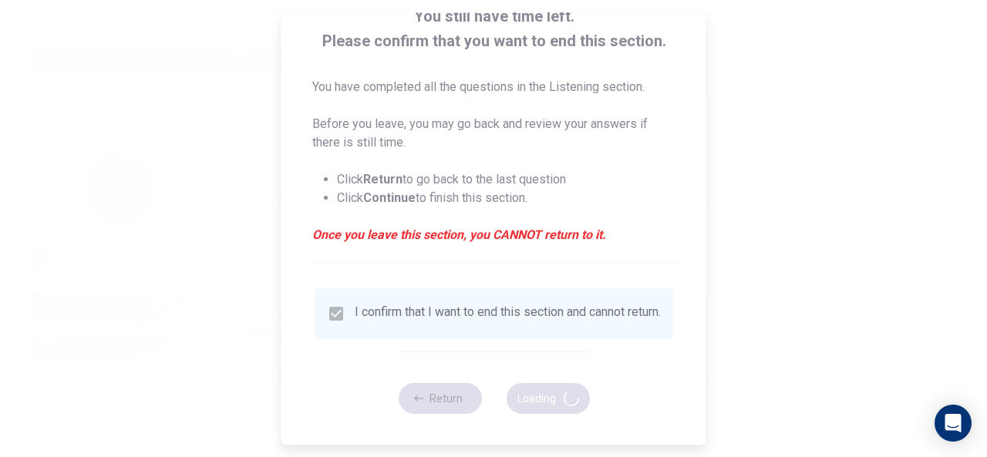
type input "94"
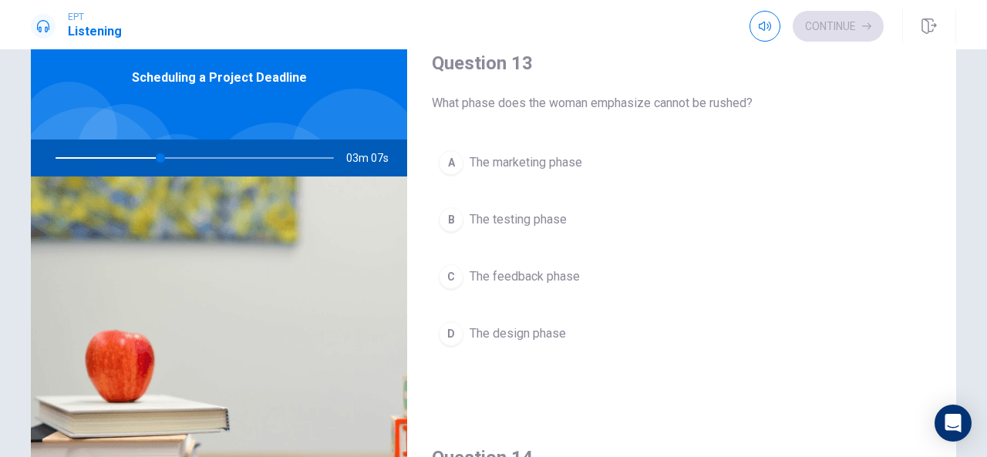
scroll to position [787, 0]
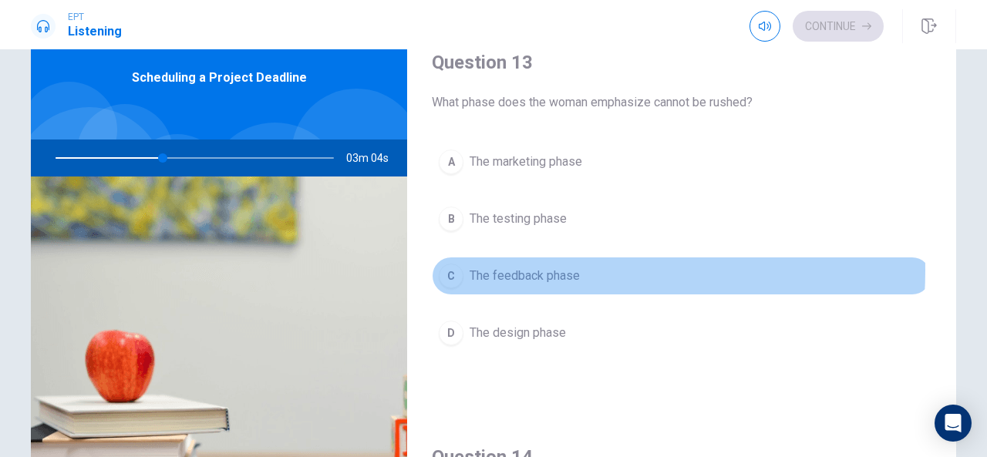
click at [537, 267] on span "The feedback phase" at bounding box center [525, 276] width 110 height 19
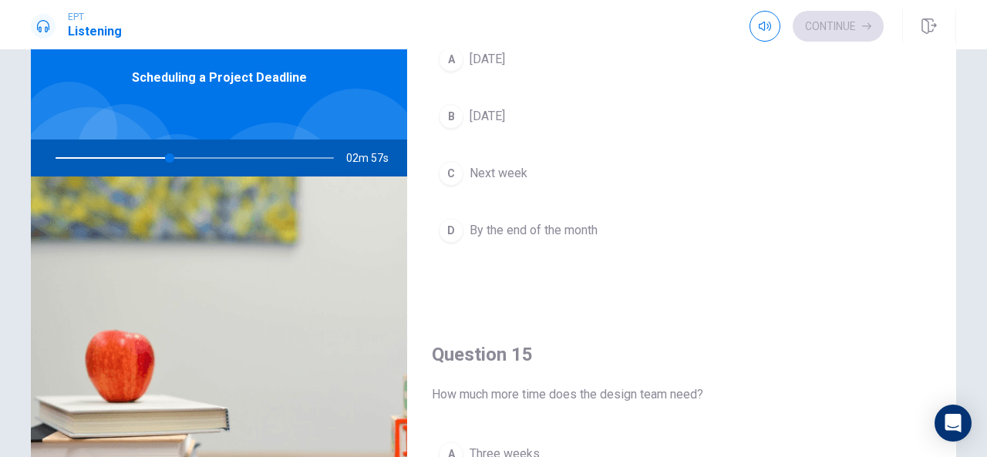
scroll to position [1285, 0]
click at [505, 109] on span "[DATE]" at bounding box center [487, 115] width 35 height 19
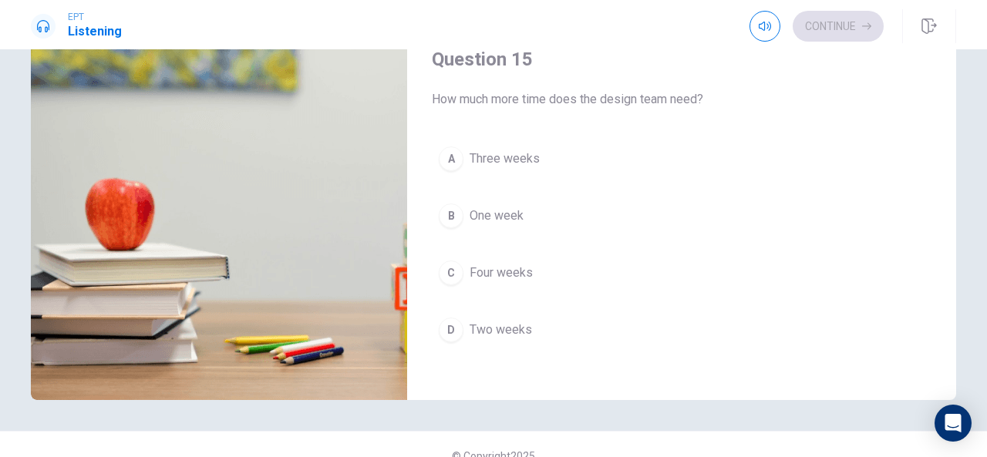
scroll to position [215, 0]
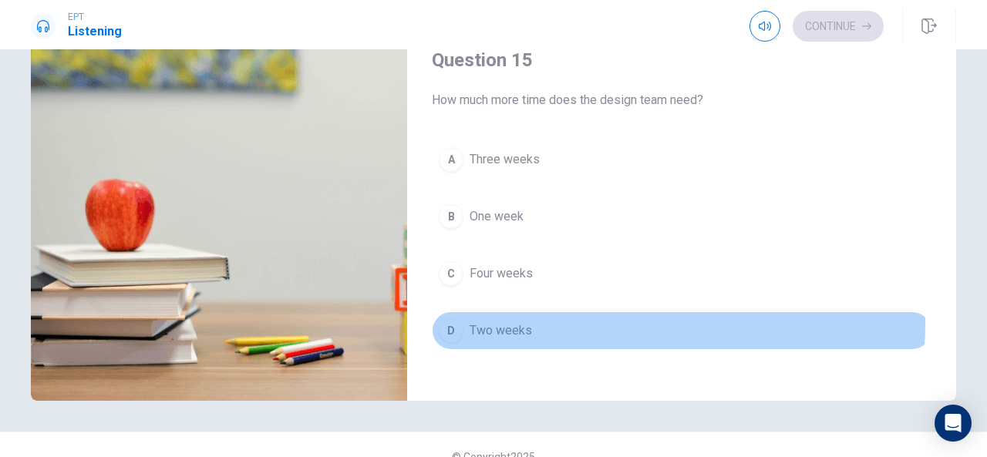
click at [512, 322] on span "Two weeks" at bounding box center [501, 331] width 62 height 19
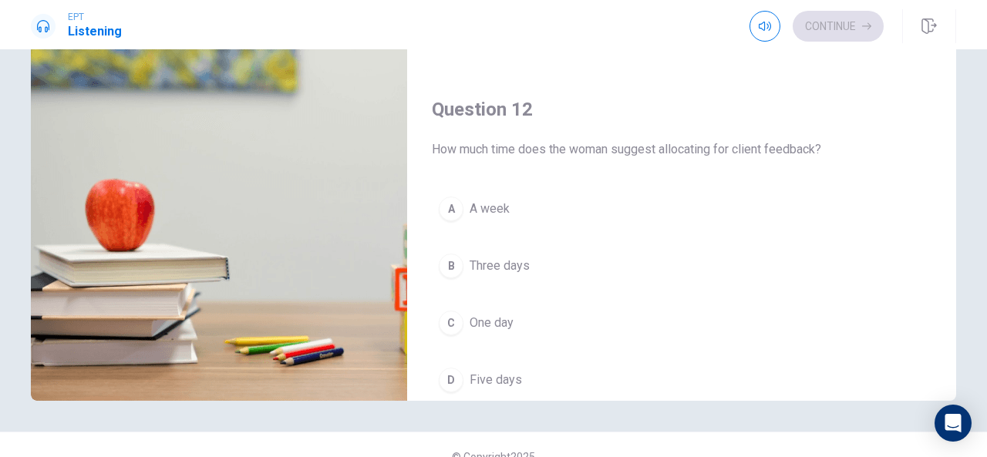
scroll to position [207, 0]
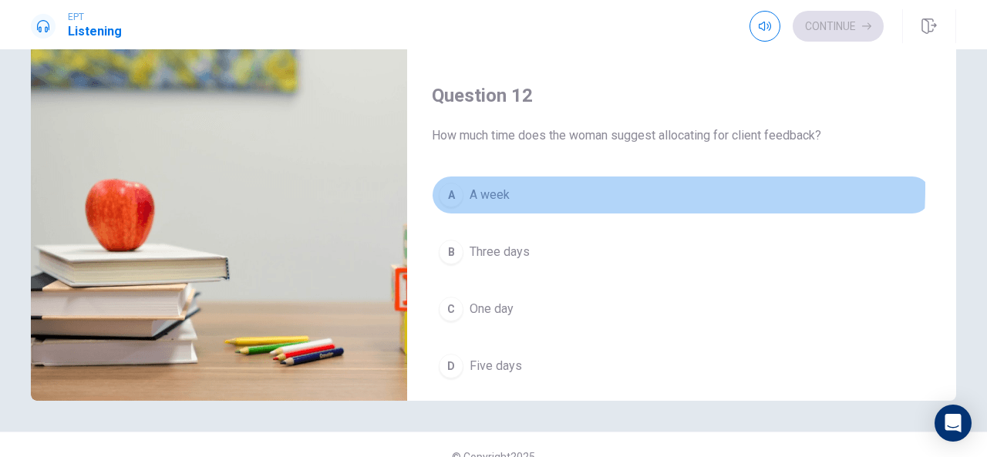
click at [492, 186] on span "A week" at bounding box center [490, 195] width 40 height 19
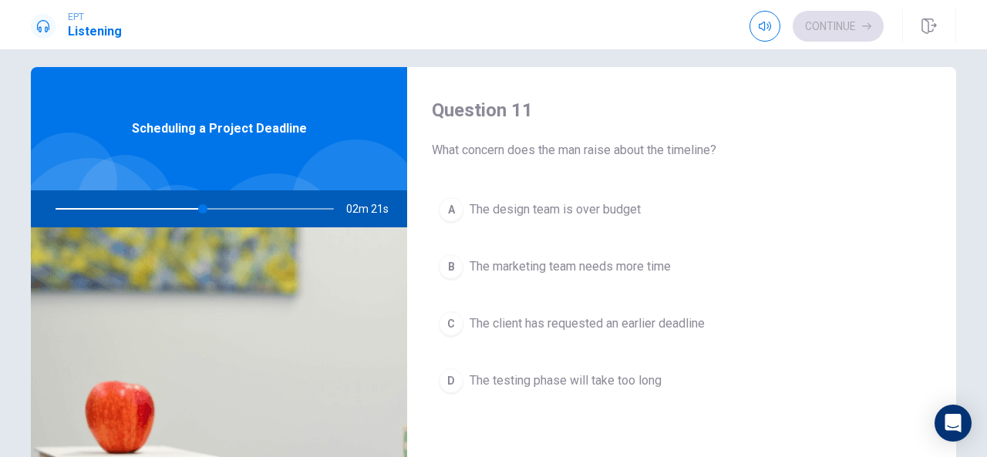
scroll to position [10, 0]
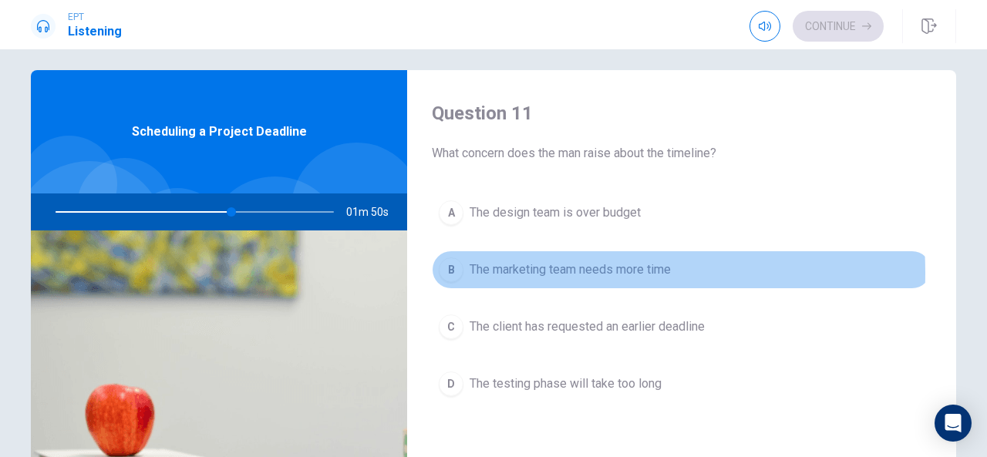
click at [534, 272] on span "The marketing team needs more time" at bounding box center [570, 270] width 201 height 19
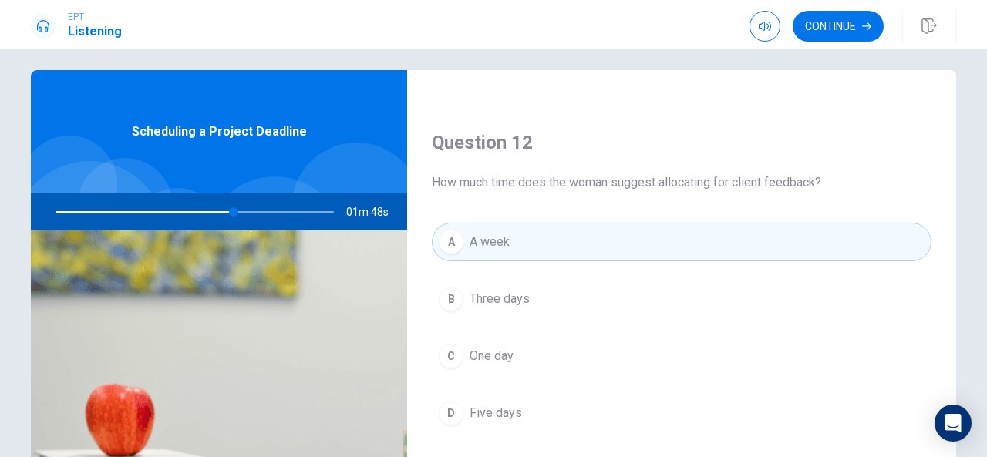
scroll to position [376, 0]
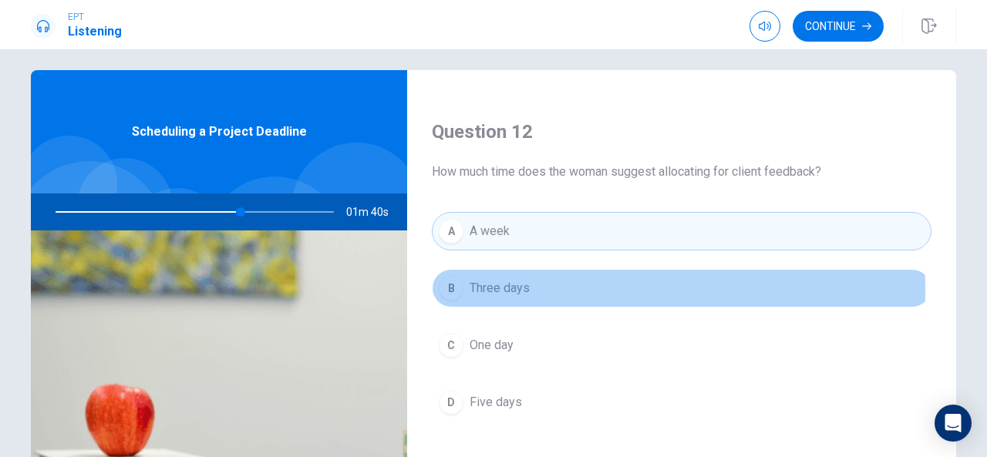
click at [526, 287] on button "B Three days" at bounding box center [682, 288] width 500 height 39
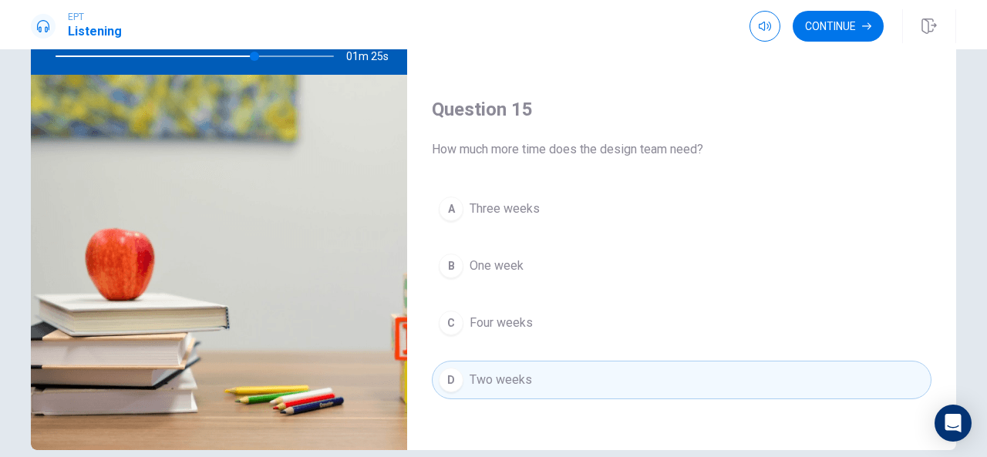
scroll to position [168, 0]
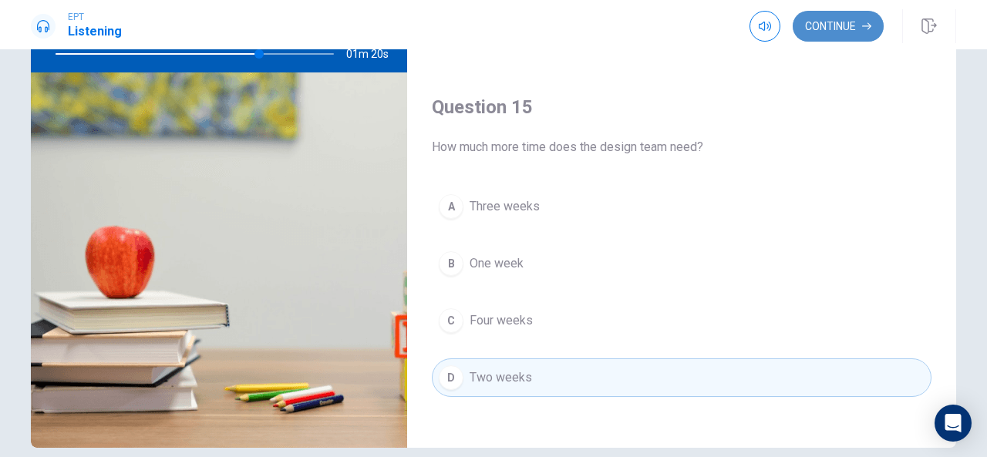
click at [837, 35] on button "Continue" at bounding box center [838, 26] width 91 height 31
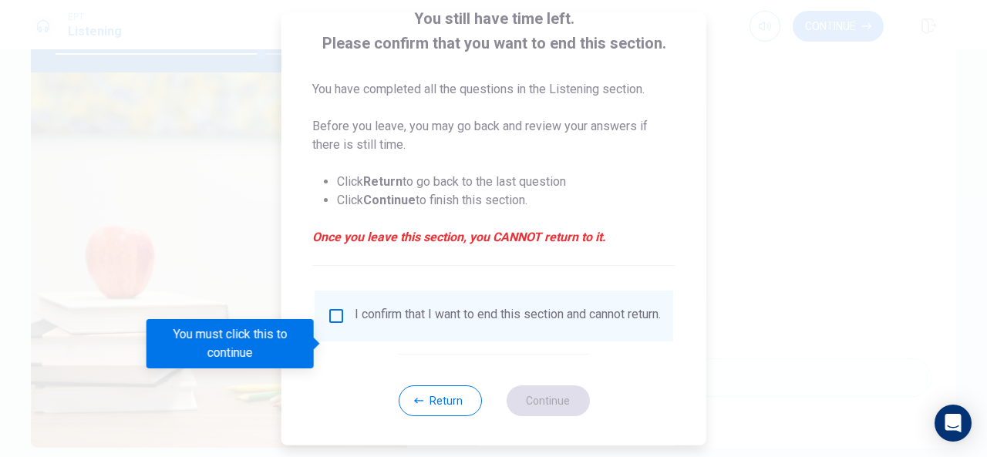
scroll to position [117, 0]
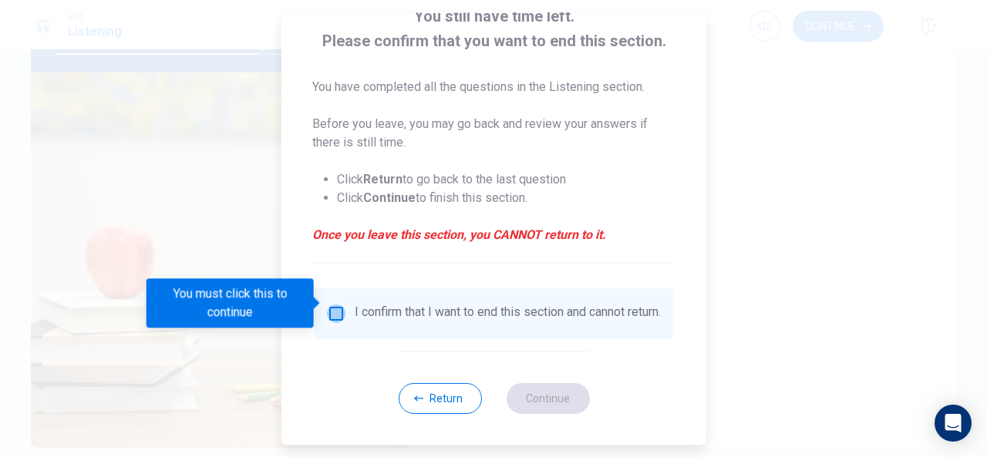
click at [339, 308] on input "You must click this to continue" at bounding box center [336, 314] width 19 height 19
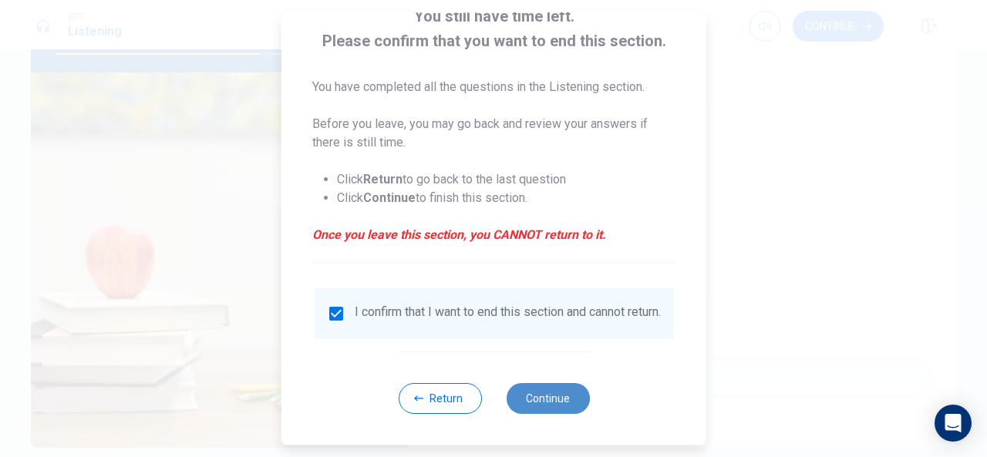
click at [509, 390] on button "Continue" at bounding box center [547, 398] width 83 height 31
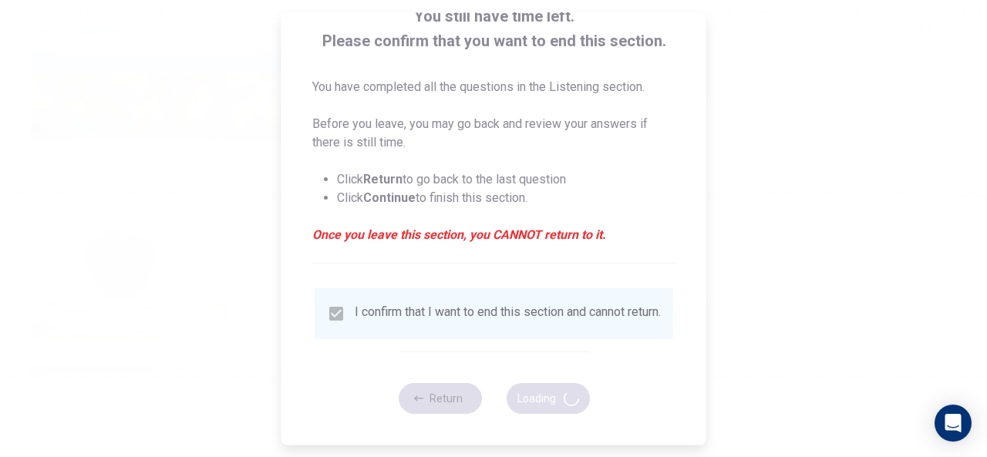
type input "76"
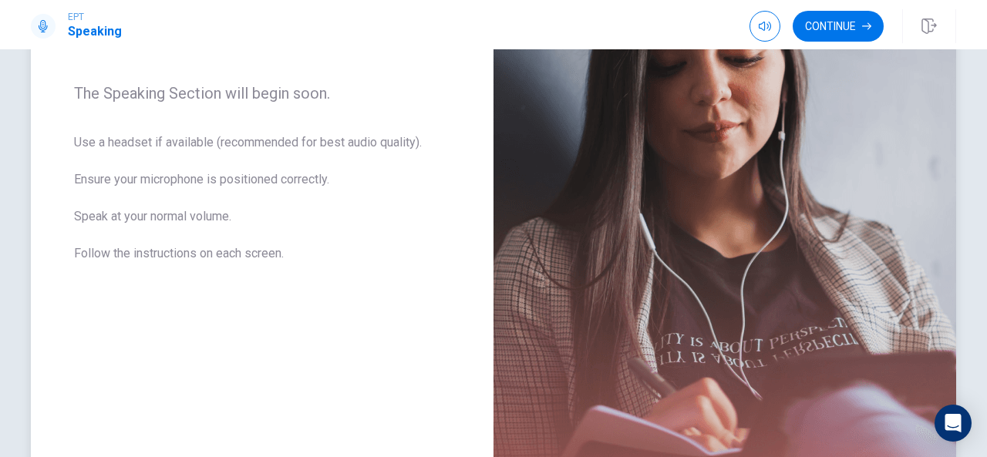
scroll to position [239, 0]
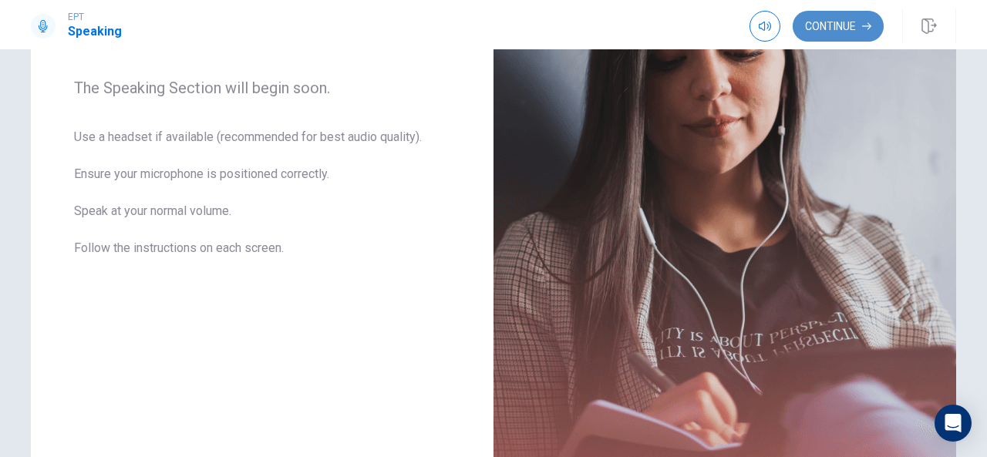
click at [814, 38] on button "Continue" at bounding box center [838, 26] width 91 height 31
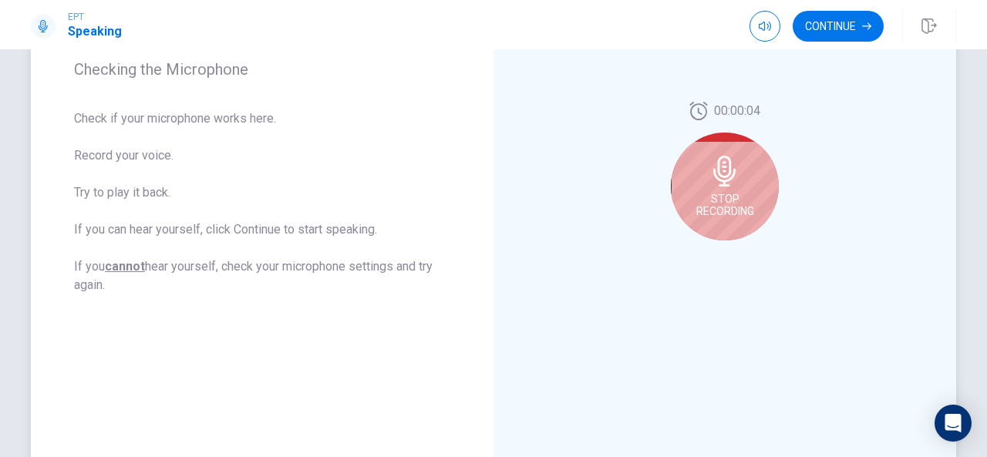
click at [712, 189] on div "Stop Recording" at bounding box center [725, 187] width 108 height 108
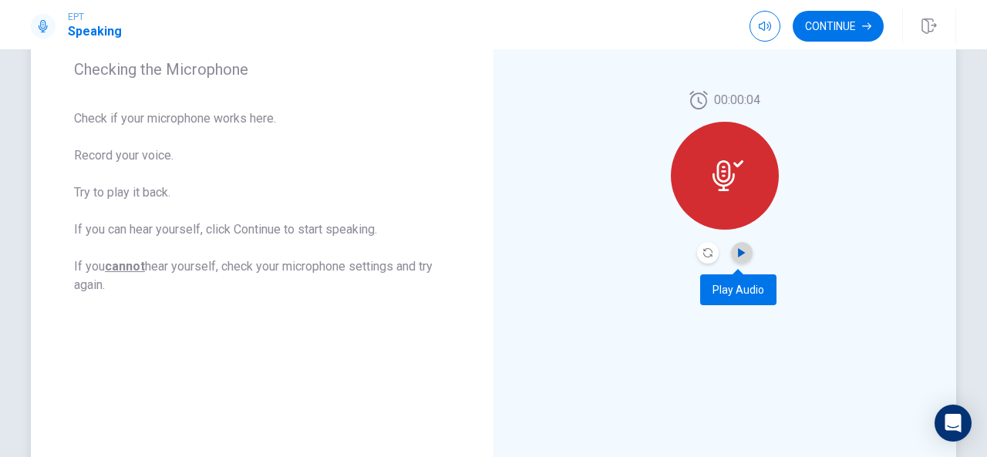
click at [742, 250] on icon "Play Audio" at bounding box center [741, 252] width 9 height 9
click at [681, 177] on div at bounding box center [725, 176] width 108 height 108
click at [699, 241] on div "00:00:04" at bounding box center [725, 177] width 108 height 173
click at [706, 244] on button "Record Again" at bounding box center [708, 253] width 22 height 22
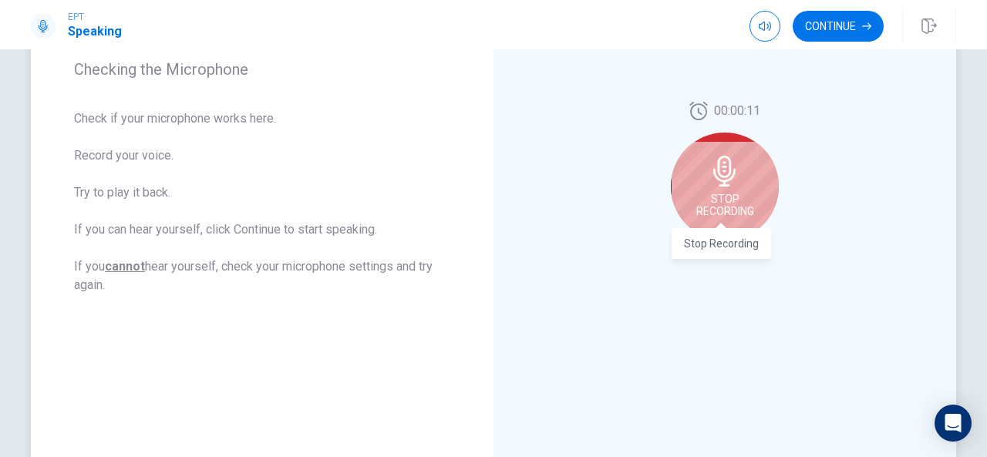
click at [722, 211] on span "Stop Recording" at bounding box center [725, 205] width 58 height 25
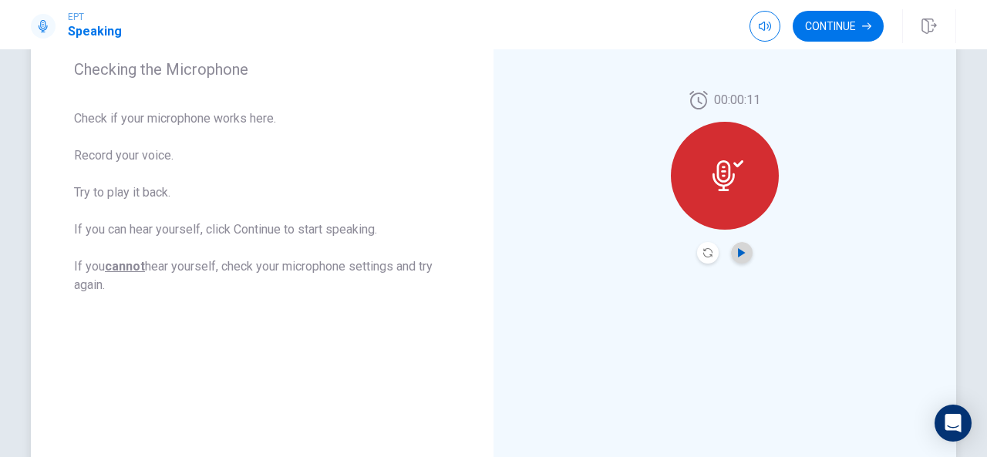
click at [739, 253] on icon "Play Audio" at bounding box center [741, 252] width 7 height 9
click at [756, 211] on div at bounding box center [725, 176] width 108 height 108
click at [834, 28] on button "Continue" at bounding box center [838, 26] width 91 height 31
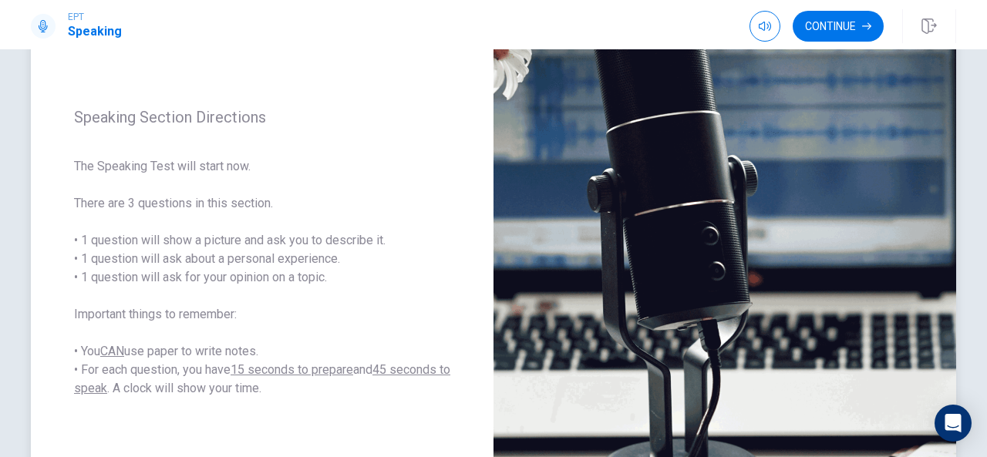
scroll to position [168, 0]
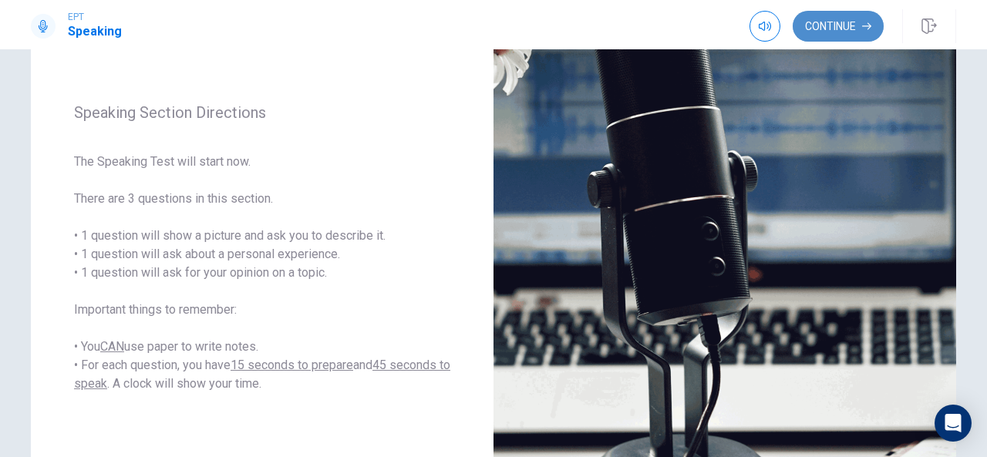
click at [857, 32] on button "Continue" at bounding box center [838, 26] width 91 height 31
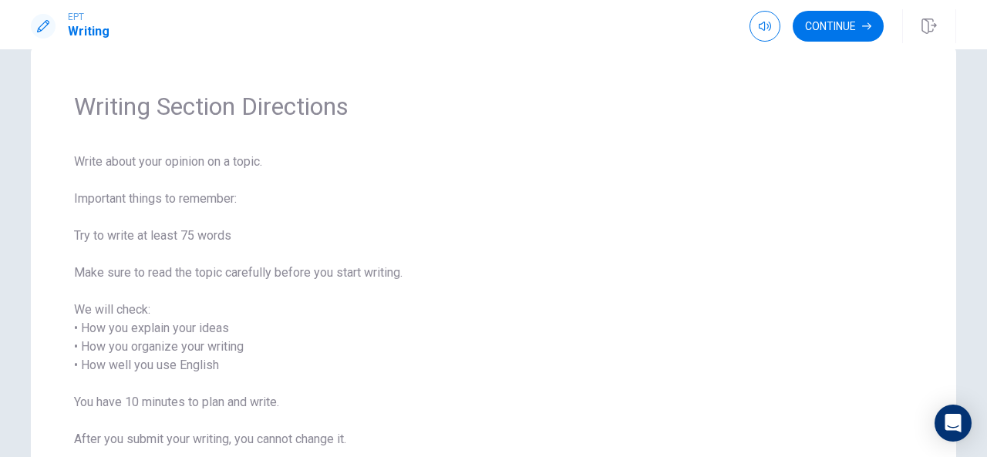
scroll to position [31, 0]
click at [229, 186] on span "Write about your opinion on a topic. Important things to remember: Try to write…" at bounding box center [493, 311] width 839 height 315
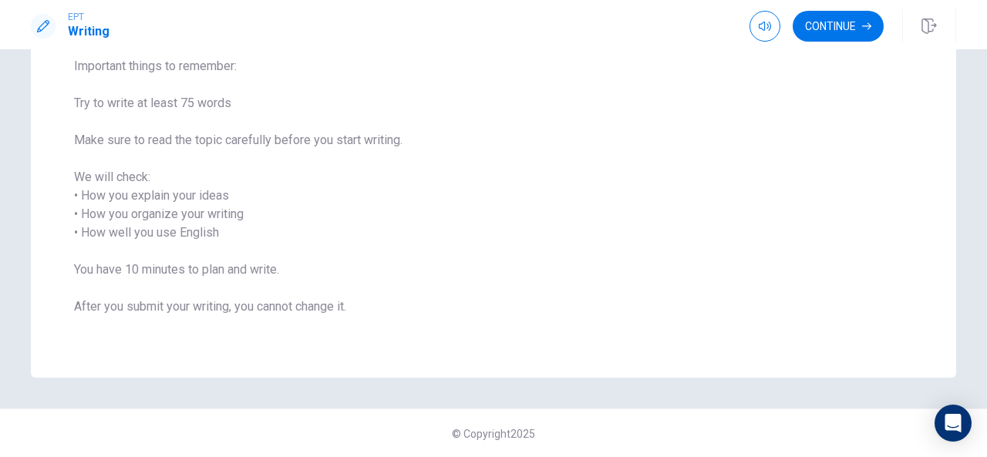
scroll to position [165, 0]
click at [871, 25] on icon "button" at bounding box center [866, 26] width 9 height 7
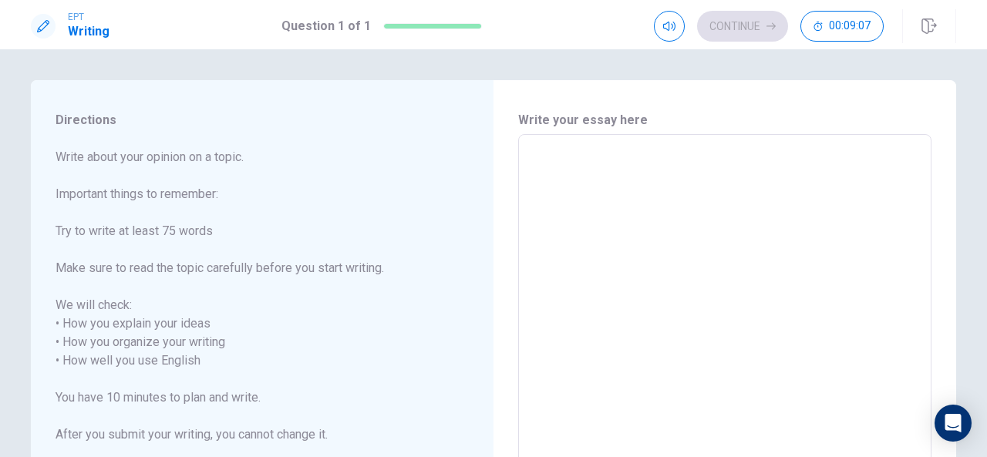
scroll to position [1, 0]
click at [675, 183] on textarea at bounding box center [725, 351] width 392 height 409
type textarea "x"
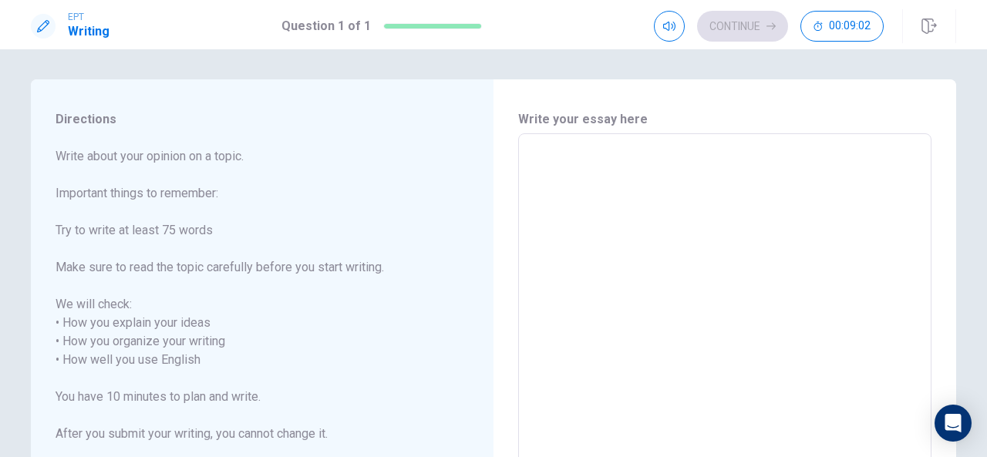
type textarea "x"
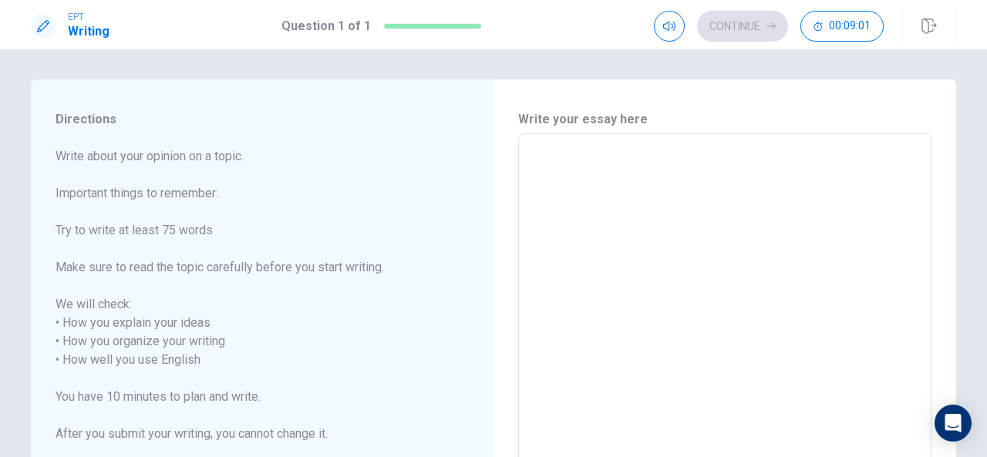
type textarea "x"
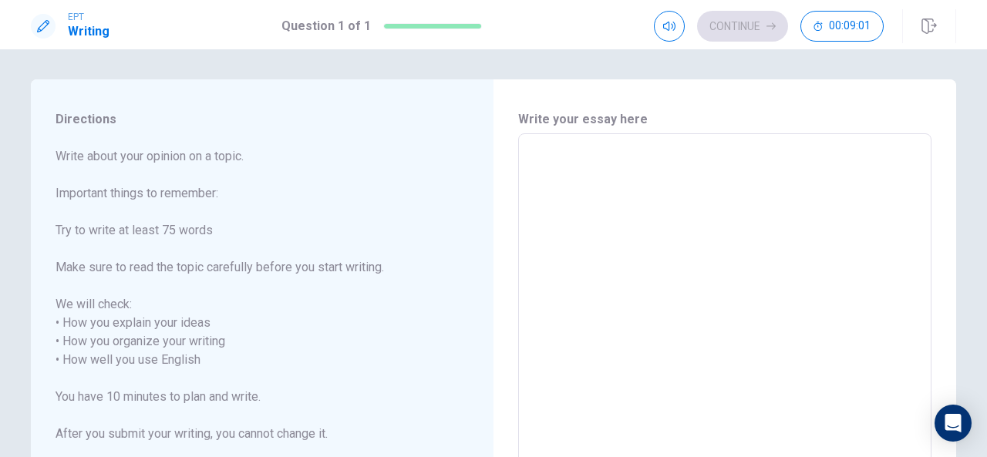
type textarea "x"
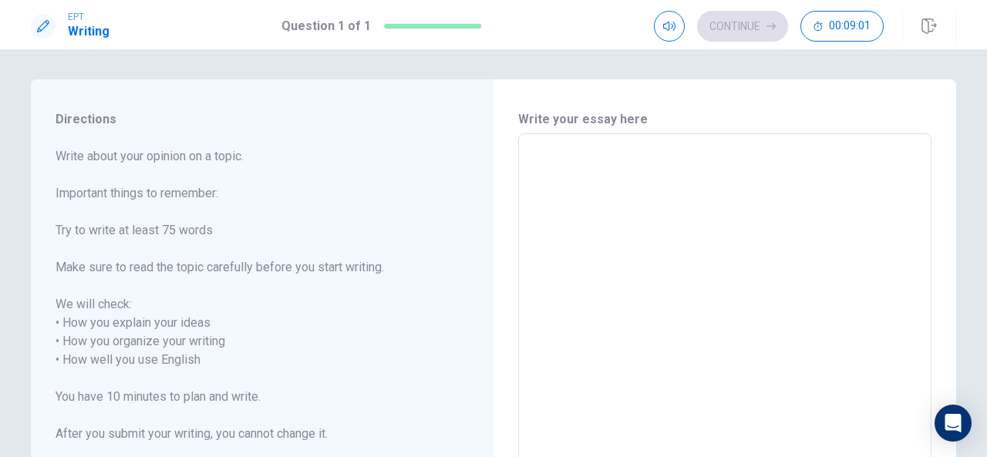
type textarea "x"
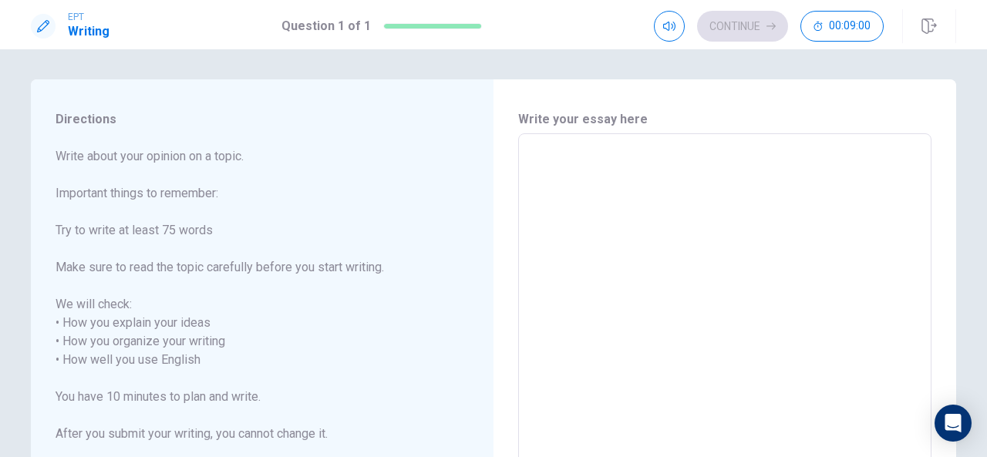
type textarea "x"
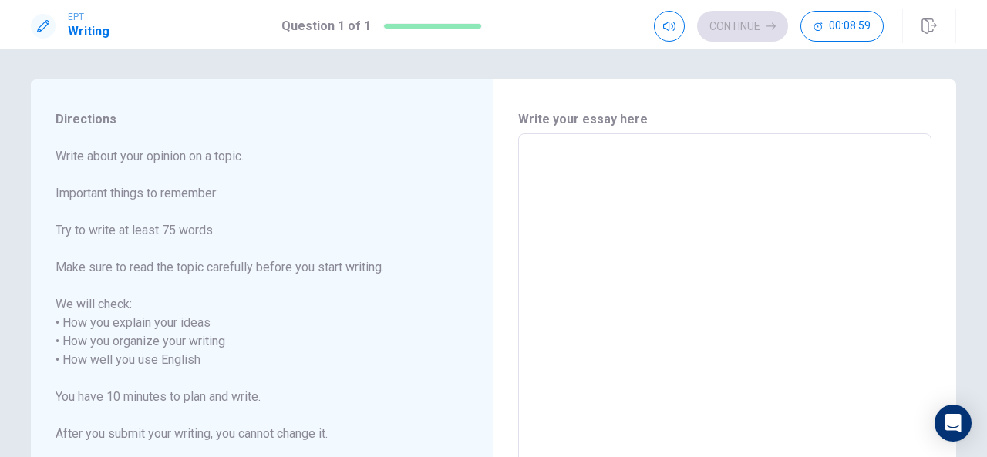
type textarea "x"
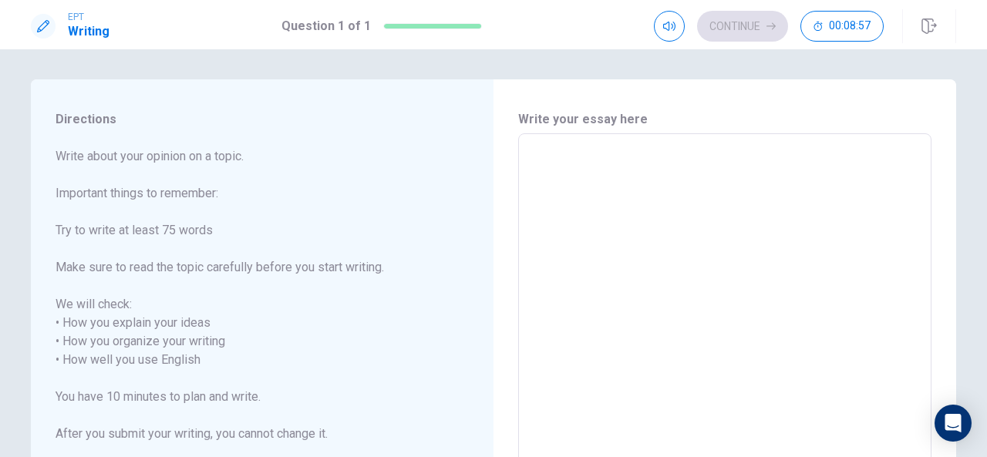
type textarea "x"
type textarea "U"
type textarea "x"
type textarea "UN"
type textarea "x"
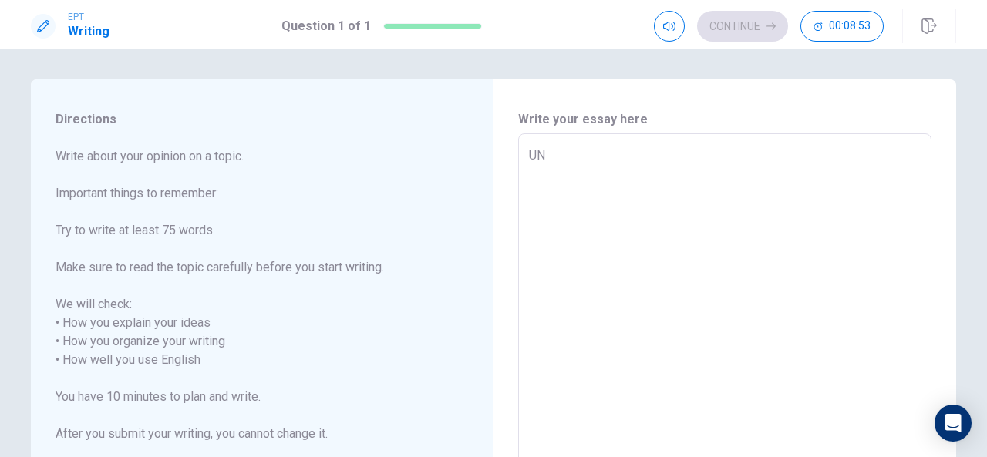
type textarea "U"
type textarea "x"
type textarea "Un"
type textarea "x"
type textarea "Uni"
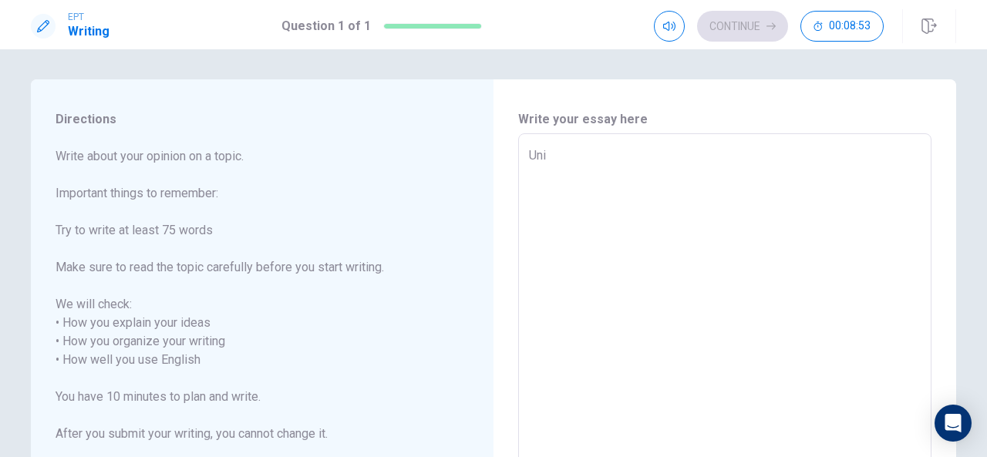
type textarea "x"
type textarea "Univ"
type textarea "x"
type textarea "Unive"
type textarea "x"
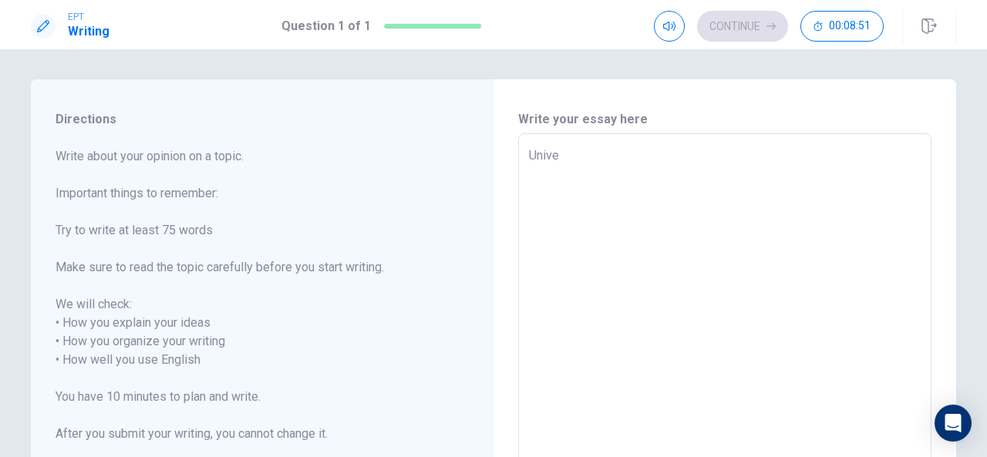
type textarea "Univer"
type textarea "x"
type textarea "Univers"
type textarea "x"
type textarea "Universi"
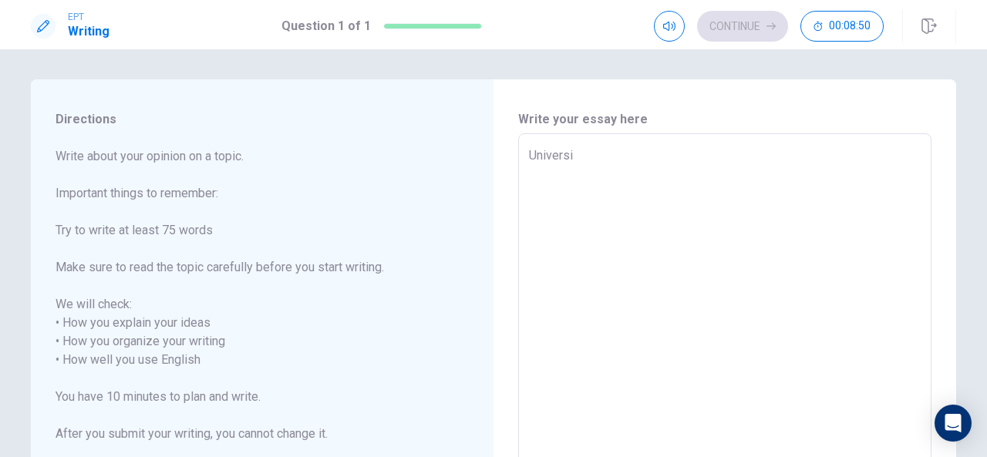
type textarea "x"
type textarea "Universit"
type textarea "x"
type textarea "University"
type textarea "x"
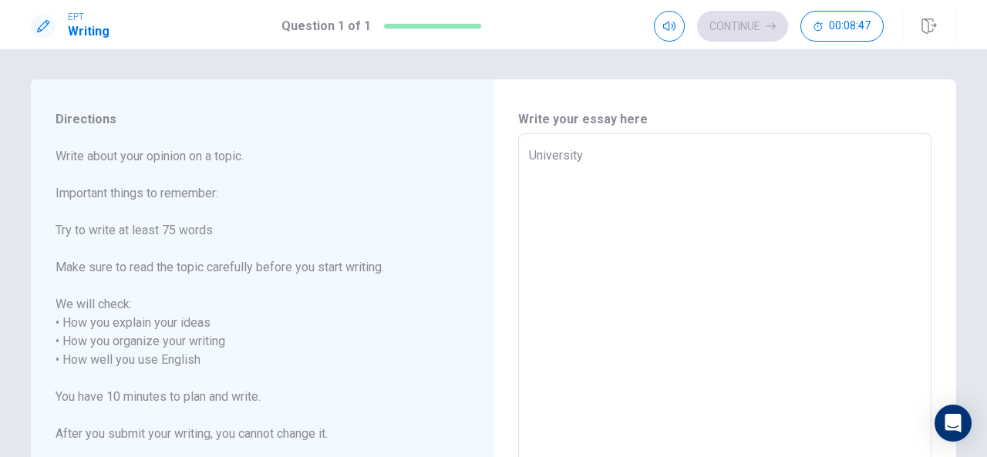
click at [647, 173] on textarea "University" at bounding box center [725, 351] width 392 height 409
type textarea "University"
type textarea "x"
type textarea "University"
type textarea "x"
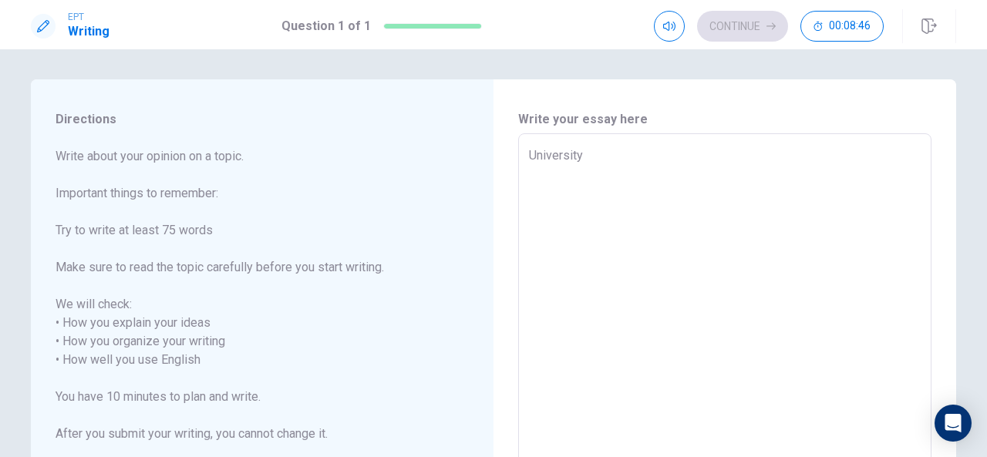
type textarea "\ University"
type textarea "x"
type textarea "University"
type textarea "x"
type textarea "University"
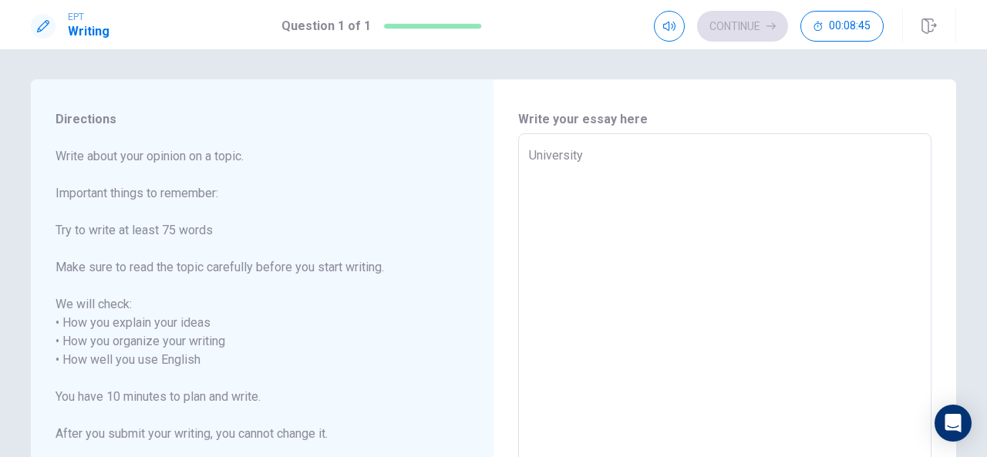
type textarea "x"
type textarea "University"
type textarea "x"
type textarea "University"
type textarea "x"
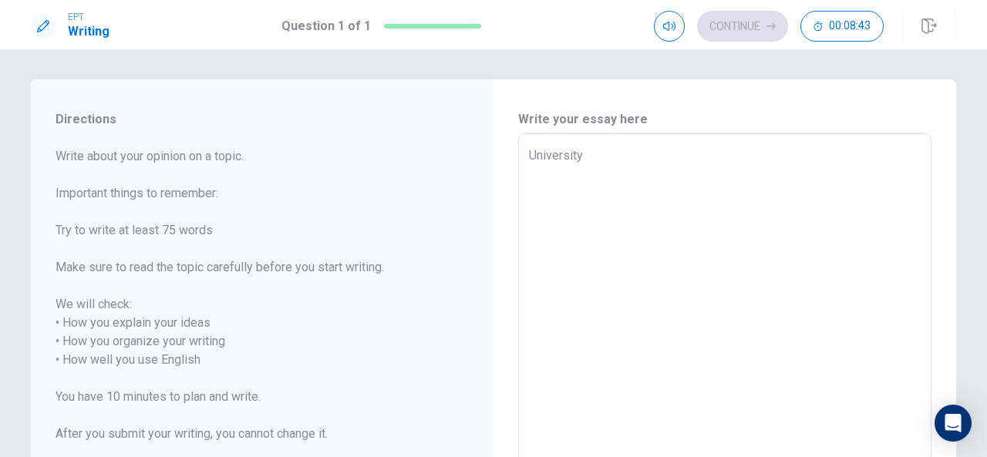
type textarea "University"
type textarea "x"
type textarea "University"
type textarea "x"
type textarea "University"
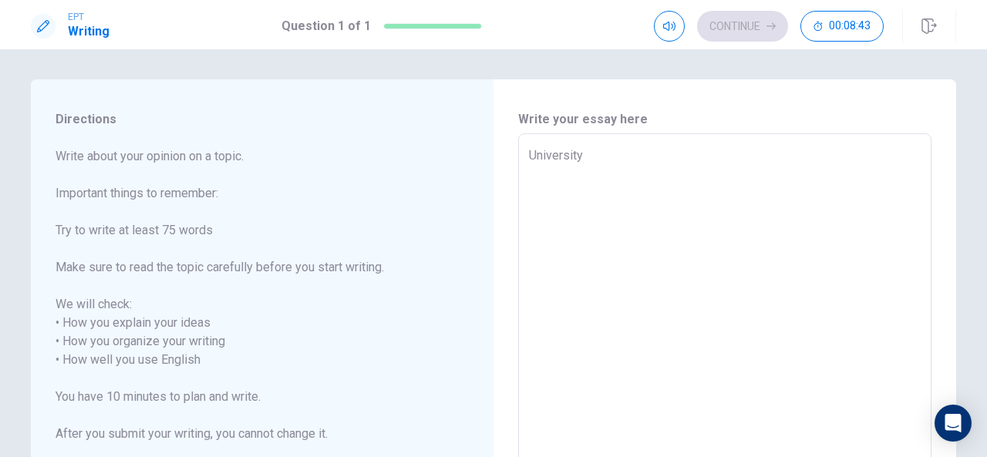
type textarea "x"
type textarea "University"
type textarea "x"
type textarea "University"
type textarea "x"
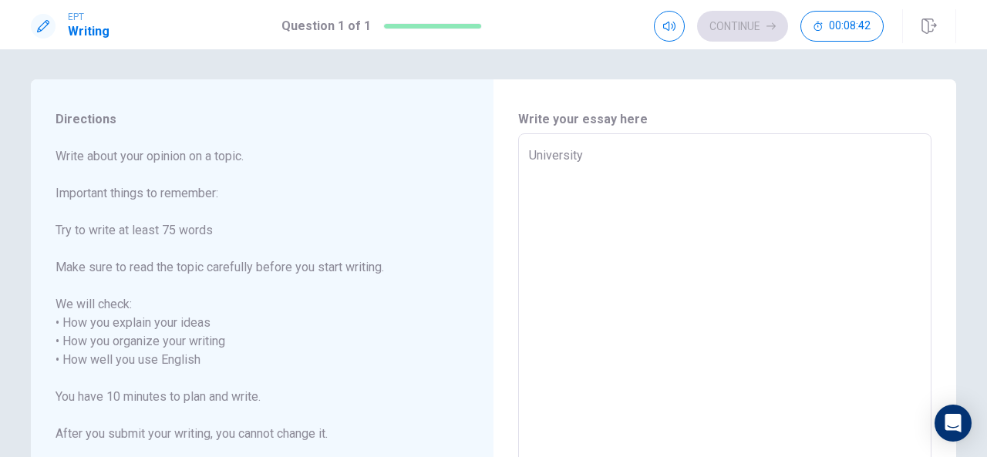
type textarea "University"
type textarea "x"
type textarea "University"
type textarea "x"
type textarea "University"
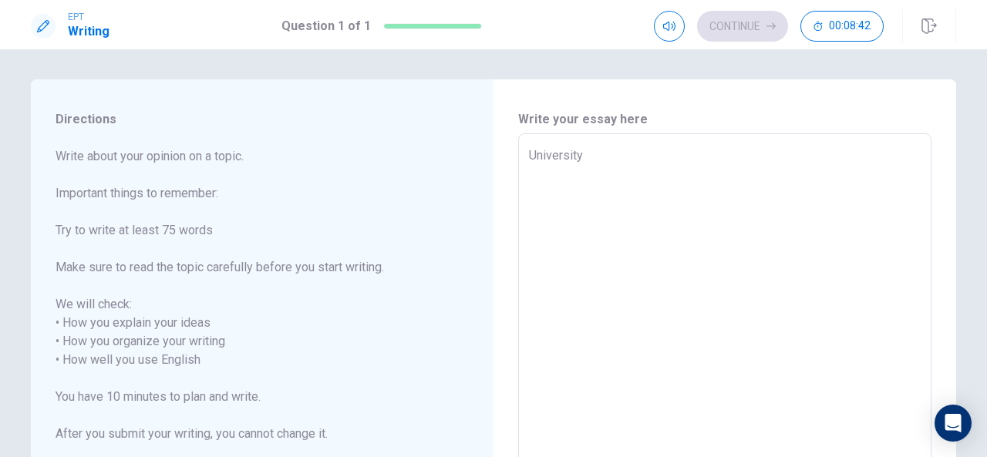
type textarea "x"
type textarea "University"
type textarea "x"
type textarea "University"
type textarea "x"
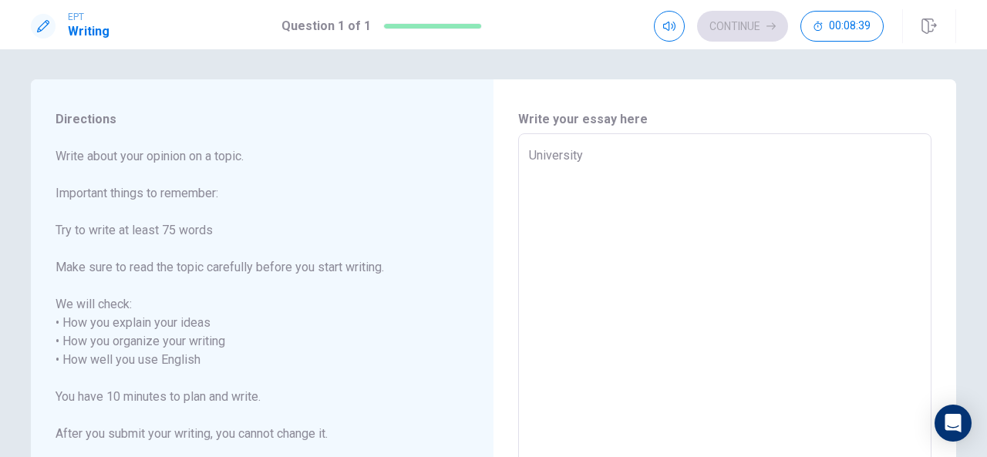
type textarea "University"
click at [523, 215] on div "University x ​" at bounding box center [724, 350] width 413 height 435
type textarea "x"
type textarea "m University"
type textarea "x"
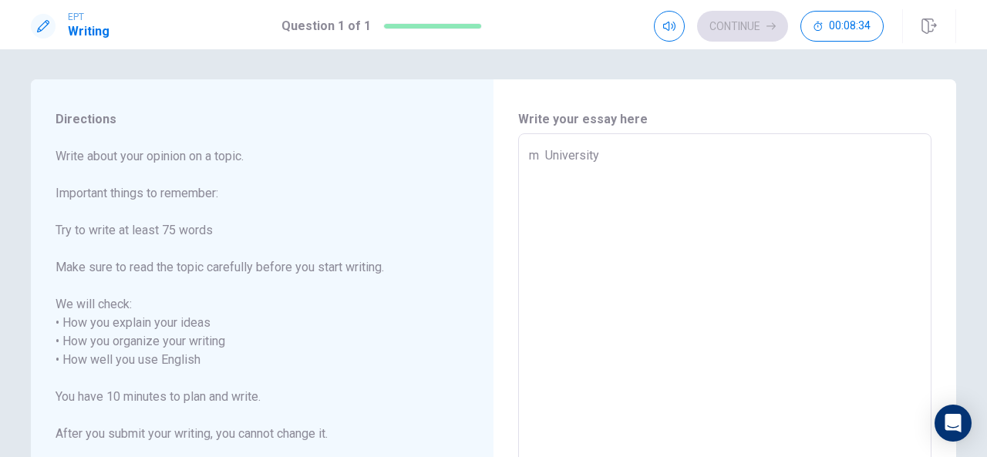
type textarea "University"
type textarea "x"
type textarea "University"
type textarea "x"
type textarea "University"
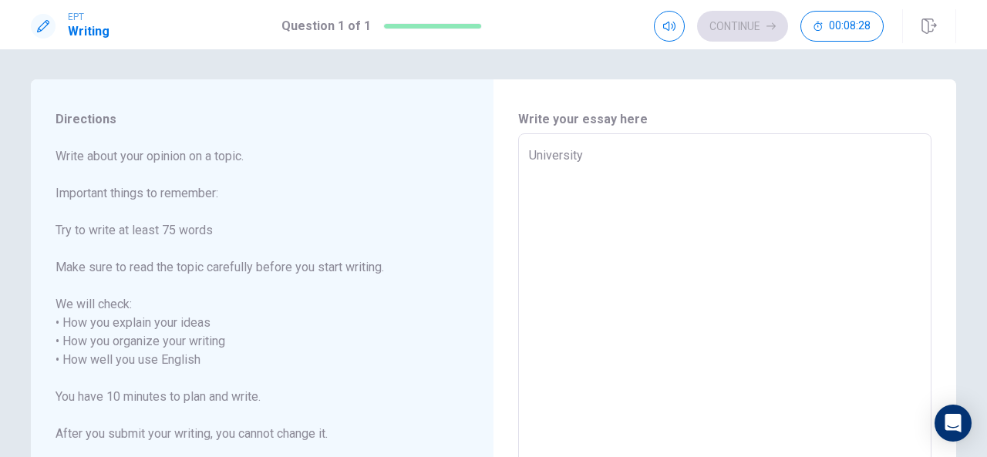
type textarea "x"
type textarea "University"
type textarea "x"
type textarea "University"
type textarea "x"
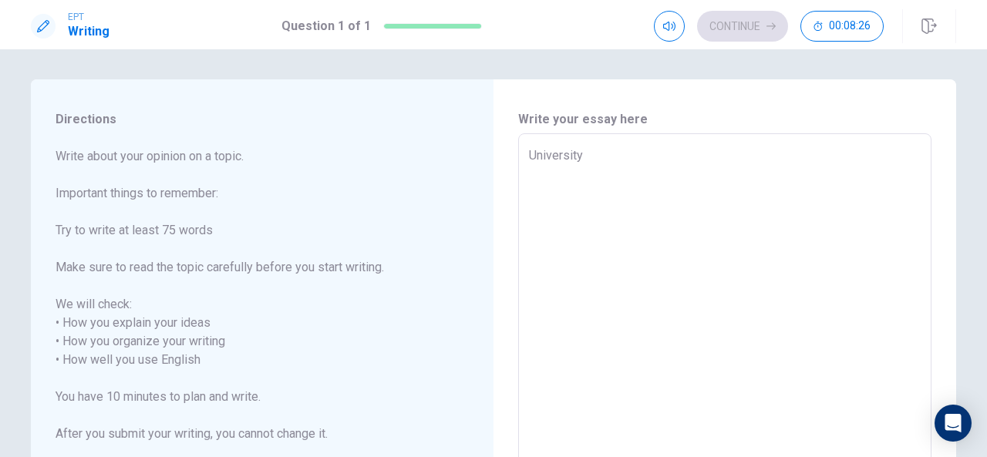
type textarea "University"
type textarea "x"
type textarea "University M"
type textarea "x"
type textarea "University My"
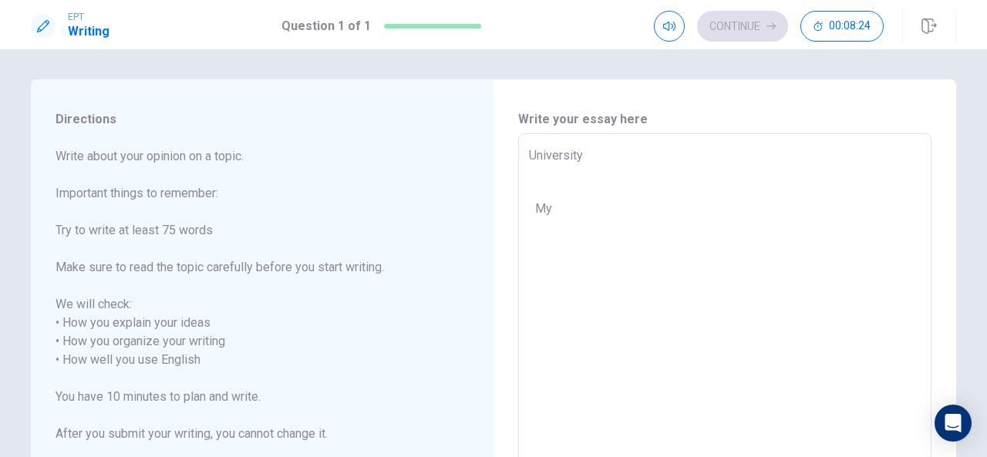
type textarea "x"
type textarea "University My"
type textarea "x"
type textarea "University My f"
type textarea "x"
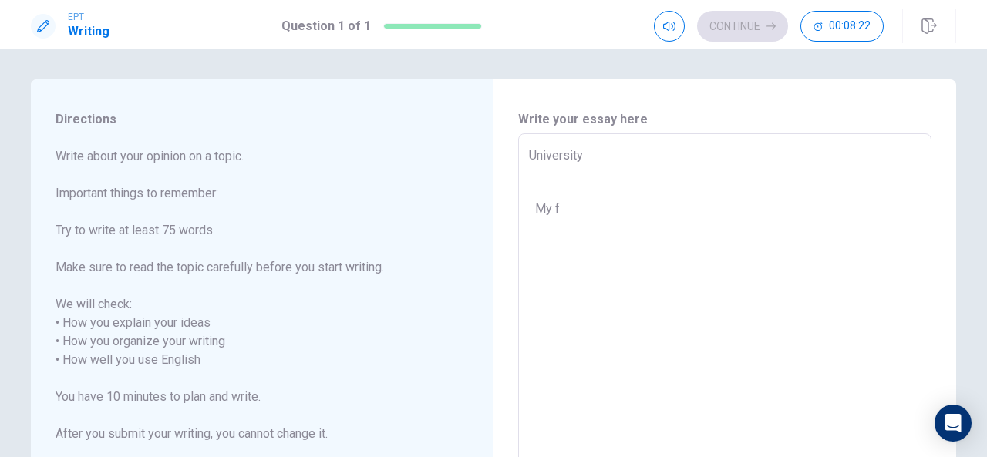
type textarea "University My fa"
type textarea "x"
type textarea "University My fav"
type textarea "x"
type textarea "University My favo"
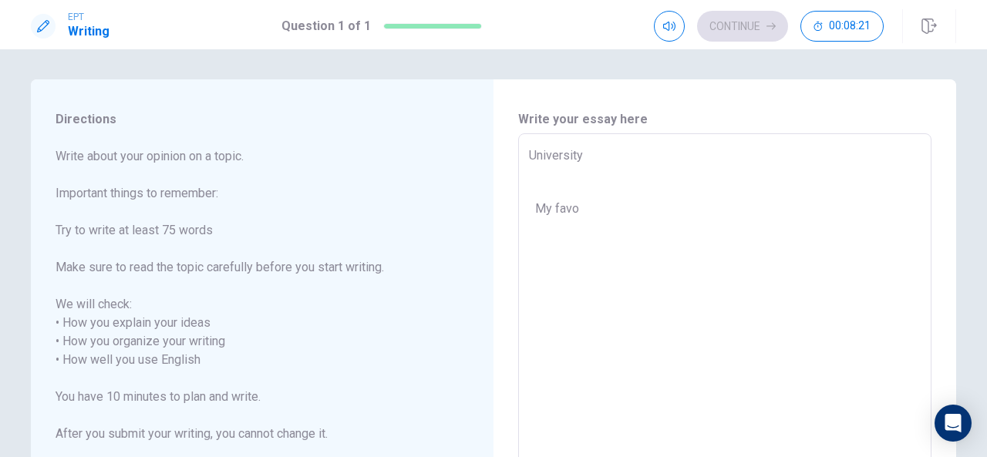
type textarea "x"
type textarea "University My favor"
type textarea "x"
type textarea "University My favori"
type textarea "x"
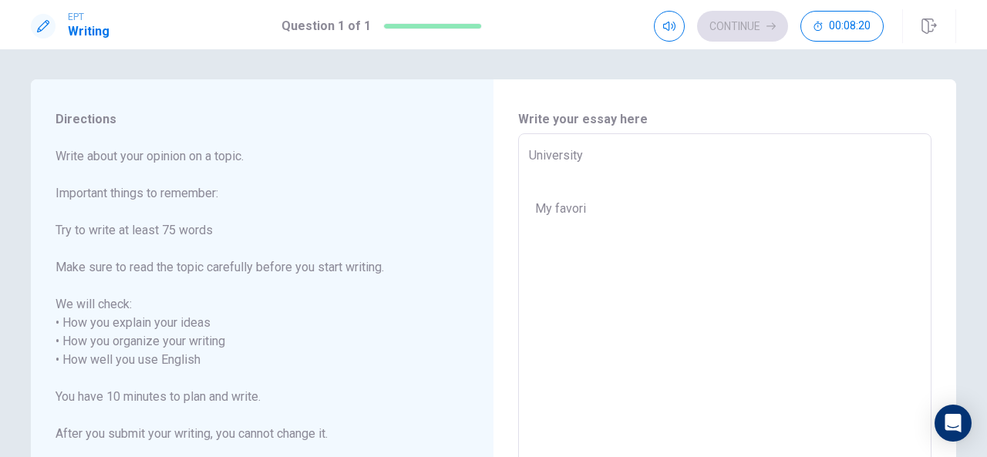
type textarea "University My favoriy"
type textarea "x"
type textarea "University My favoriye"
type textarea "x"
type textarea "University My favoriy"
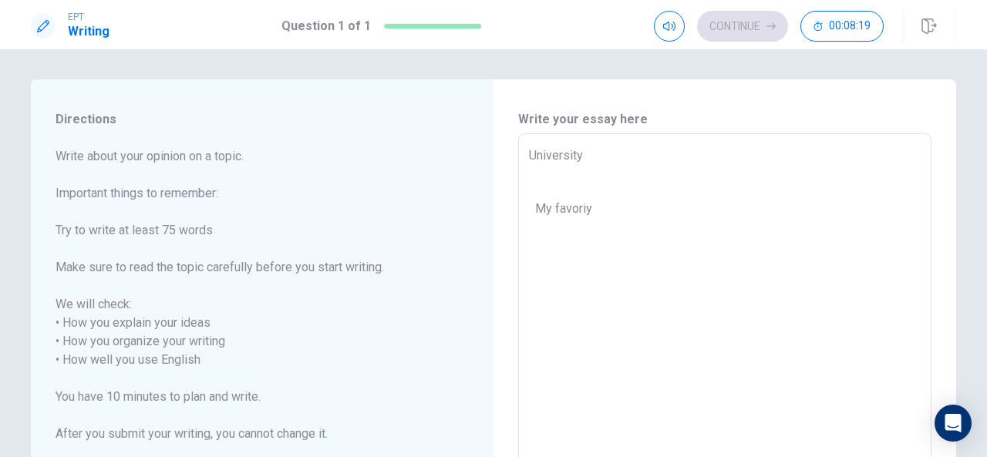
type textarea "x"
type textarea "University My favori"
type textarea "x"
type textarea "University My favorit"
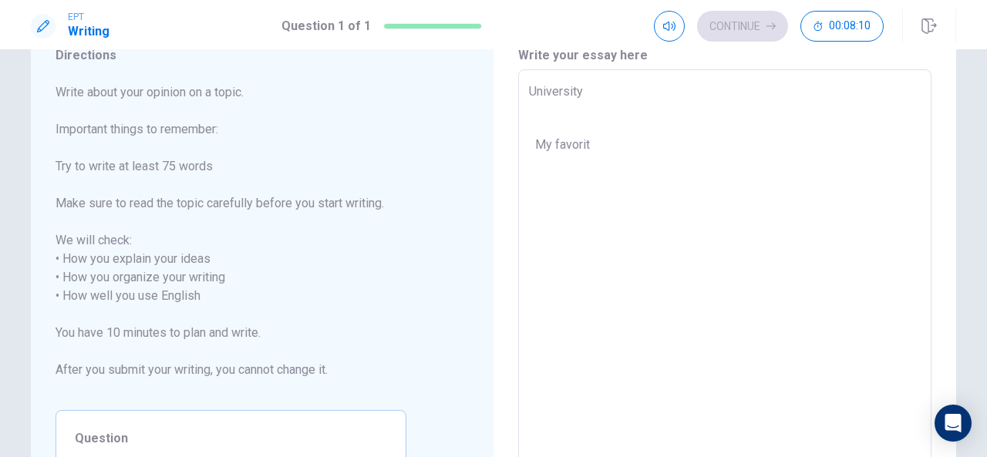
scroll to position [56, 0]
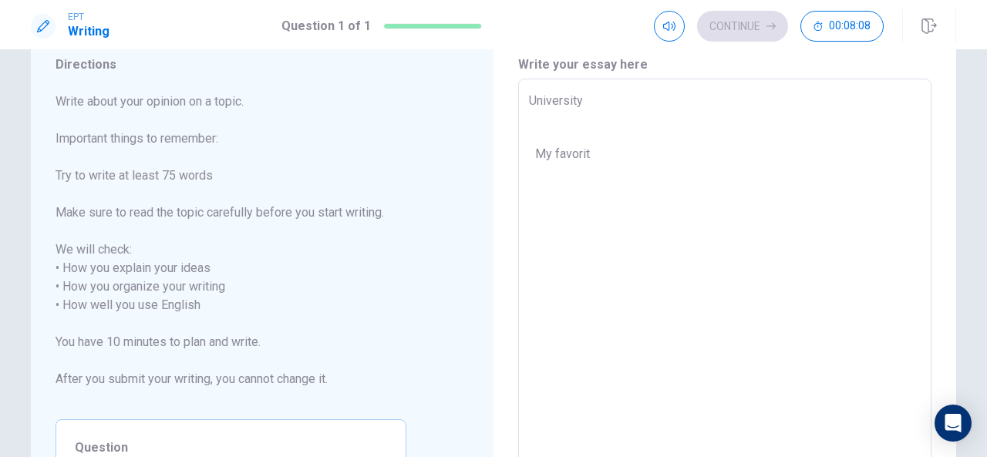
click at [592, 170] on textarea "University My favorit" at bounding box center [725, 296] width 392 height 409
type textarea "x"
type textarea "University My favorite"
type textarea "x"
type textarea "University My favorite"
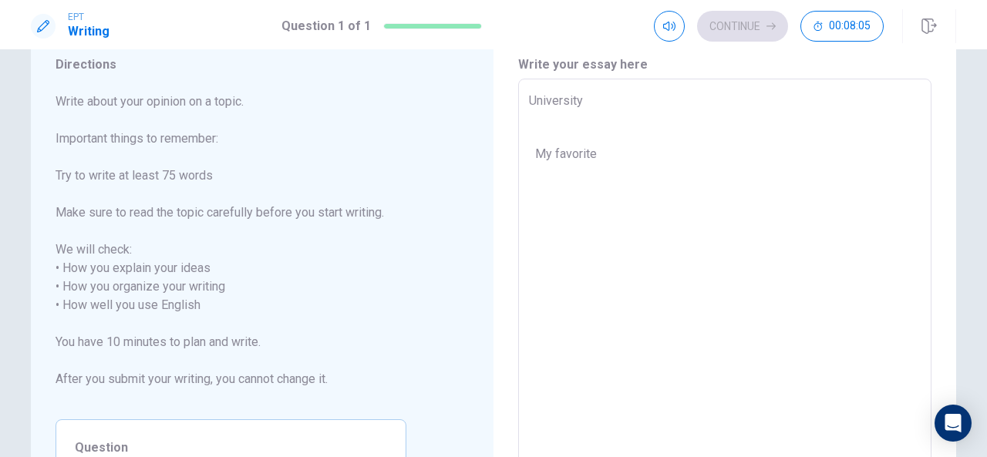
type textarea "x"
type textarea "University My favorite p"
type textarea "x"
type textarea "University My favorite pl"
type textarea "x"
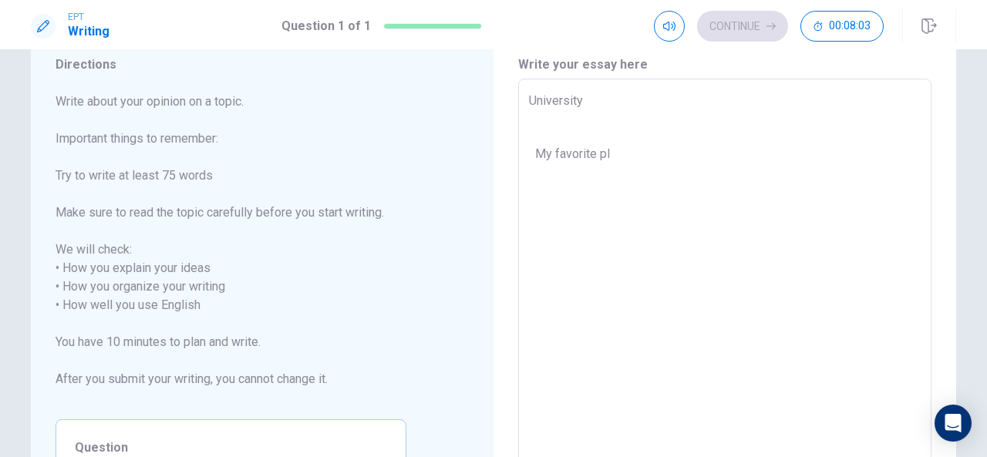
type textarea "University My favorite pla"
type textarea "x"
type textarea "University My favorite plac"
type textarea "x"
type textarea "University My favorite place"
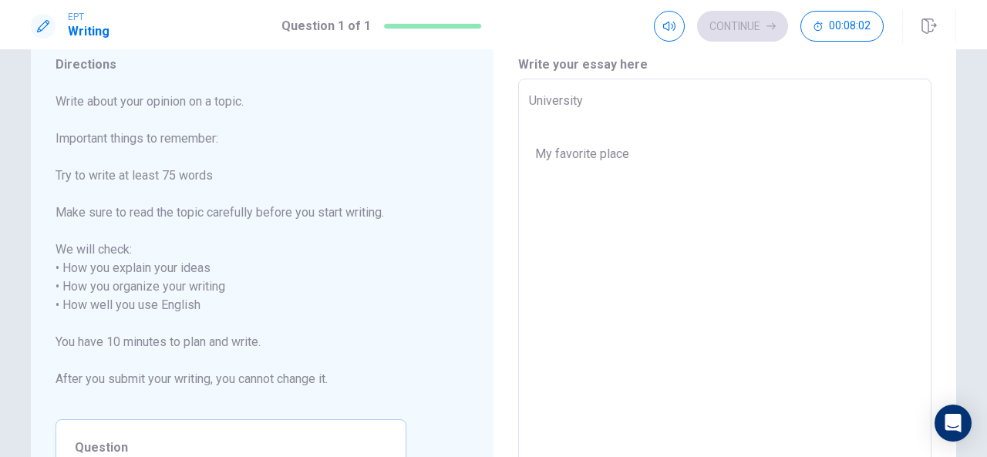
type textarea "x"
type textarea "University My favorite place"
type textarea "x"
type textarea "University My favorite place o"
type textarea "x"
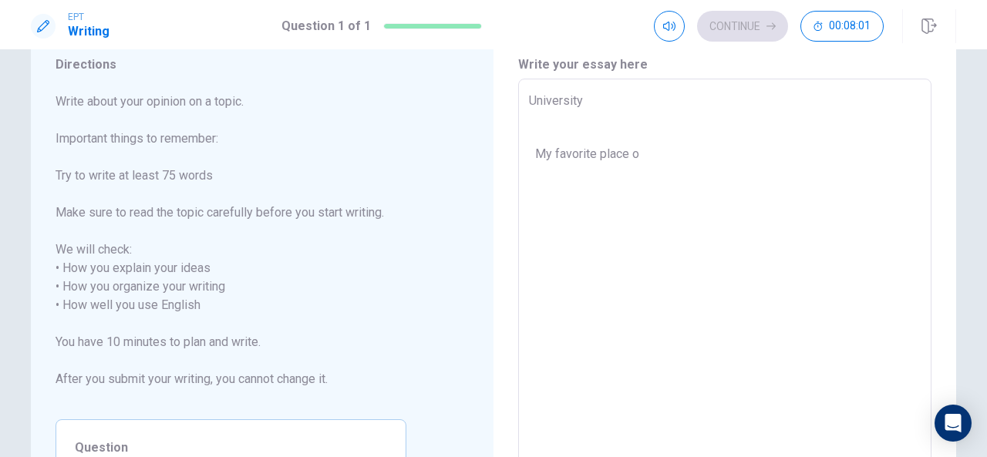
type textarea "University My favorite place or"
type textarea "x"
type textarea "University My favorite place or"
type textarea "x"
type textarea "University My favorite place or"
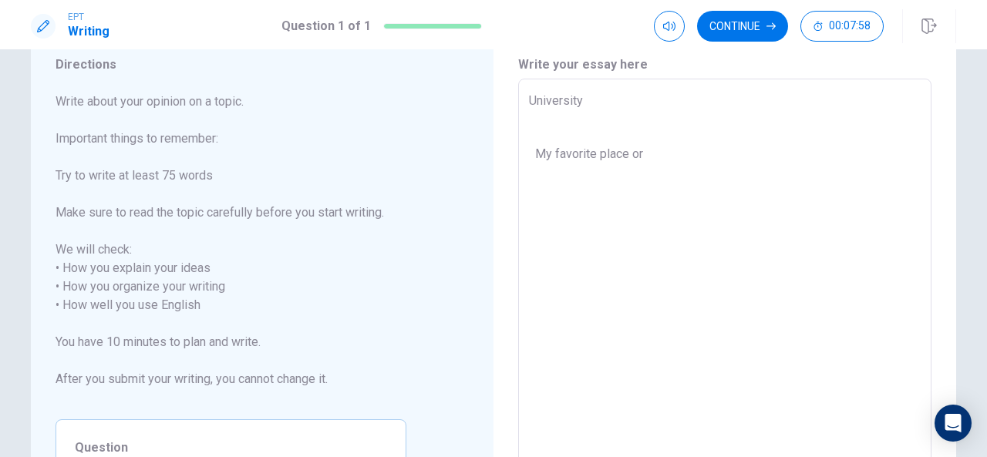
click at [382, 211] on span "Write about your opinion on a topic. Important things to remember: Try to write…" at bounding box center [231, 250] width 351 height 315
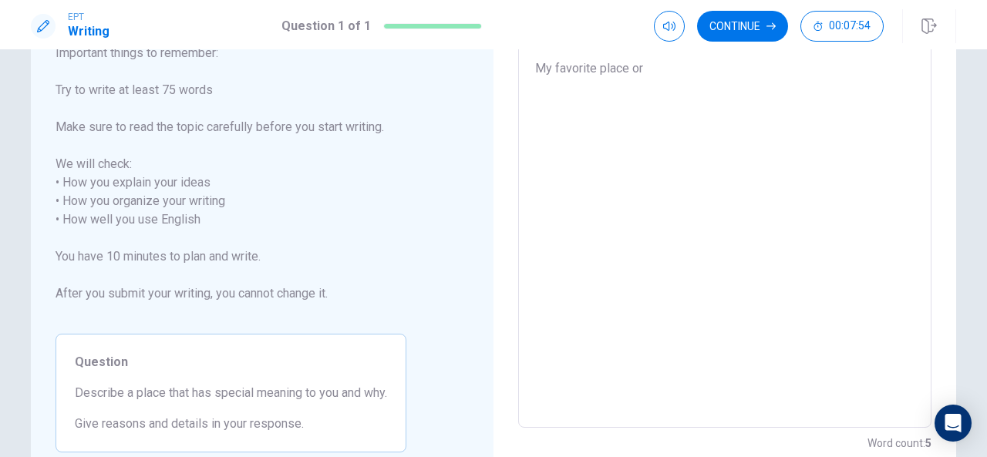
scroll to position [142, 0]
type textarea "x"
click at [647, 84] on textarea "University My favorite place or" at bounding box center [725, 209] width 392 height 409
type textarea "University My favorite place or t"
type textarea "x"
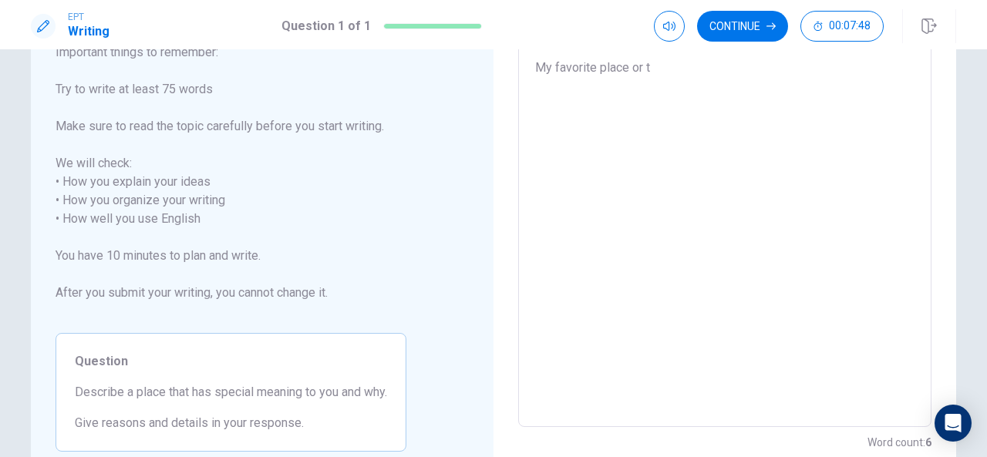
type textarea "University My favorite place or th"
type textarea "x"
type textarea "University My favorite place or the"
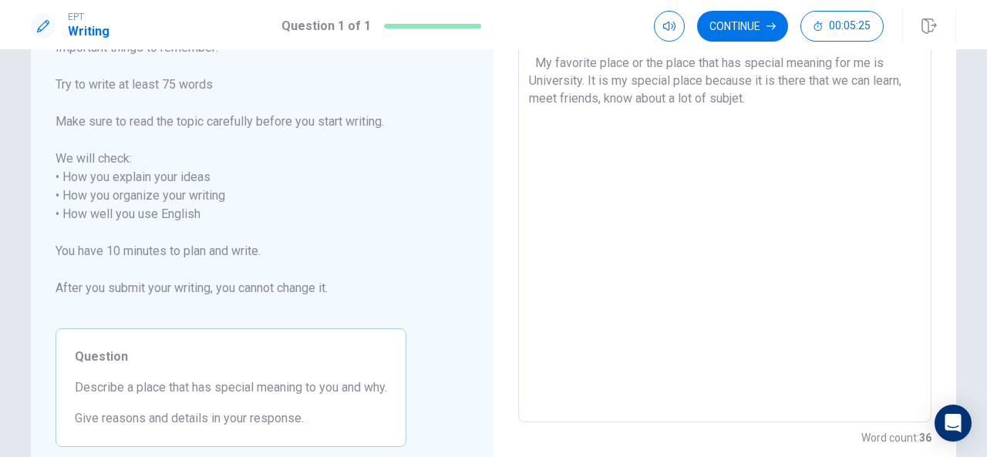
scroll to position [144, 0]
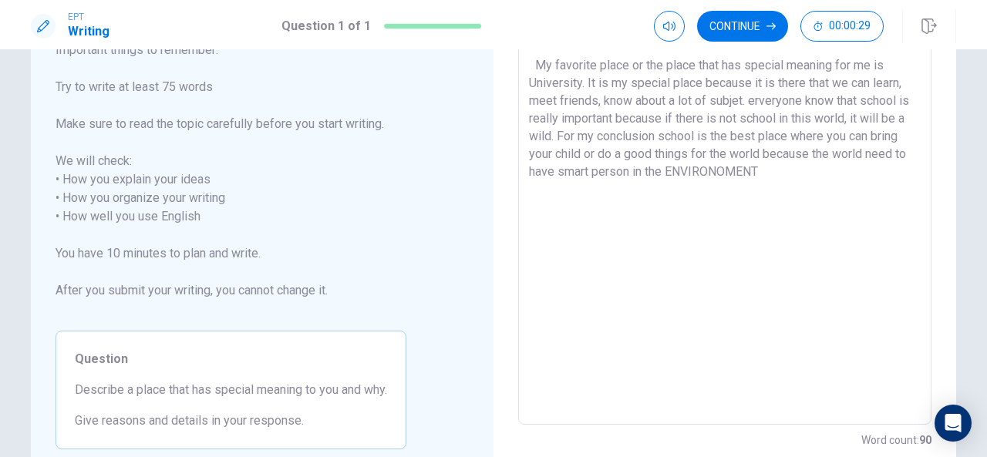
drag, startPoint x: 665, startPoint y: 190, endPoint x: 757, endPoint y: 191, distance: 91.8
click at [757, 191] on textarea "University My favorite place or the place that has special meaning for me is Un…" at bounding box center [725, 207] width 392 height 409
click at [770, 192] on textarea "University My favorite place or the place that has special meaning for me is Un…" at bounding box center [725, 207] width 392 height 409
click at [531, 81] on textarea "University My favorite place or the place that has special meaning for me is Un…" at bounding box center [725, 207] width 392 height 409
click at [759, 195] on textarea "University My favorite place or the place that has special meaning for me is Un…" at bounding box center [725, 207] width 392 height 409
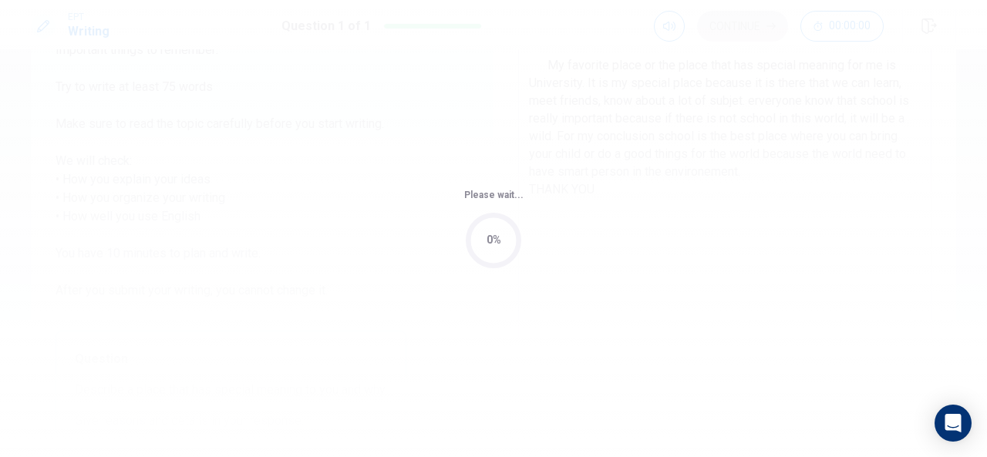
scroll to position [0, 0]
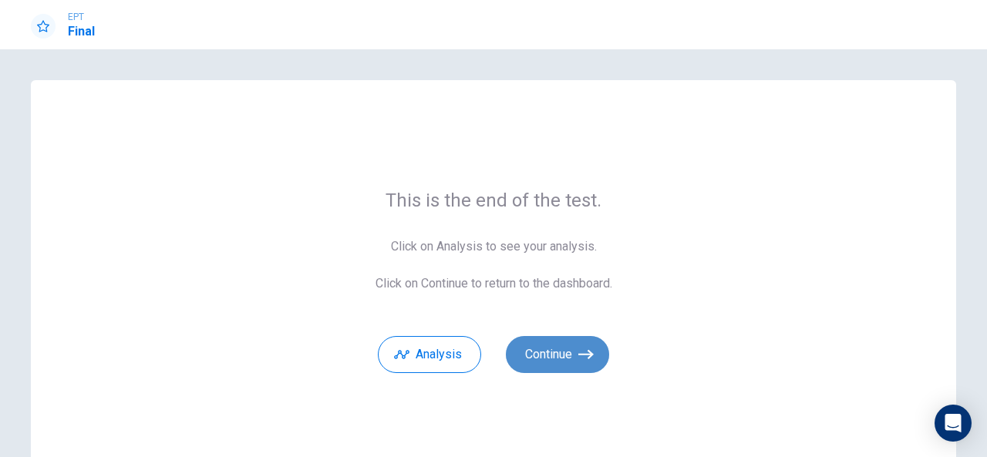
click at [578, 349] on icon "button" at bounding box center [585, 354] width 15 height 15
